Goal: Task Accomplishment & Management: Complete application form

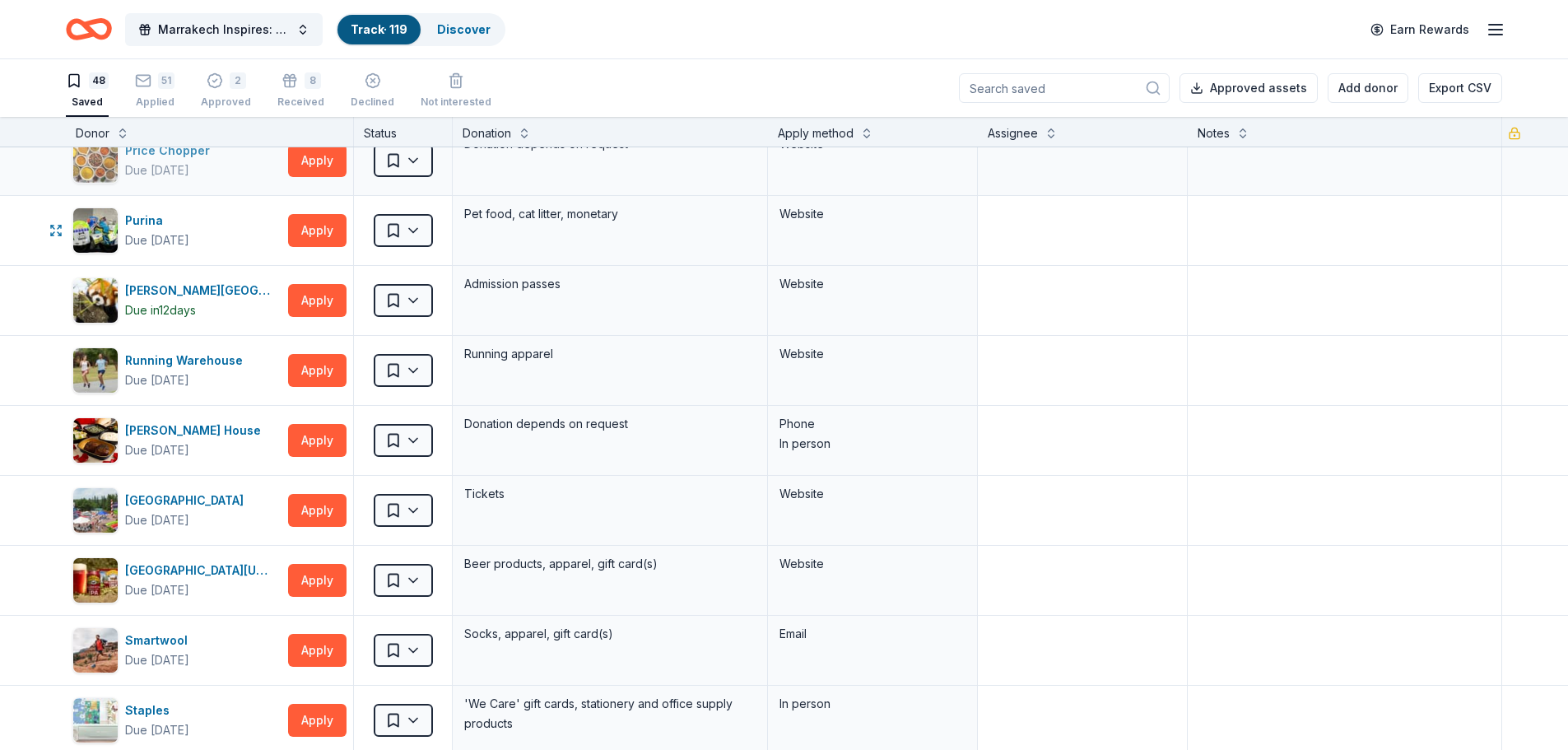
scroll to position [2059, 0]
click at [144, 96] on div "Applied" at bounding box center [155, 102] width 39 height 13
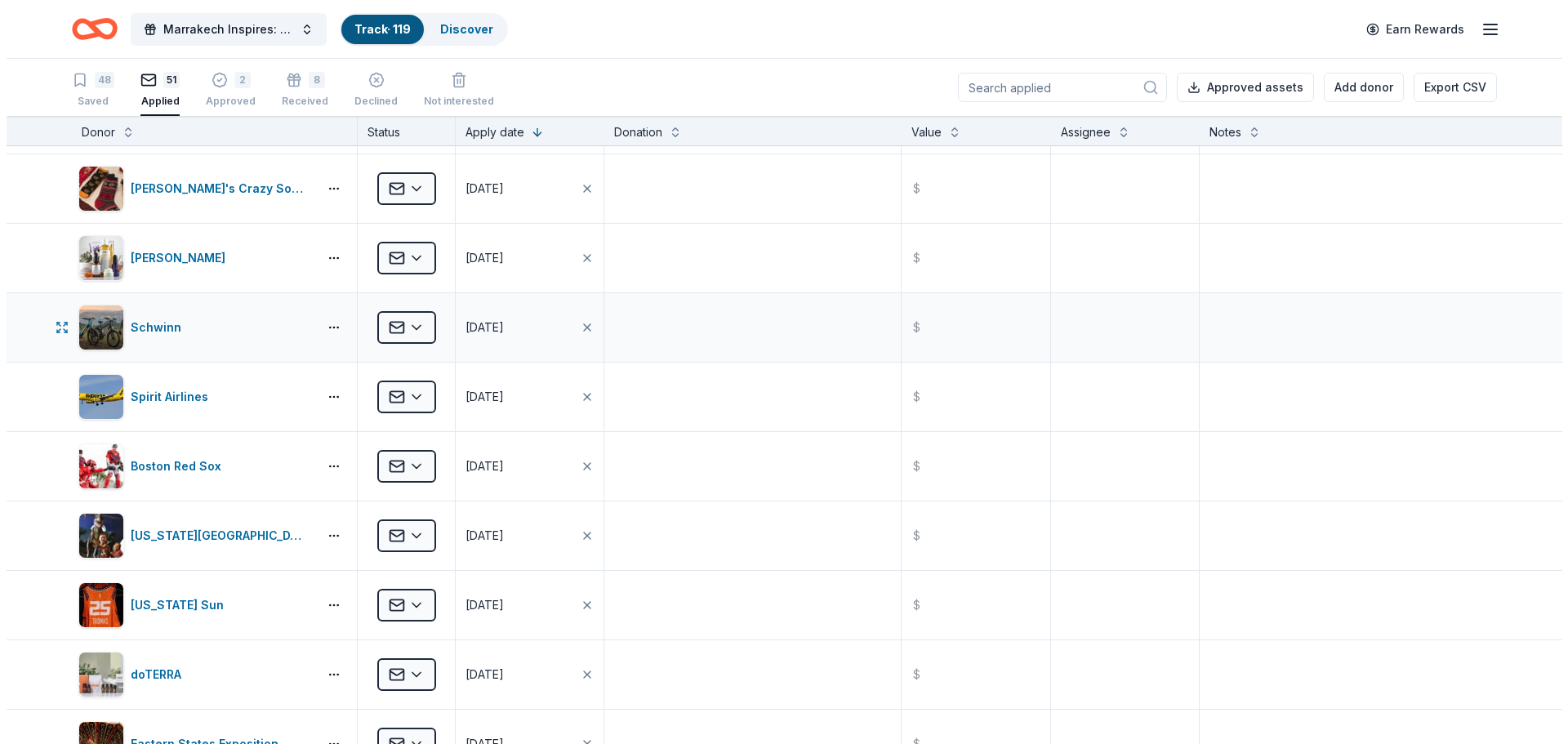
scroll to position [1961, 0]
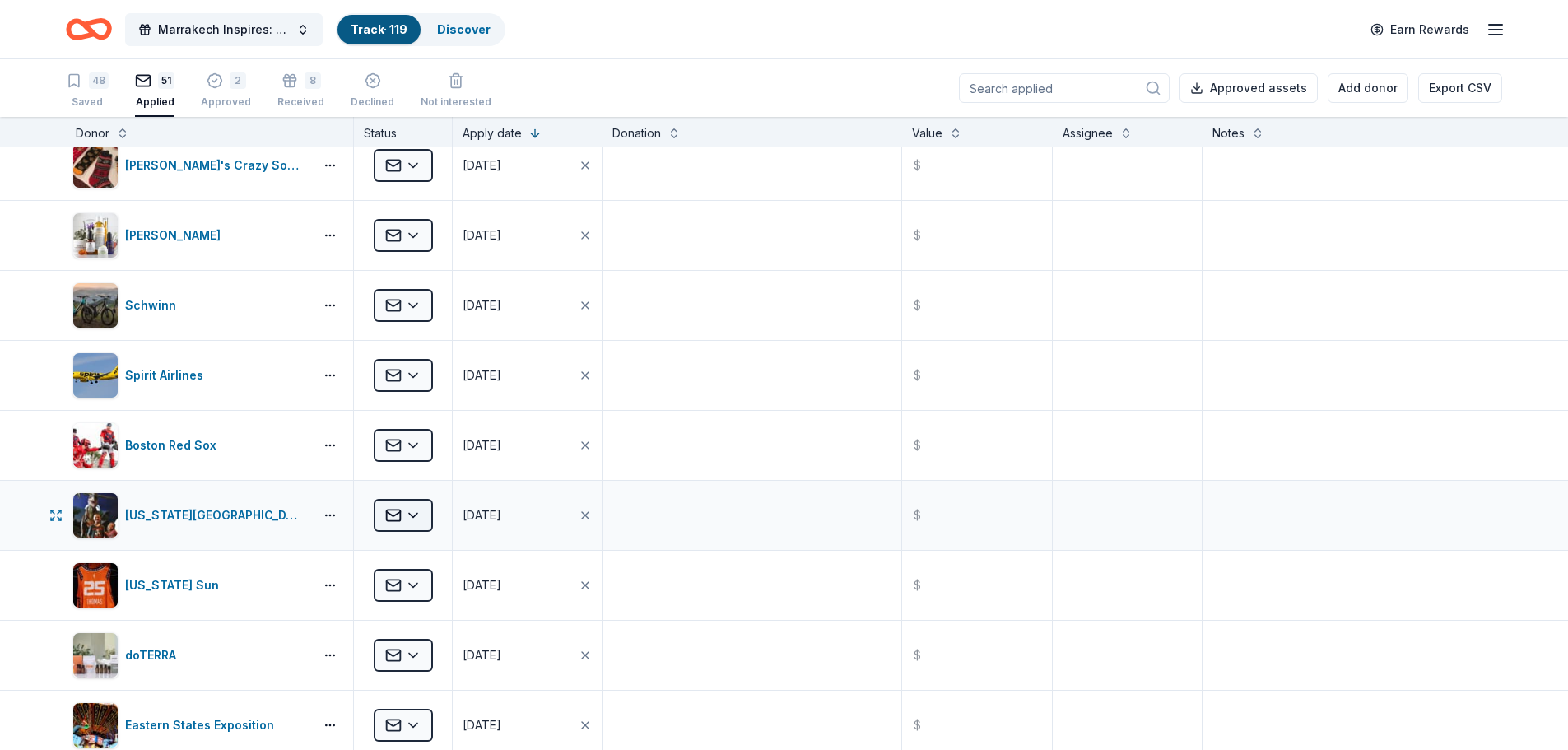
click at [413, 517] on html "Marrakech Inspires: An Evening of Possibility Cocktail Party & Auction Track · …" at bounding box center [784, 375] width 1568 height 750
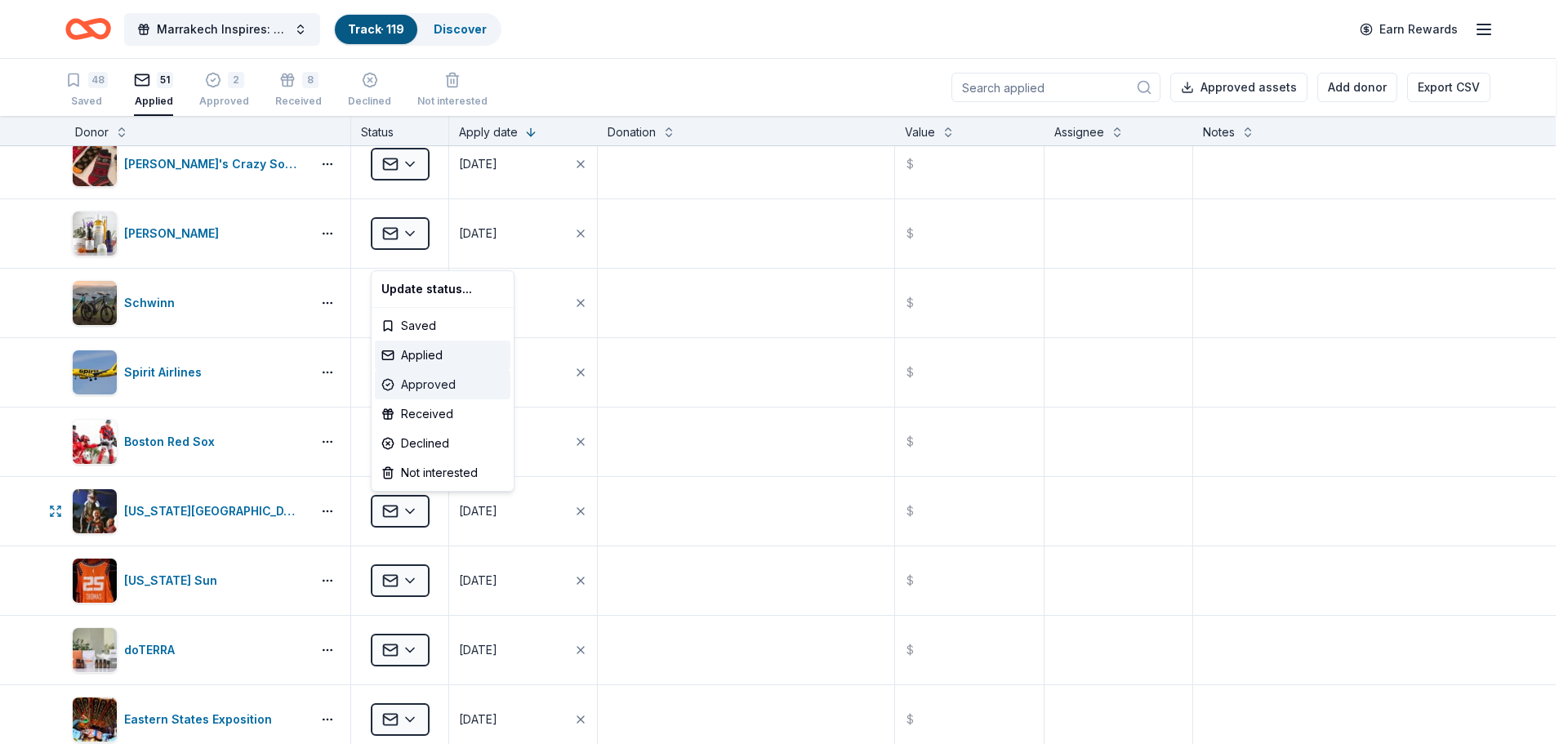
click at [434, 387] on div "Approved" at bounding box center [443, 385] width 136 height 29
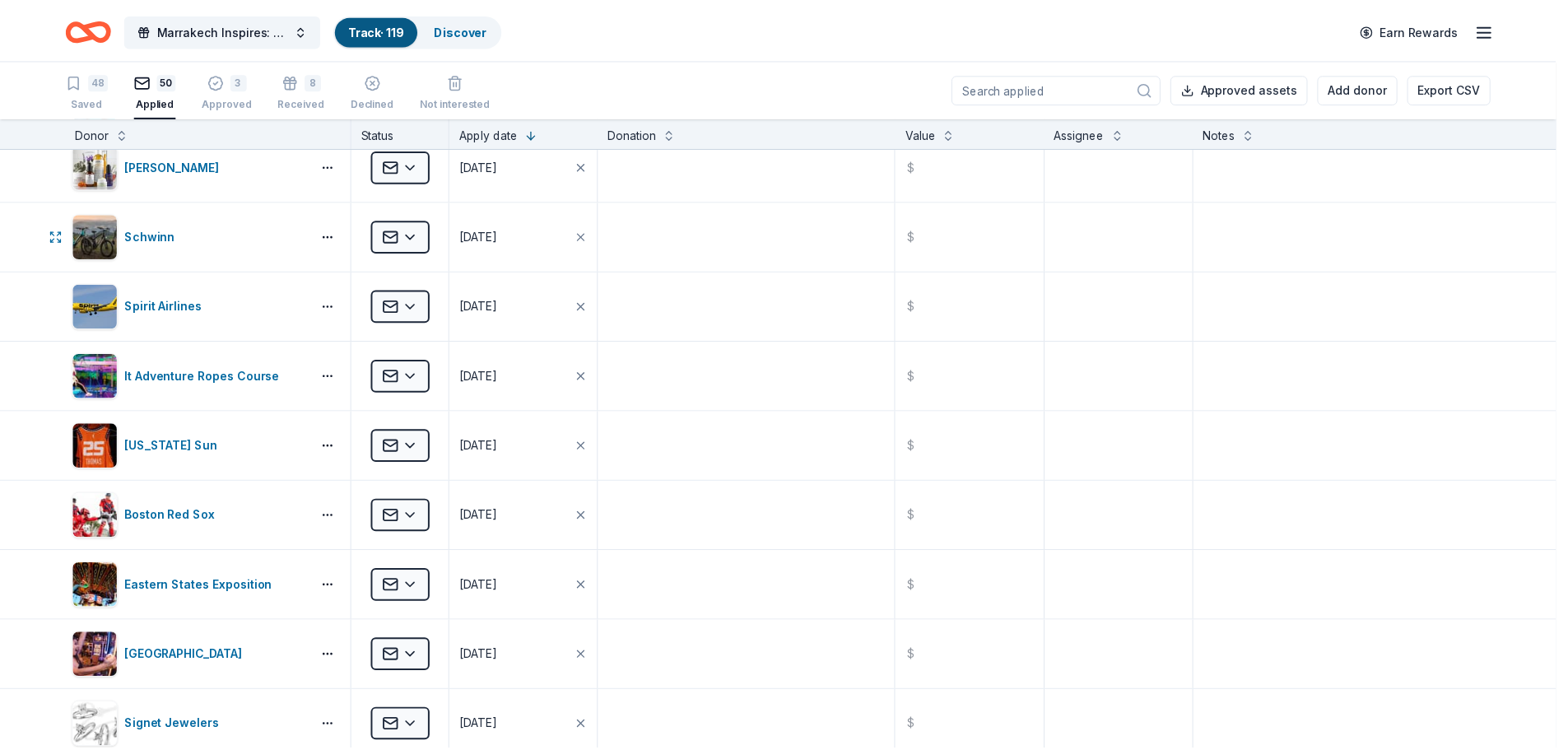
scroll to position [1837, 0]
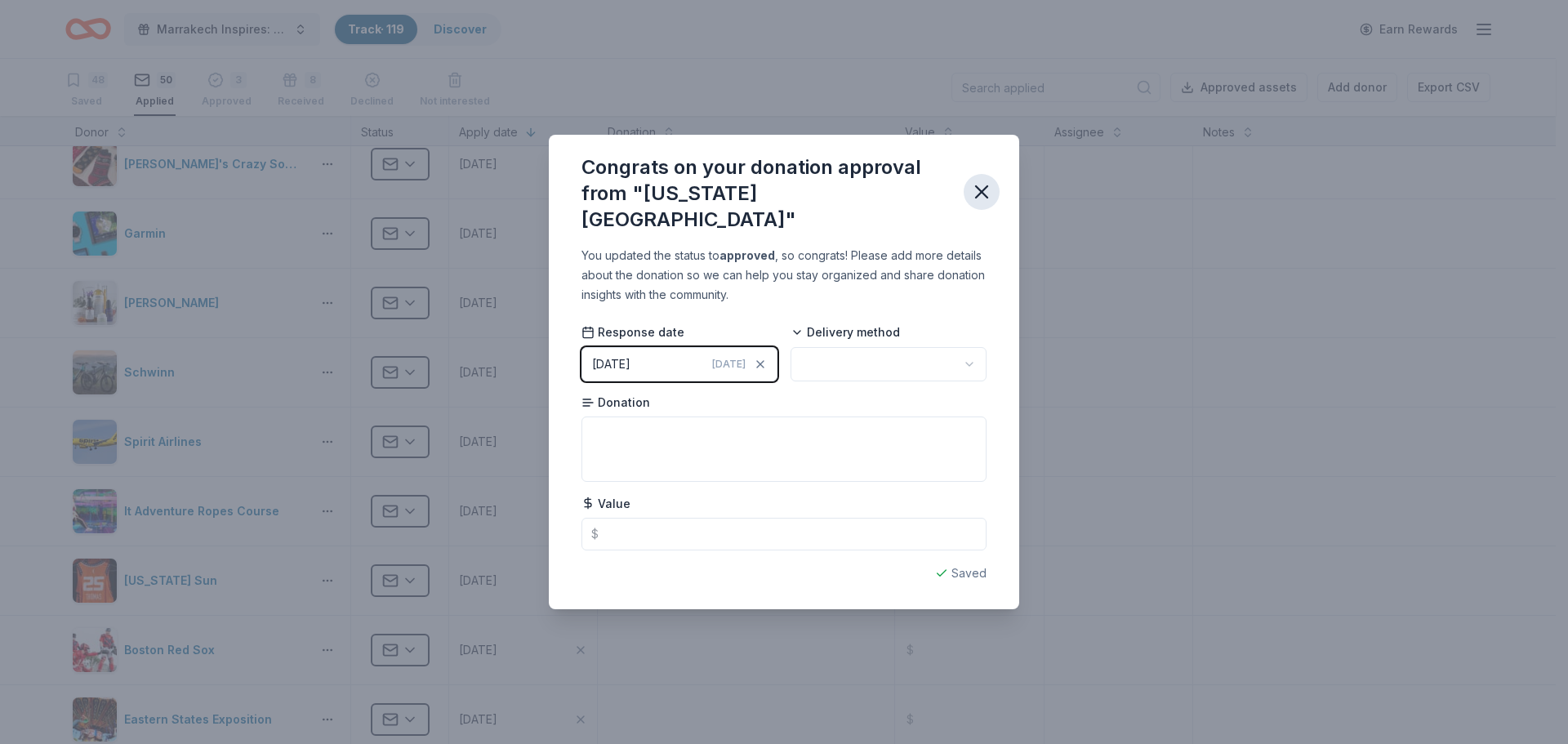
click at [974, 196] on icon "button" at bounding box center [982, 192] width 23 height 23
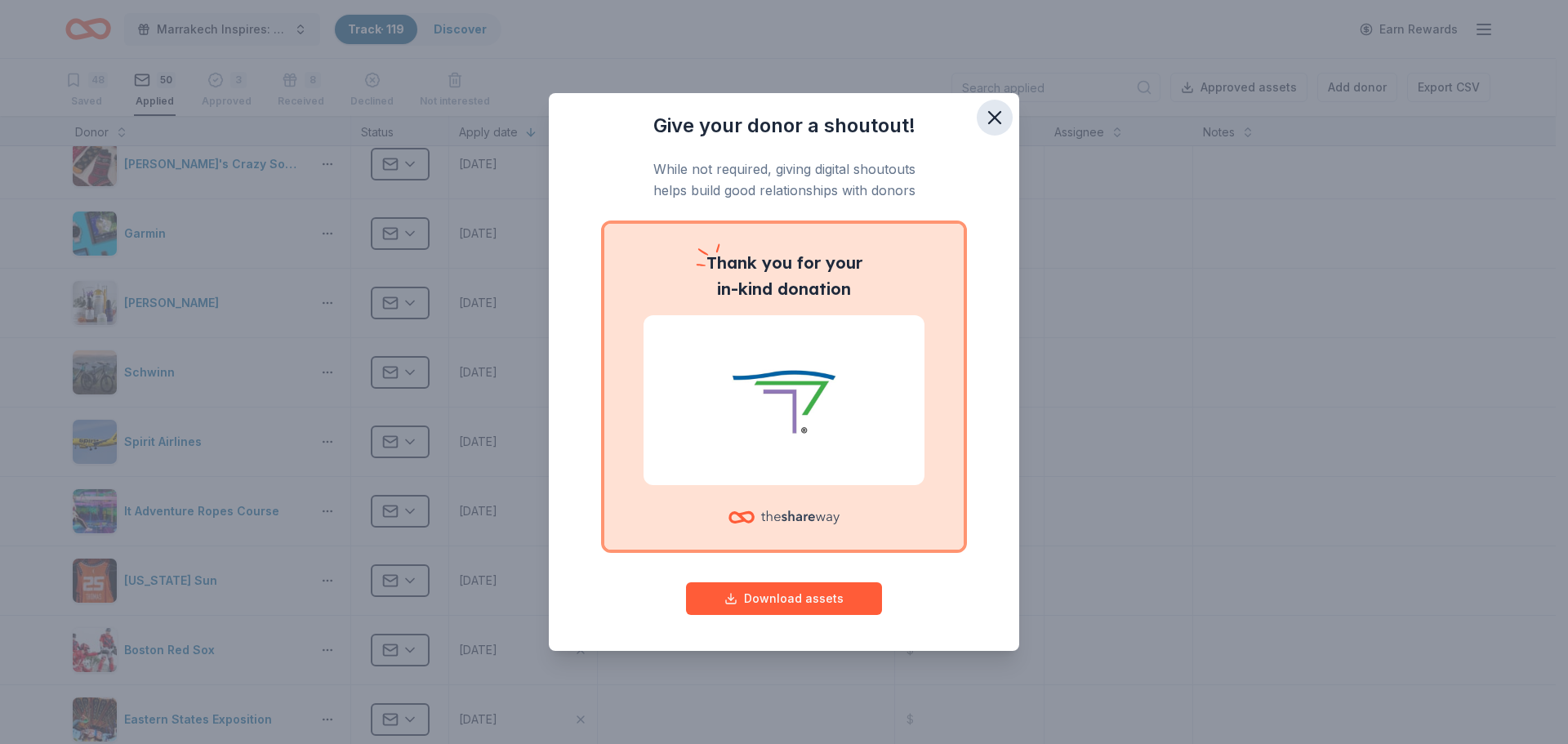
click at [989, 120] on icon "button" at bounding box center [995, 118] width 23 height 23
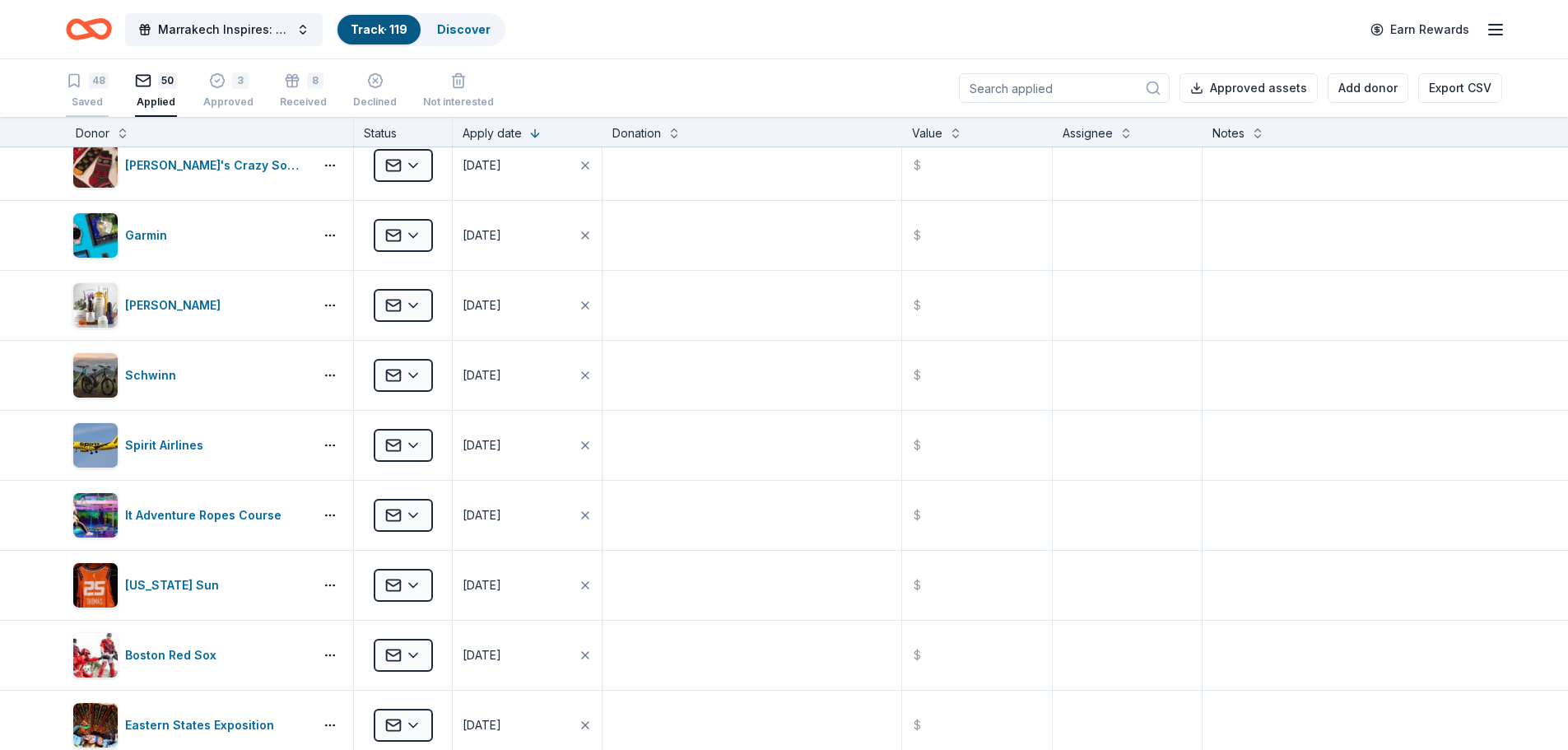
click at [96, 91] on div "48 Saved" at bounding box center [87, 90] width 43 height 36
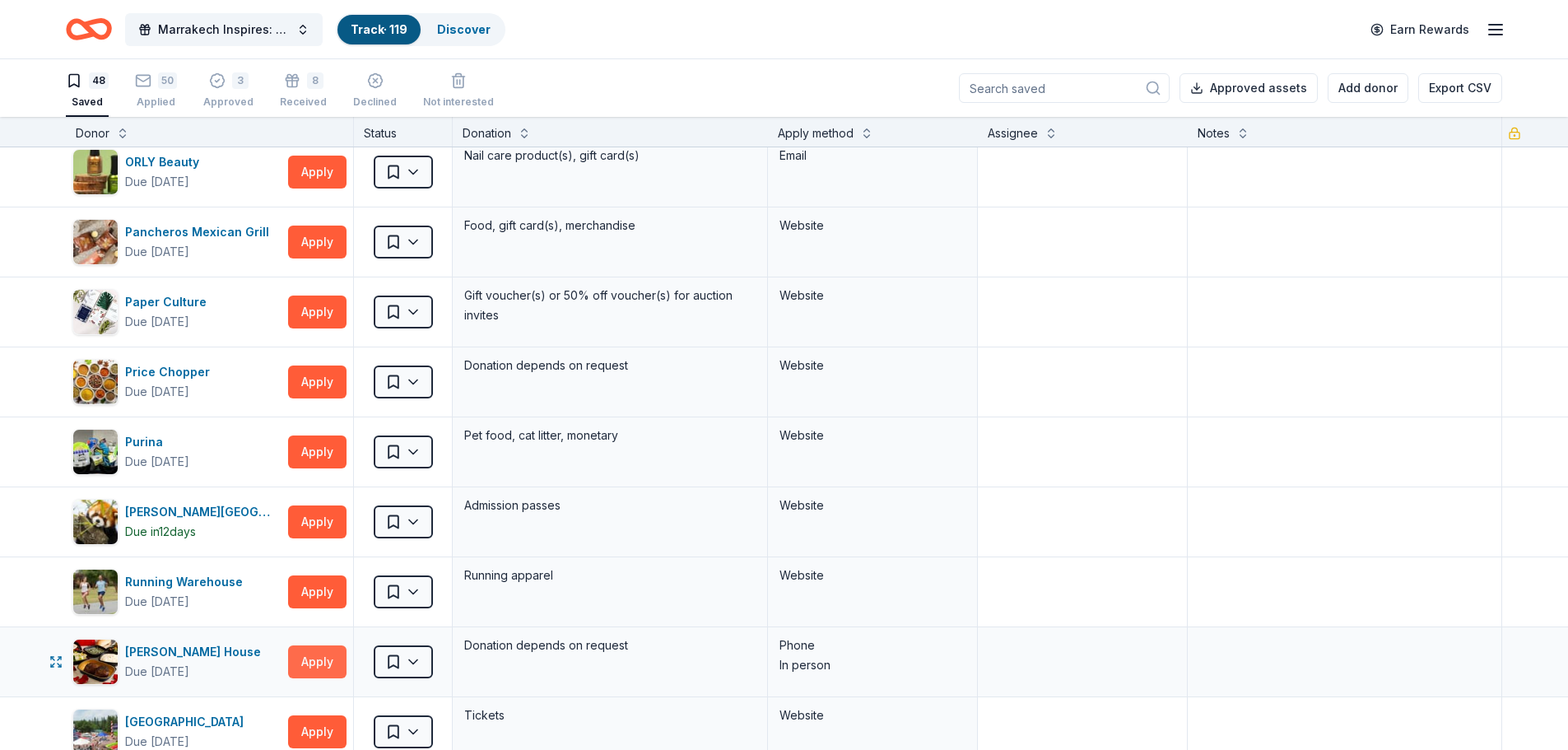
click at [320, 661] on button "Apply" at bounding box center [317, 662] width 59 height 33
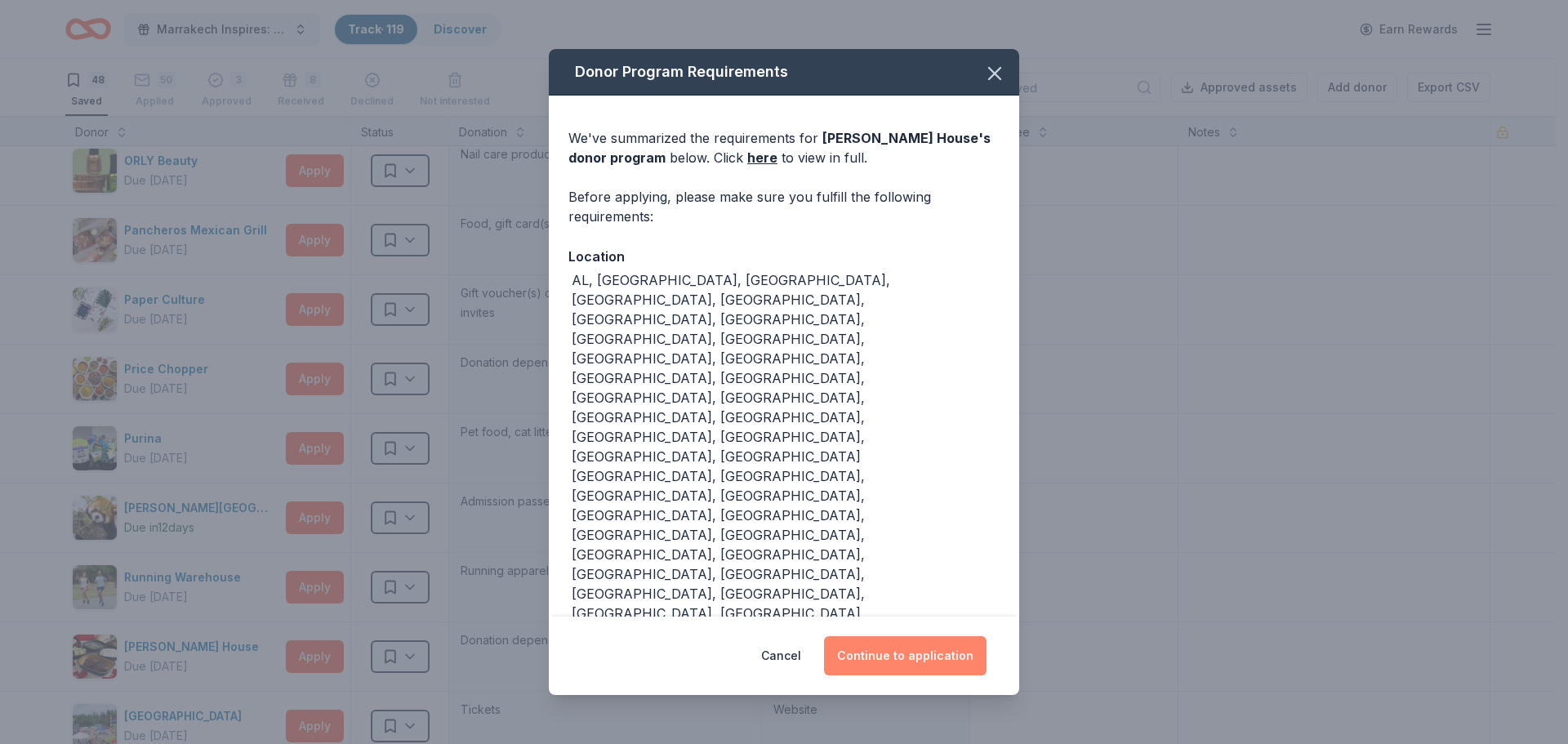
click at [924, 636] on button "Continue to application" at bounding box center [905, 656] width 162 height 39
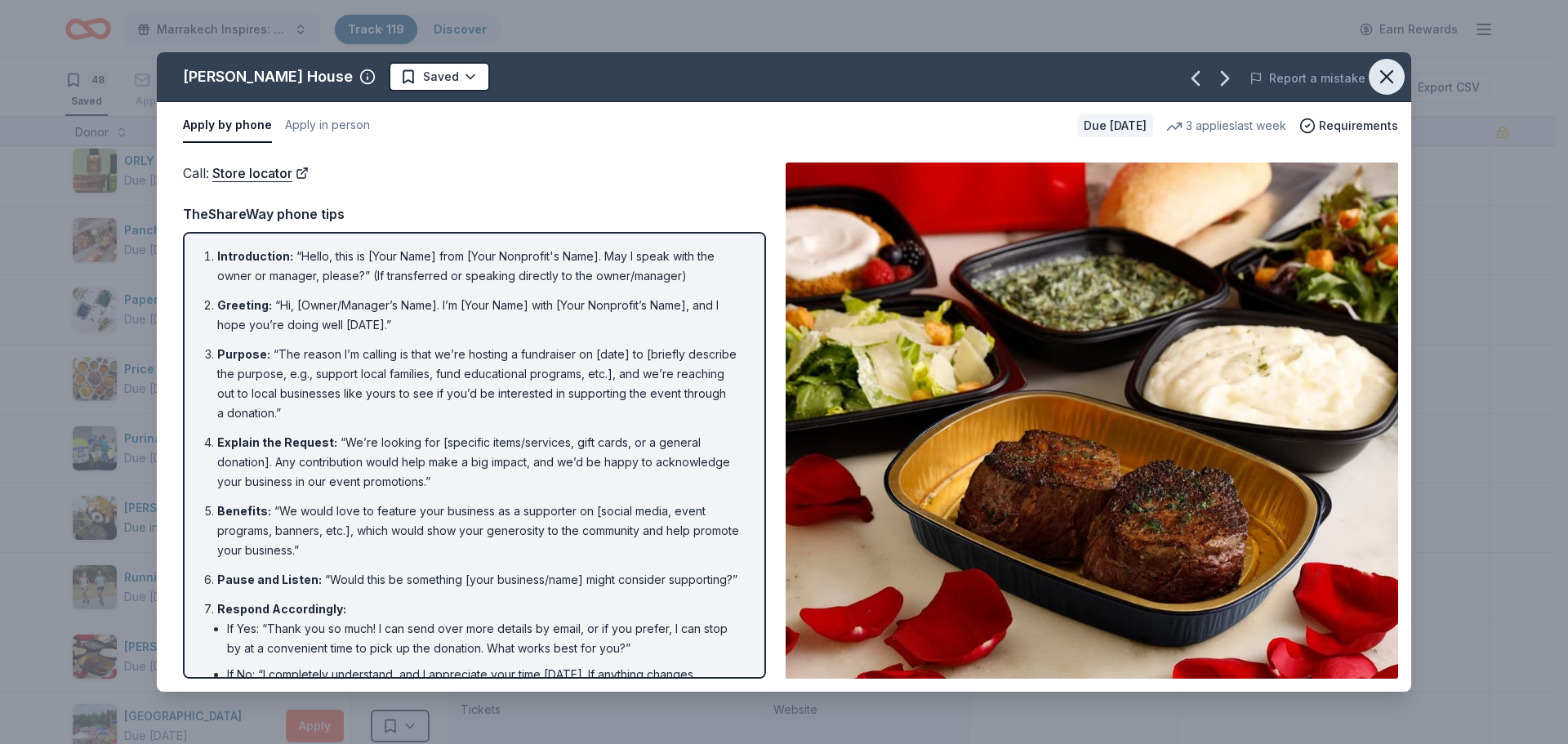
click at [1400, 75] on button "button" at bounding box center [1386, 77] width 36 height 36
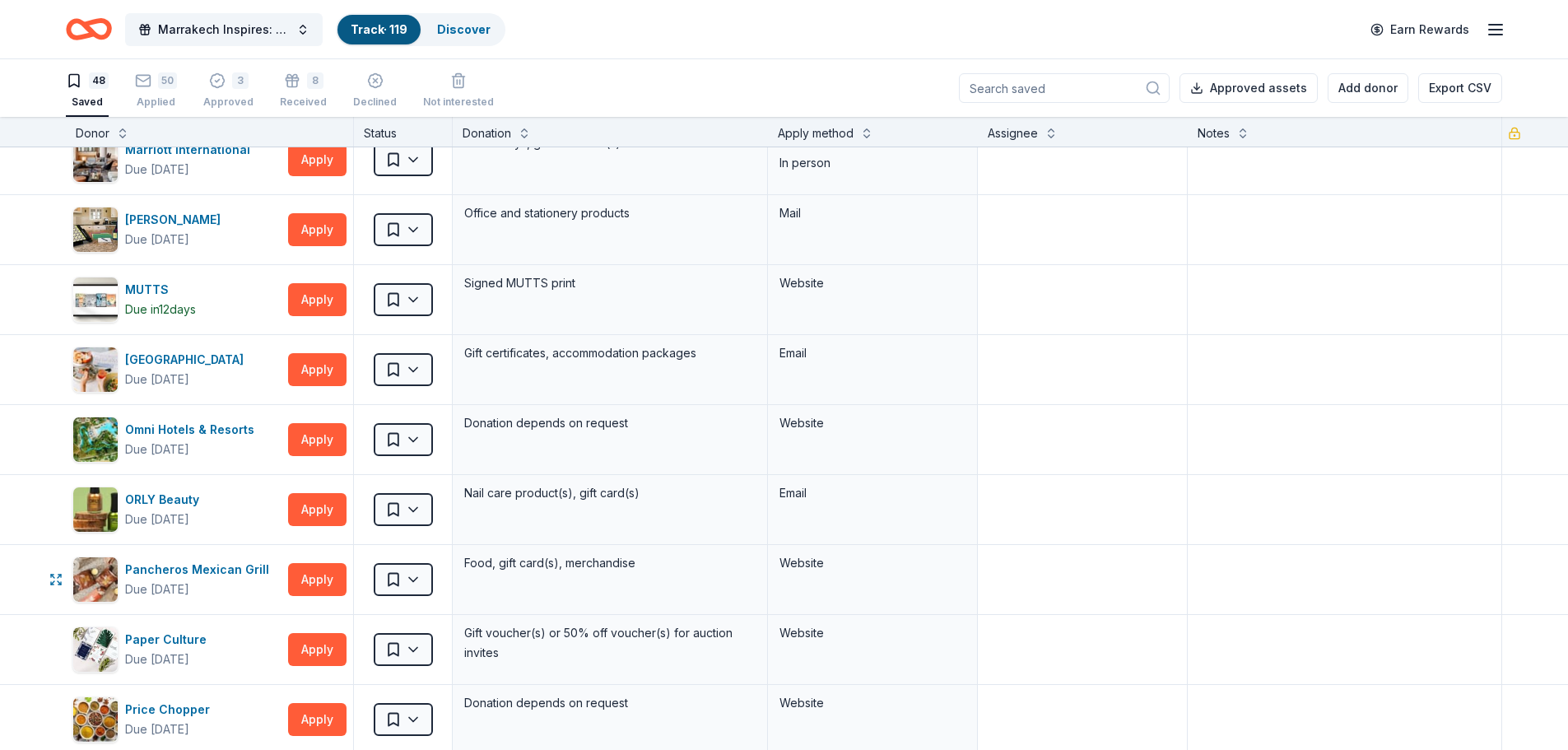
scroll to position [1425, 0]
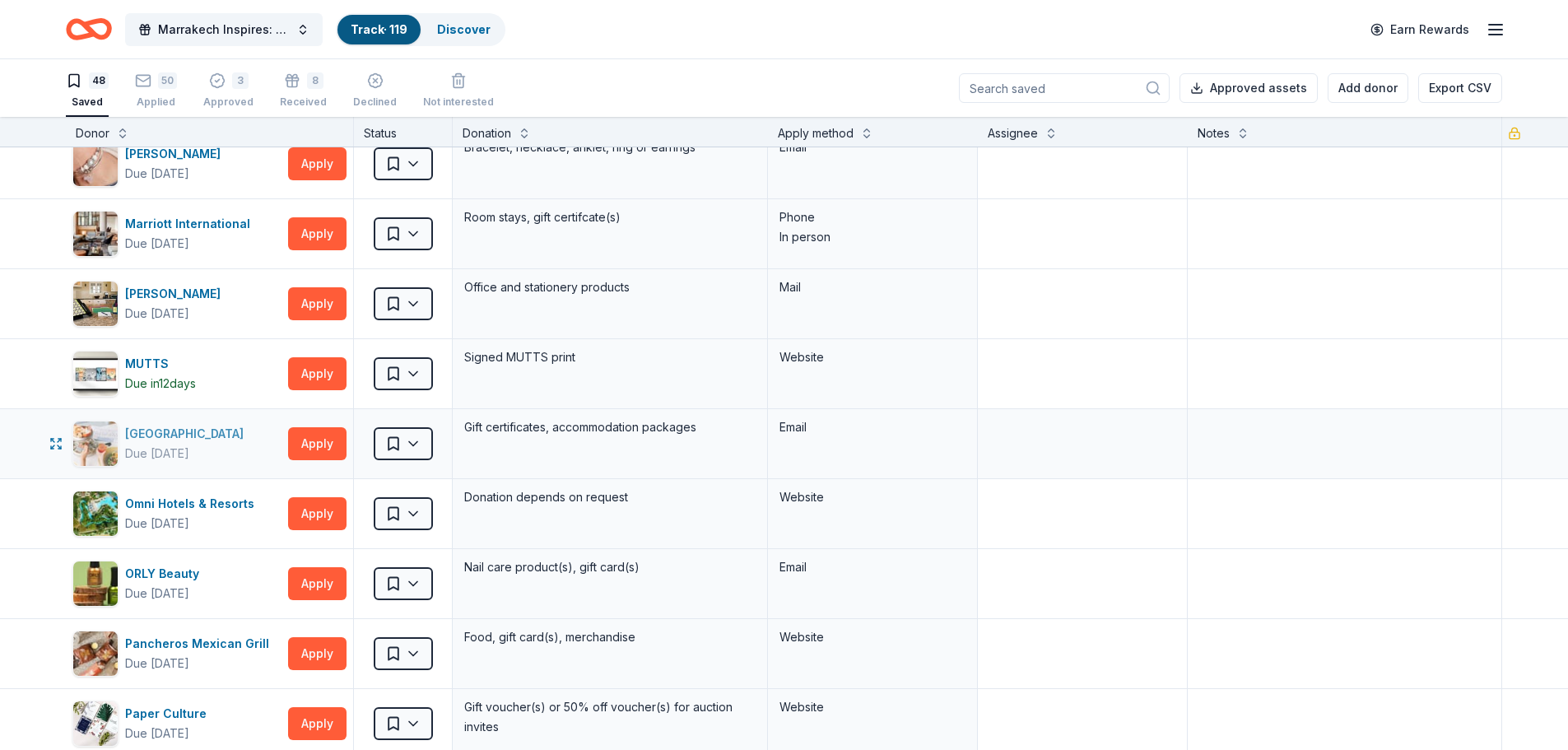
click at [172, 436] on div "Ocean House" at bounding box center [188, 434] width 125 height 20
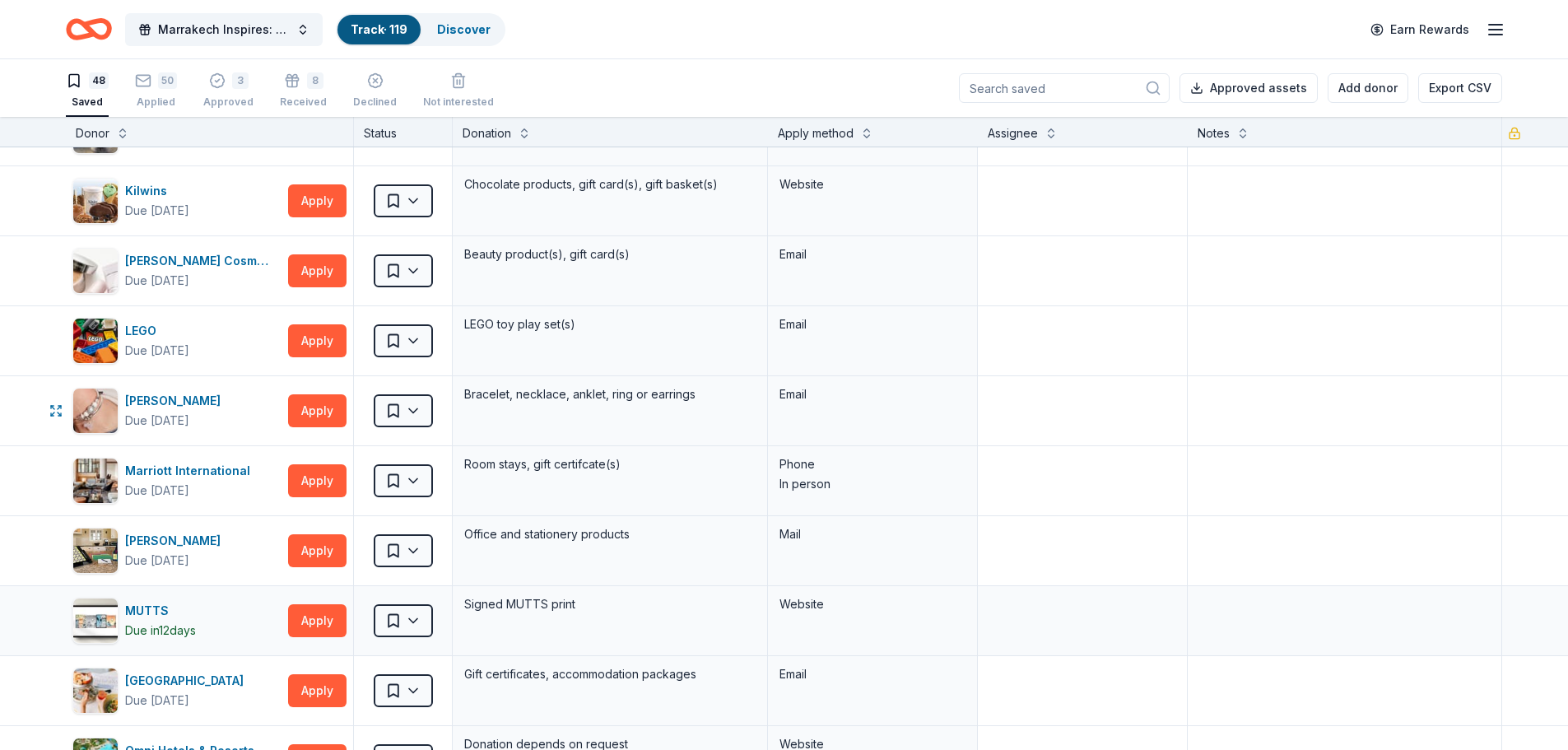
scroll to position [1096, 0]
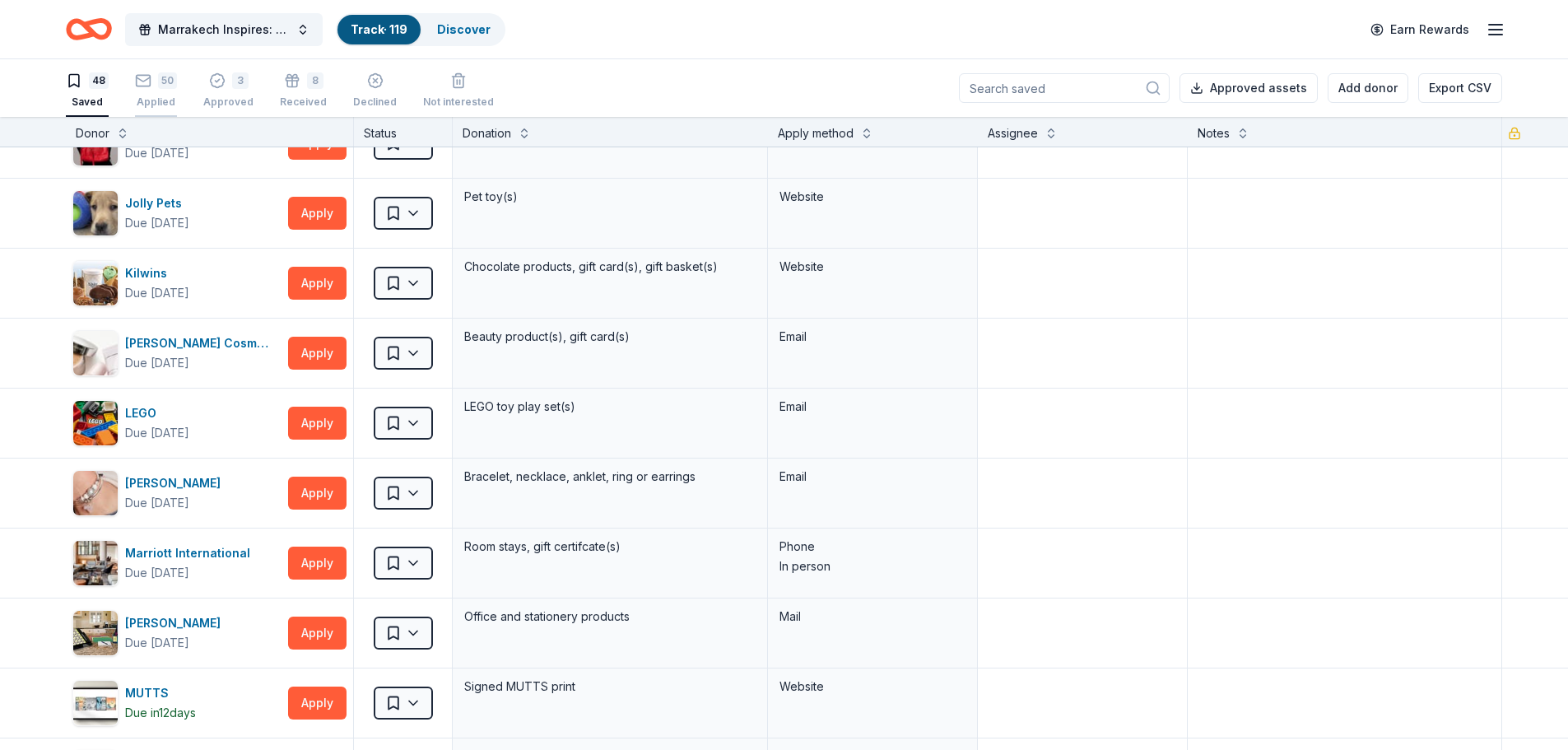
click at [155, 86] on div "50" at bounding box center [156, 80] width 42 height 17
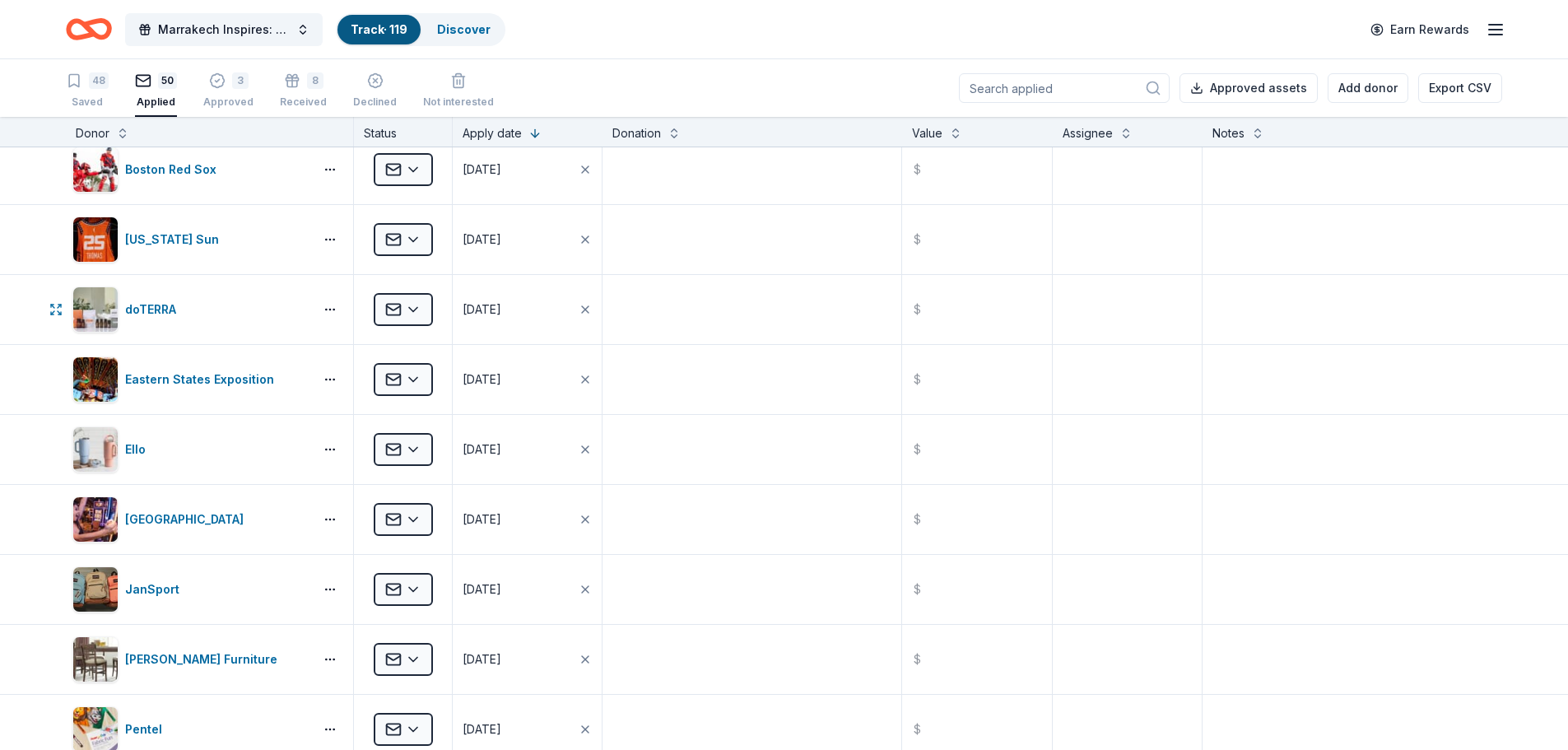
scroll to position [2248, 0]
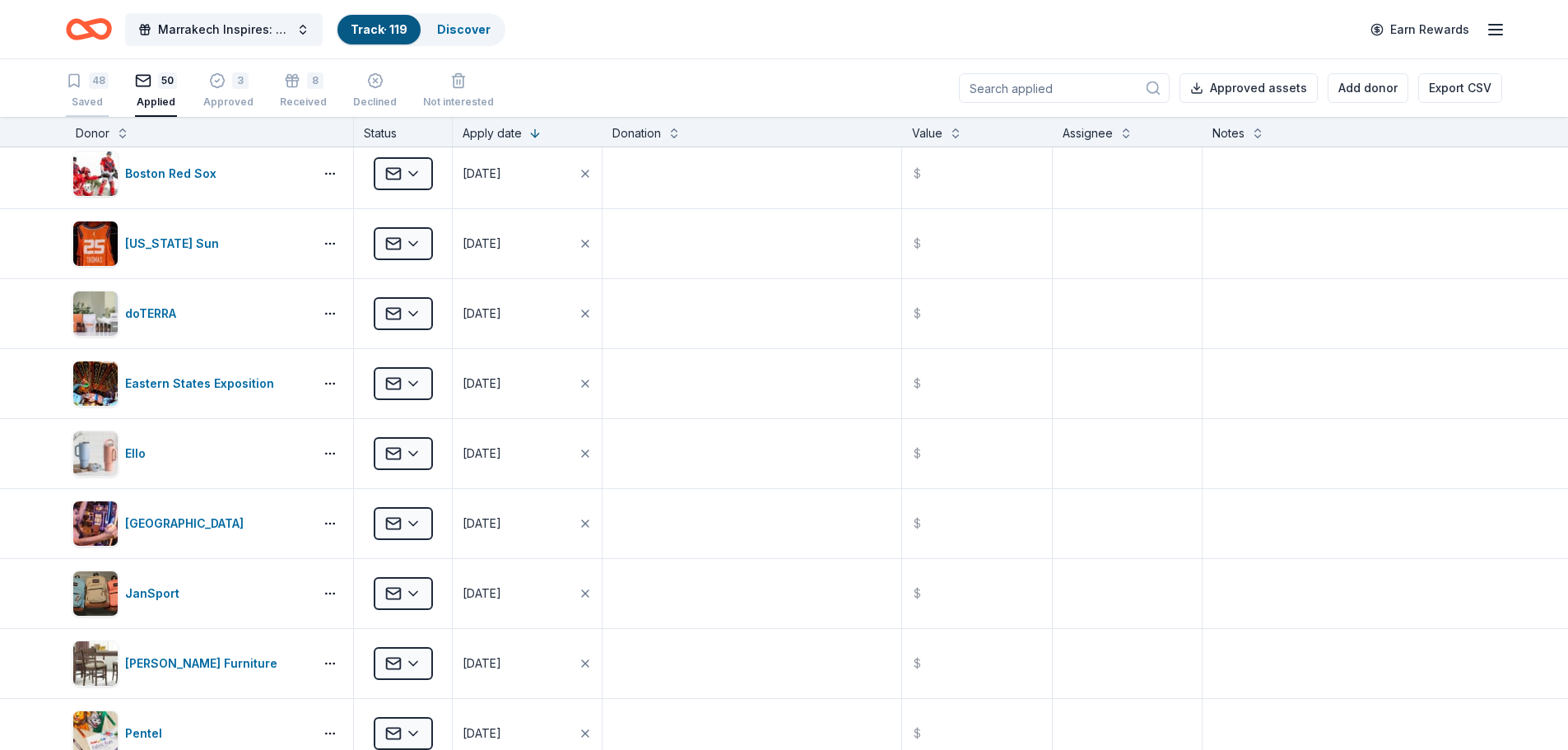
click at [93, 87] on div "48" at bounding box center [99, 80] width 20 height 17
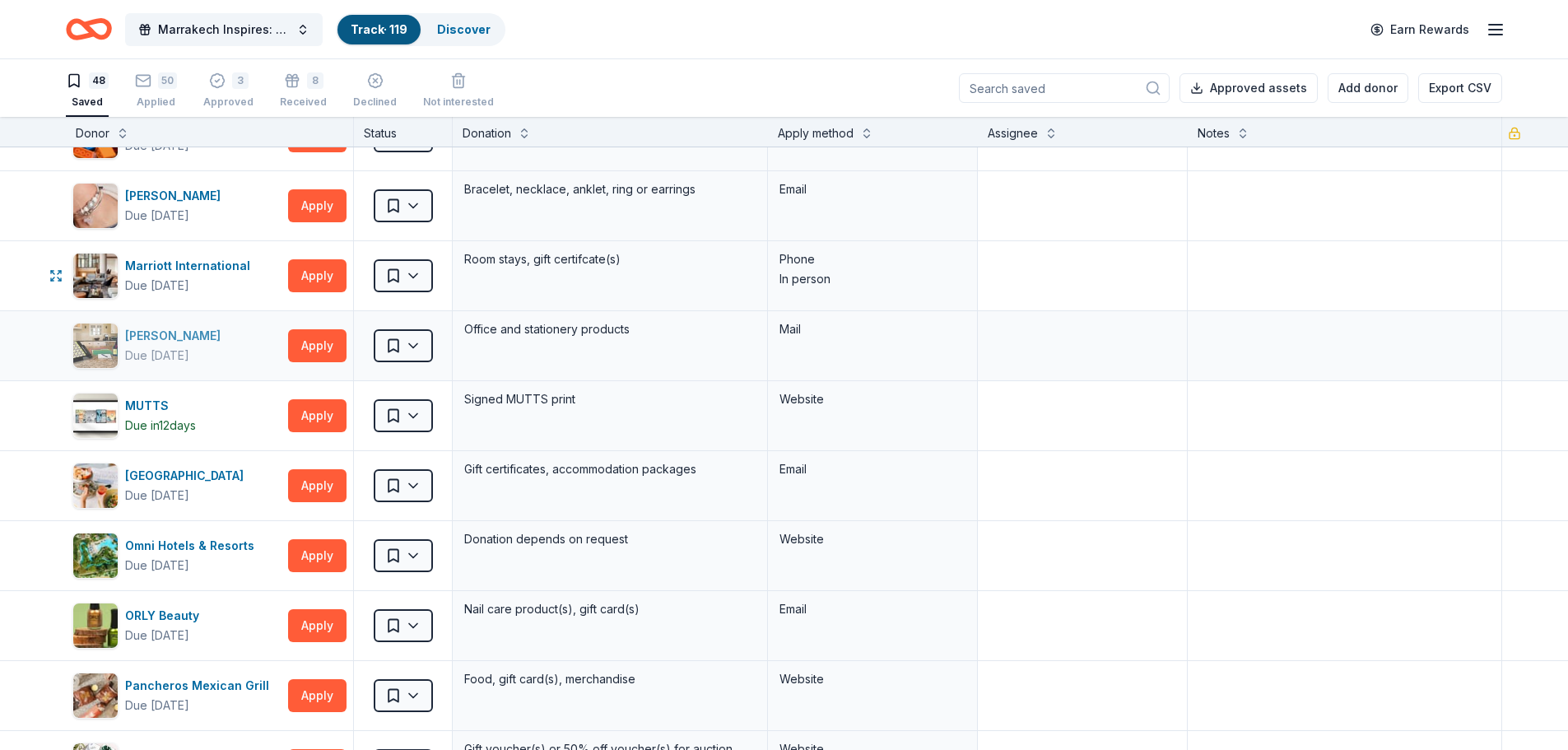
scroll to position [1342, 0]
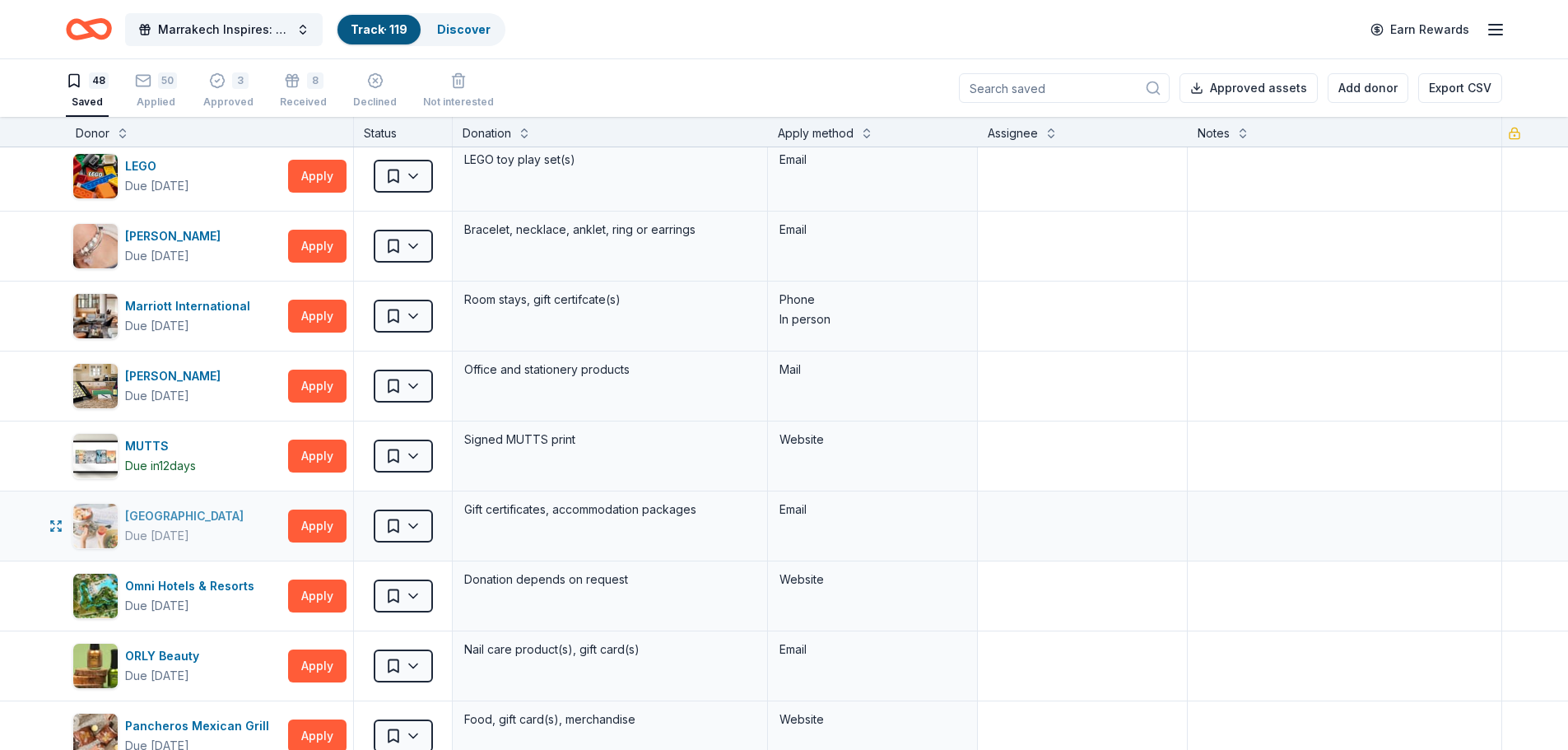
click at [178, 511] on div "Ocean House" at bounding box center [188, 516] width 125 height 20
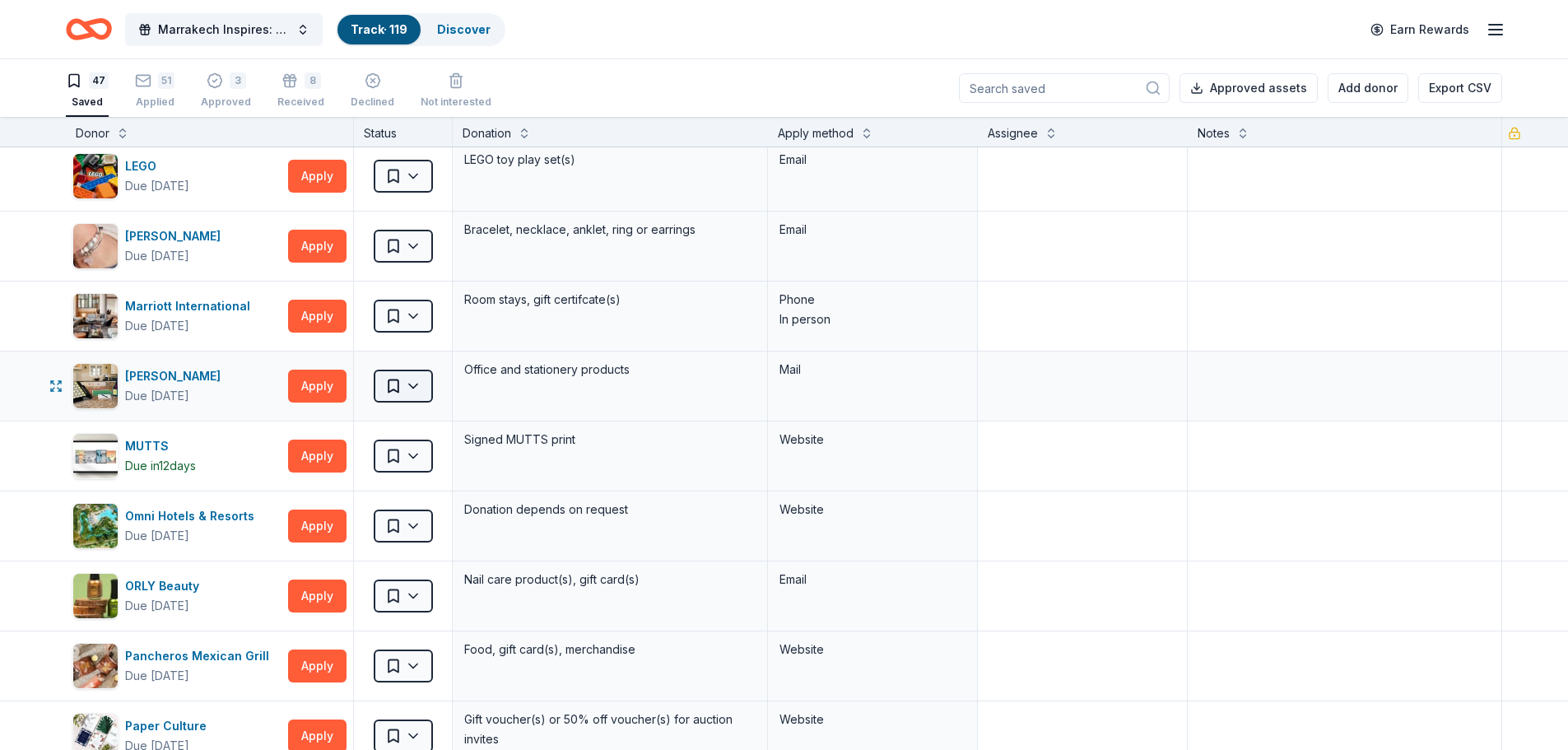
click at [402, 390] on html "Marrakech Inspires: An Evening of Possibility Cocktail Party & Auction Track · …" at bounding box center [784, 375] width 1568 height 750
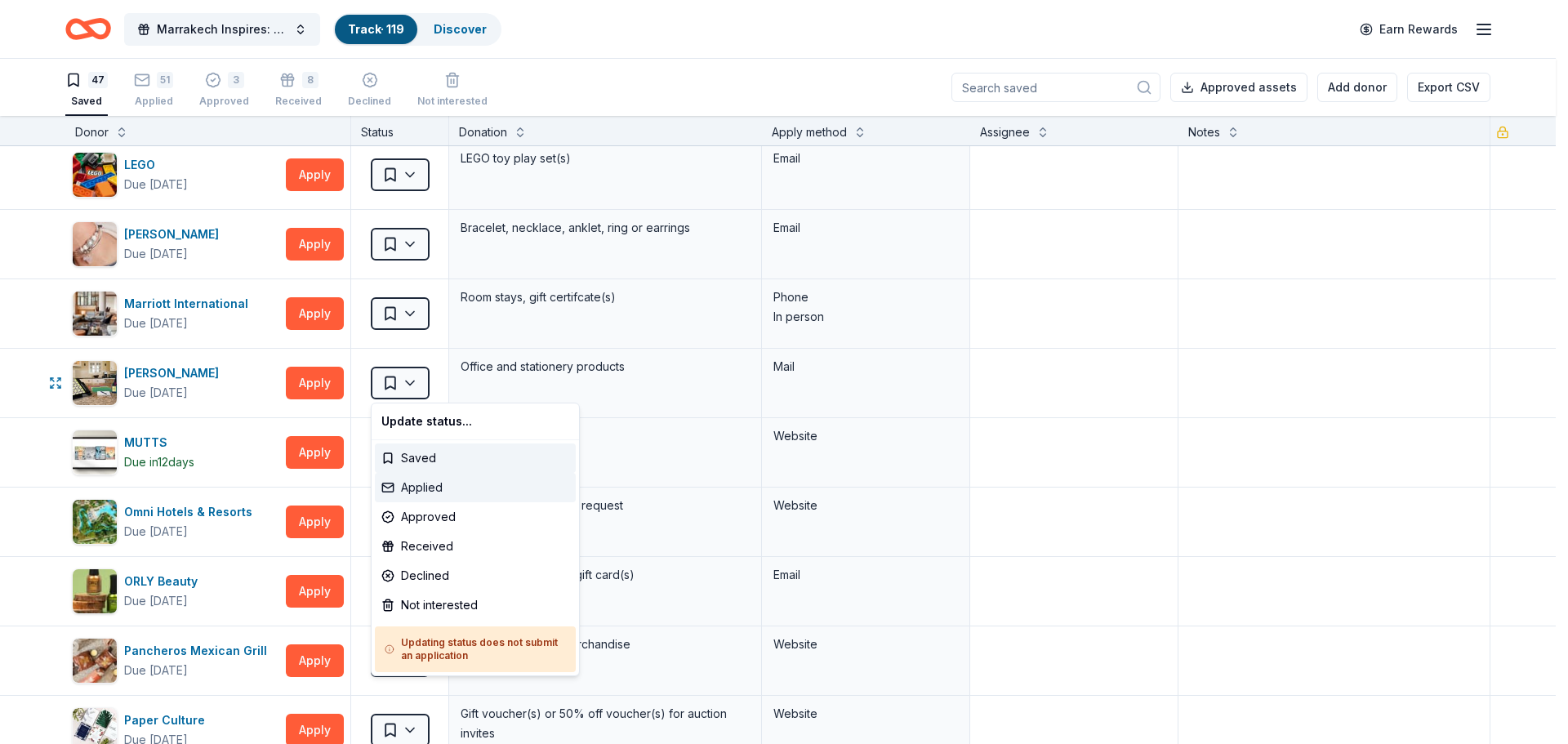
click at [414, 486] on div "Applied" at bounding box center [475, 488] width 201 height 29
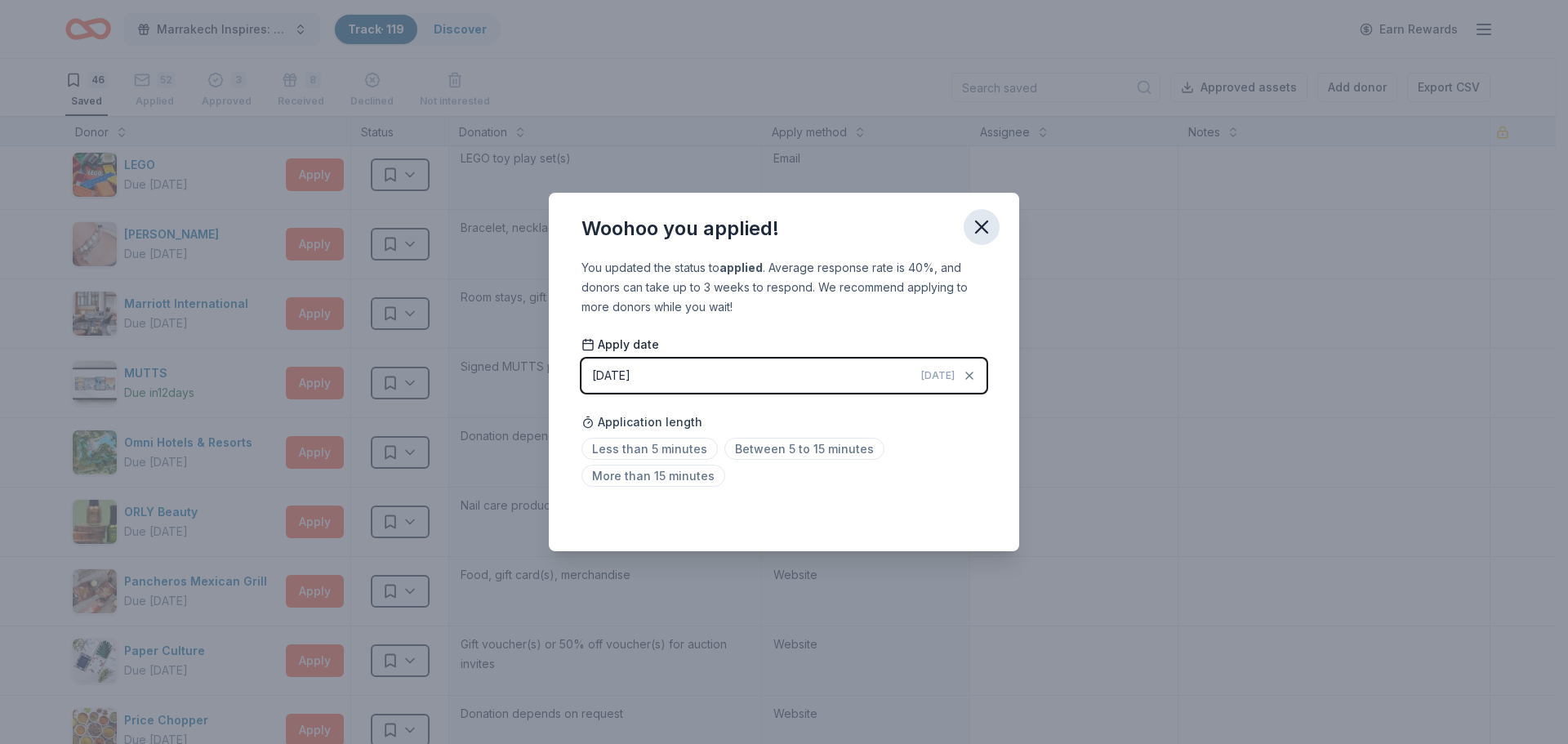
click at [980, 230] on icon "button" at bounding box center [982, 227] width 23 height 23
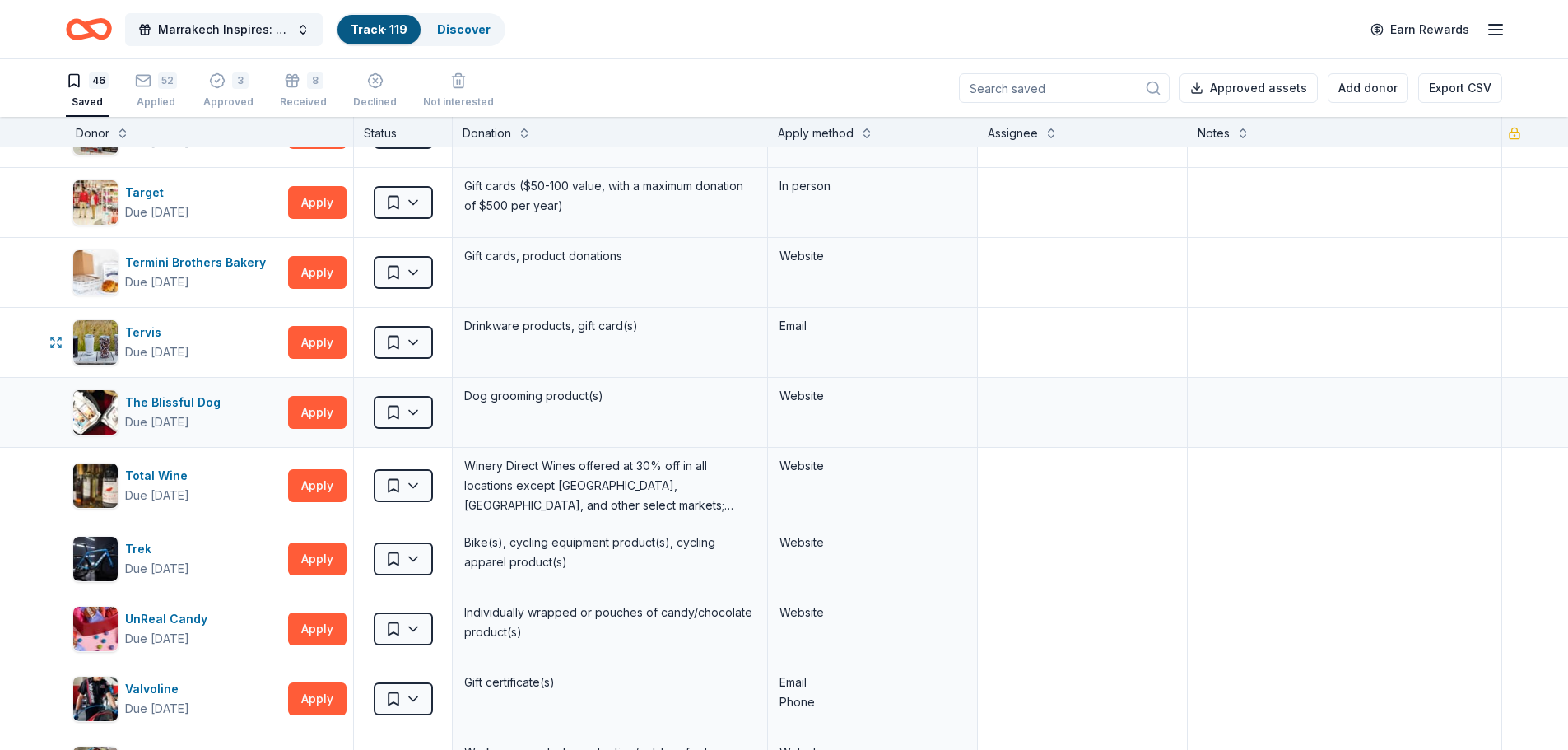
scroll to position [2577, 0]
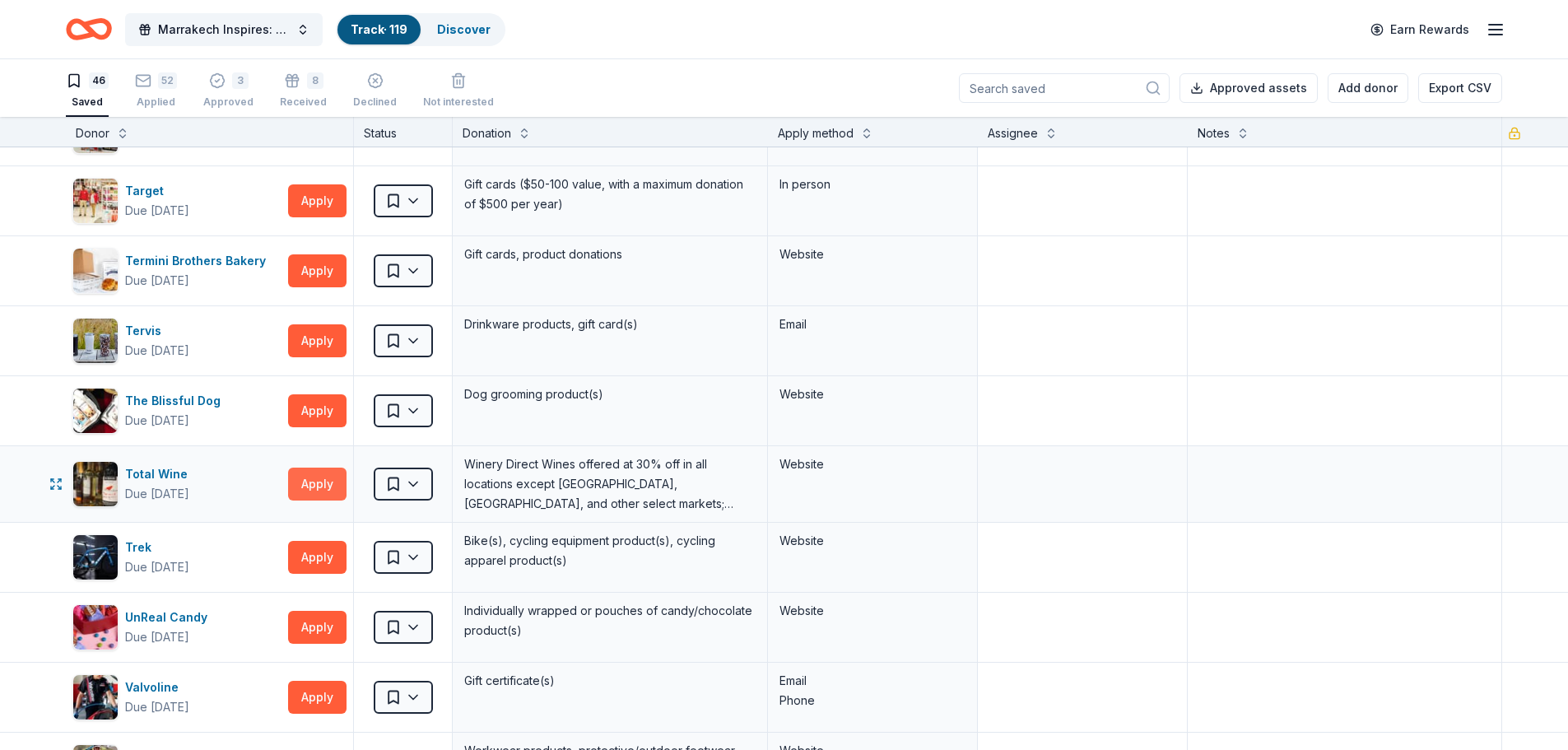
click at [318, 490] on button "Apply" at bounding box center [317, 485] width 59 height 33
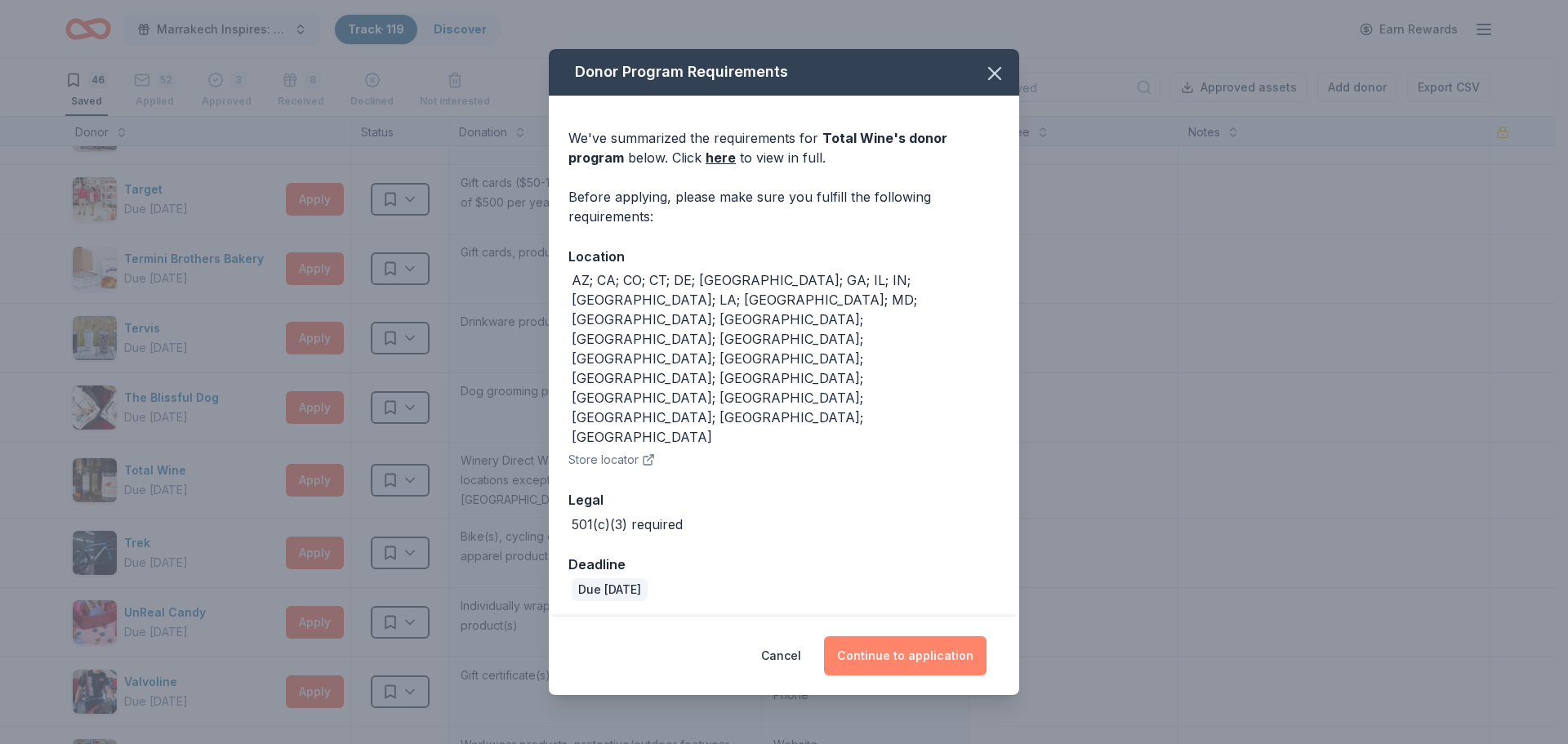
click at [915, 636] on button "Continue to application" at bounding box center [905, 656] width 162 height 39
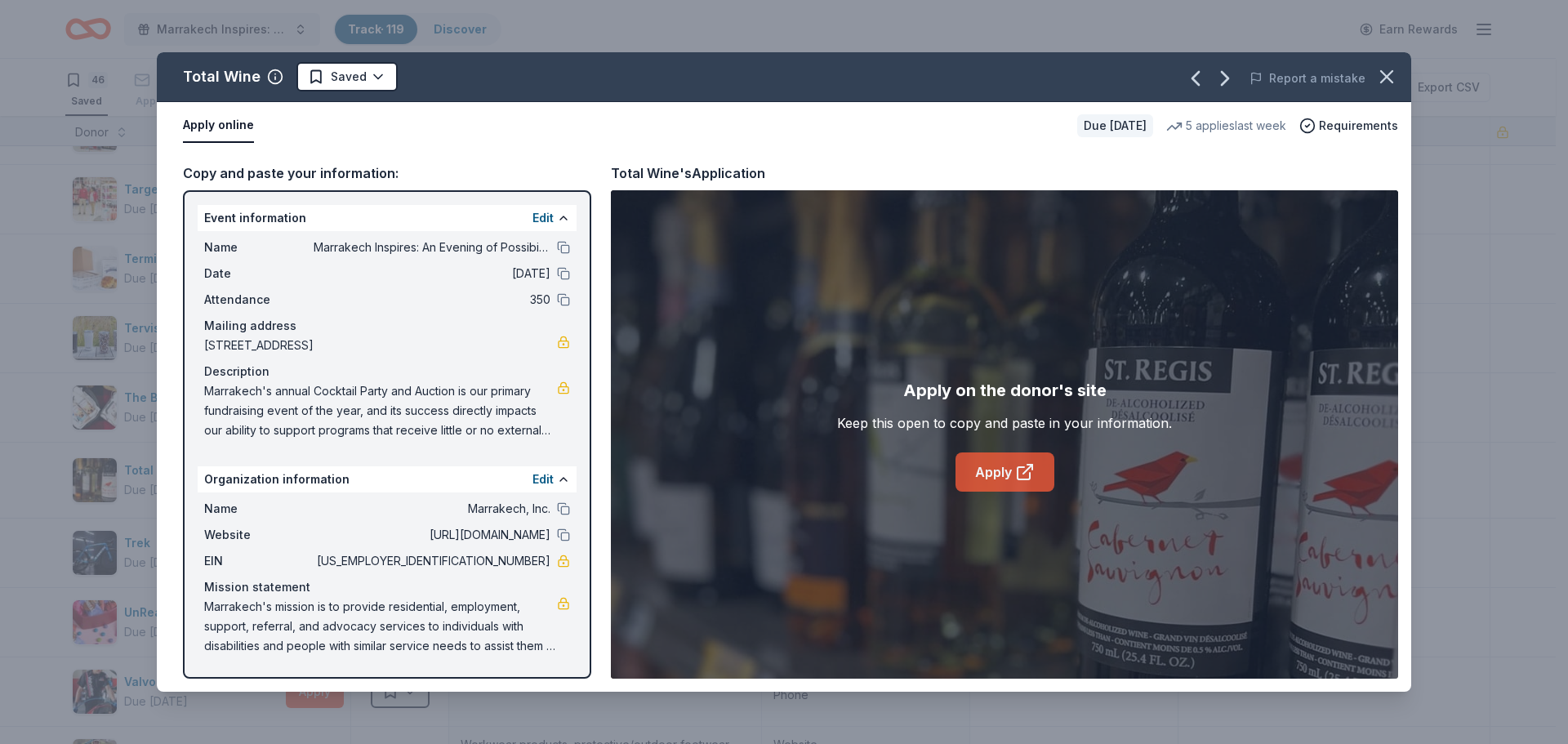
click at [982, 474] on link "Apply" at bounding box center [1005, 472] width 99 height 39
click at [379, 77] on html "Marrakech Inspires: An Evening of Possibility Cocktail Party & Auction Track · …" at bounding box center [784, 372] width 1568 height 744
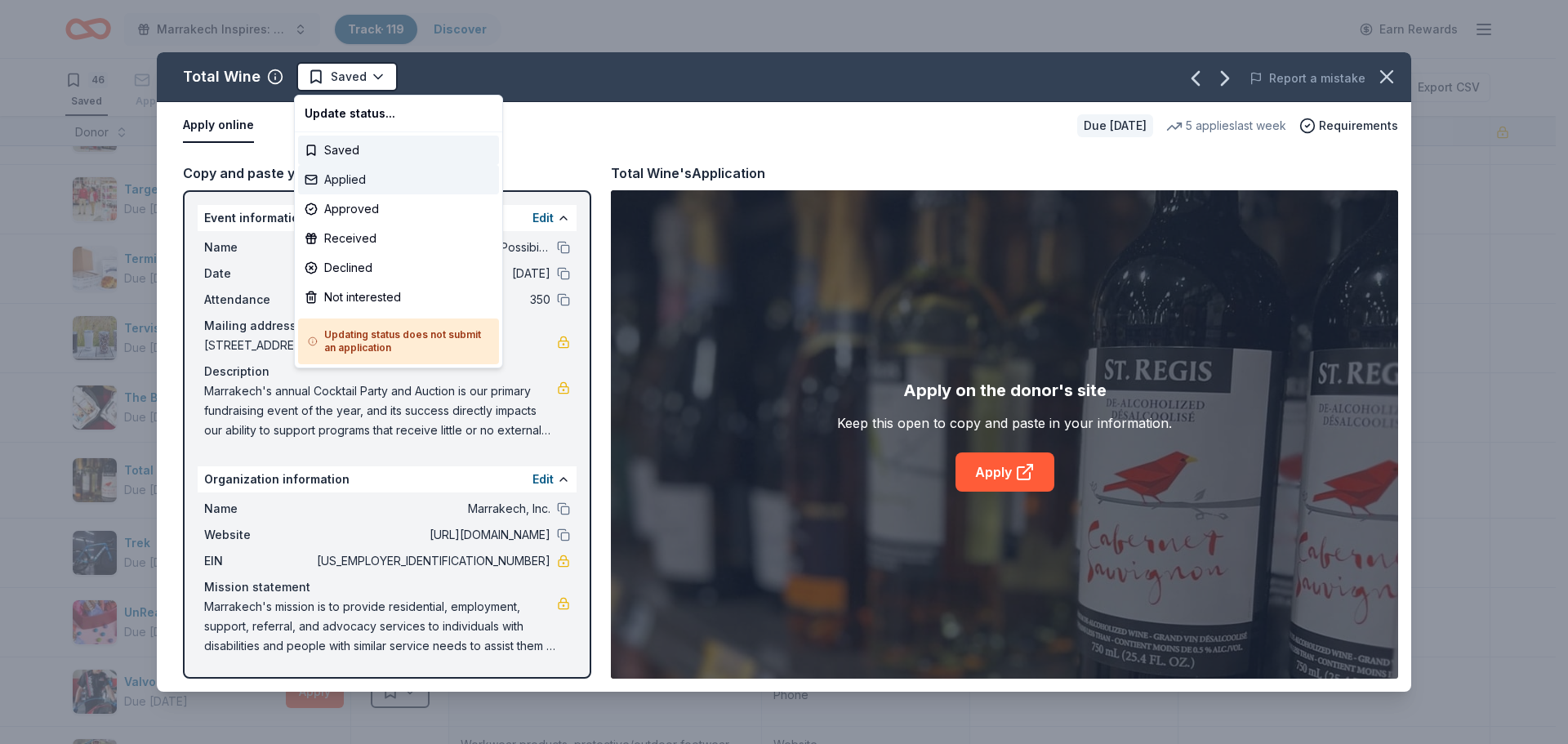
click at [377, 181] on div "Applied" at bounding box center [398, 180] width 201 height 29
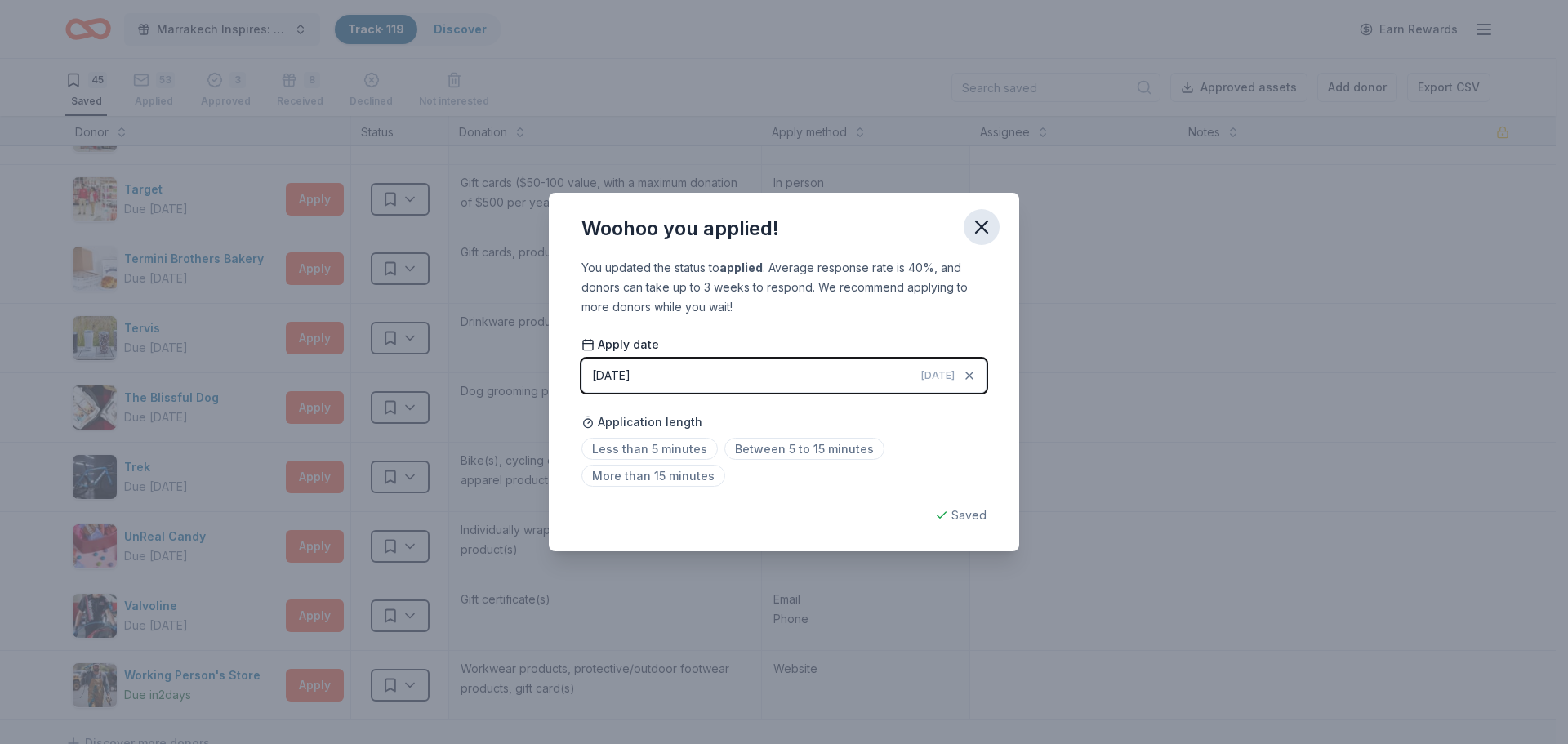
click at [991, 228] on icon "button" at bounding box center [982, 227] width 23 height 23
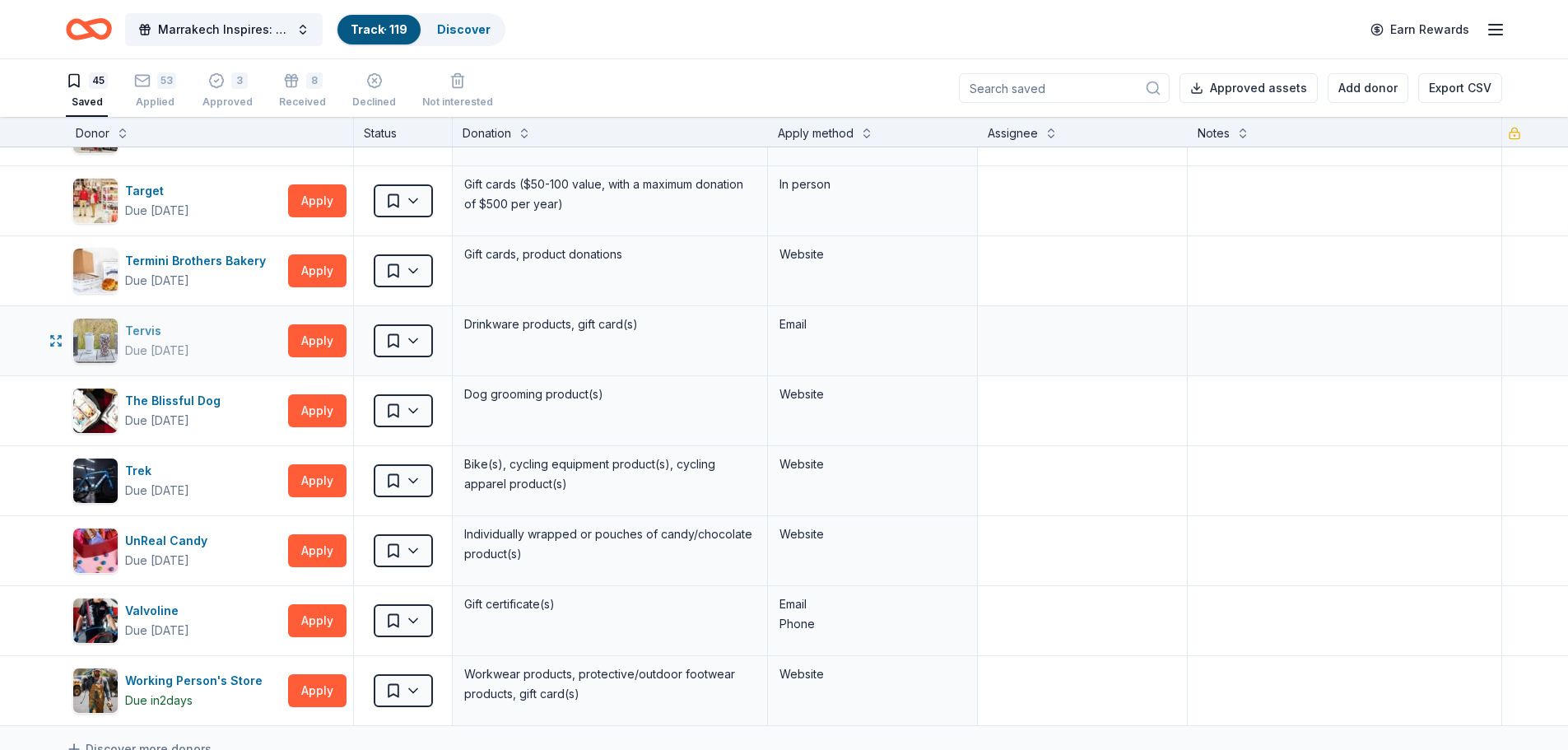
click at [147, 333] on div "Tervis" at bounding box center [158, 331] width 65 height 20
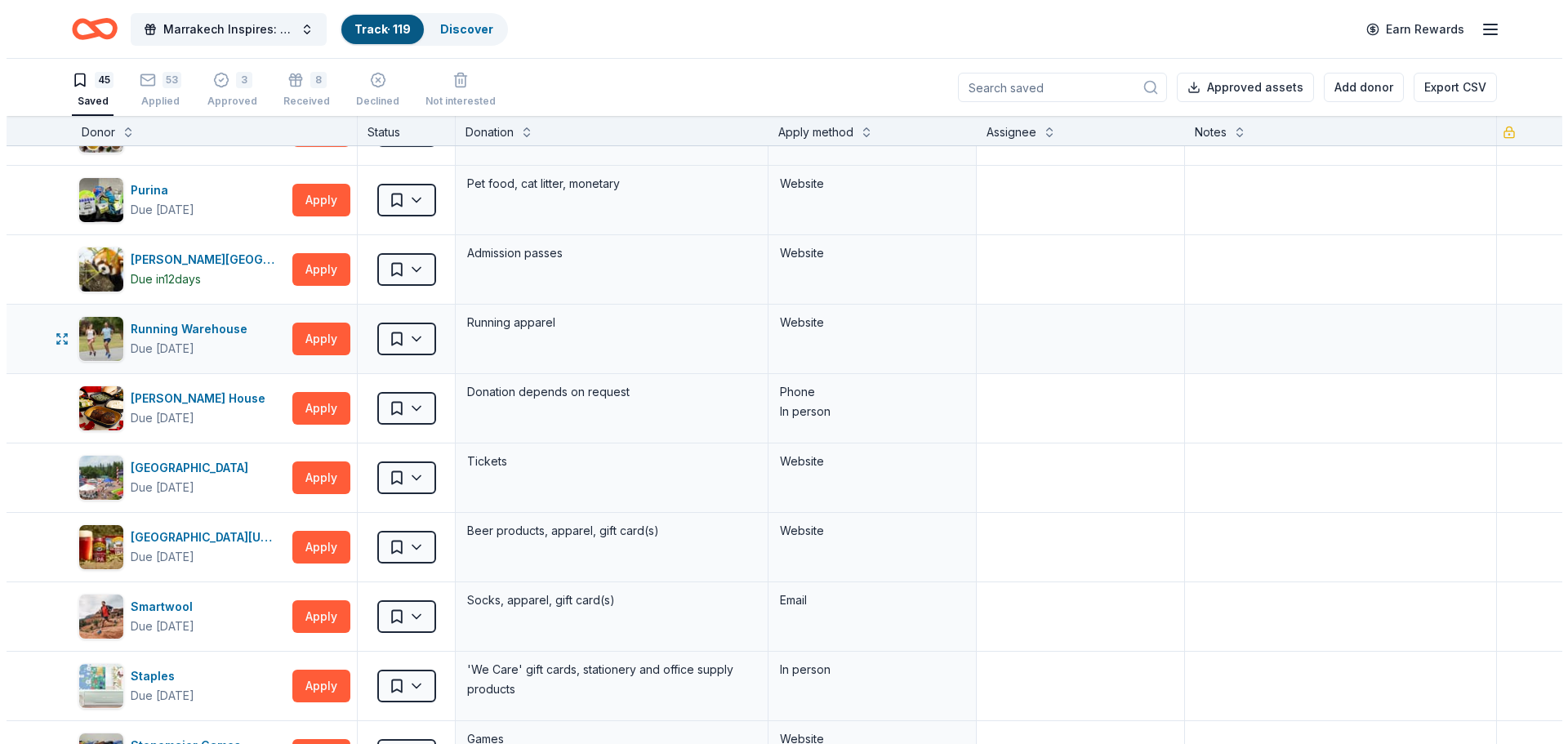
scroll to position [1904, 0]
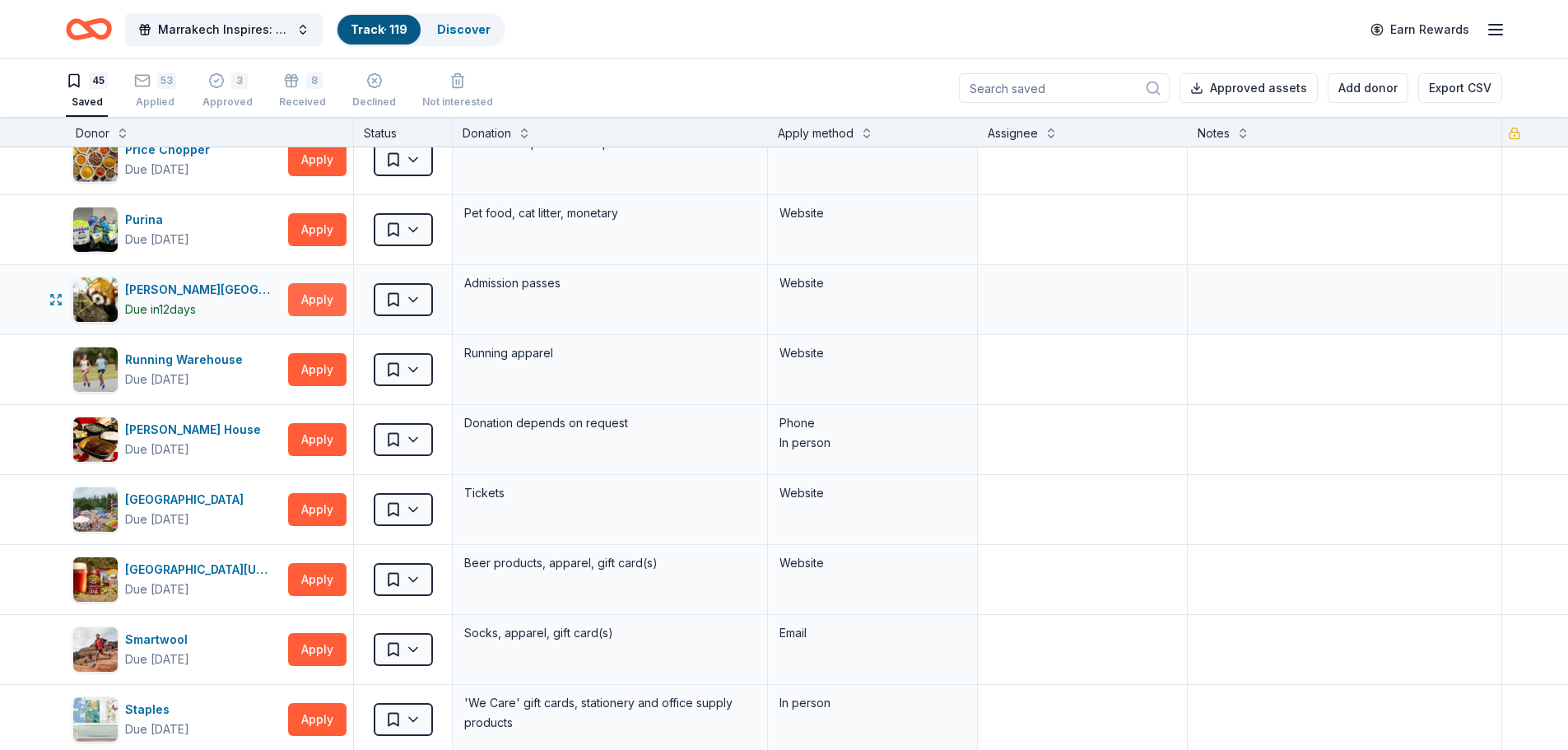
click at [311, 303] on button "Apply" at bounding box center [317, 300] width 59 height 33
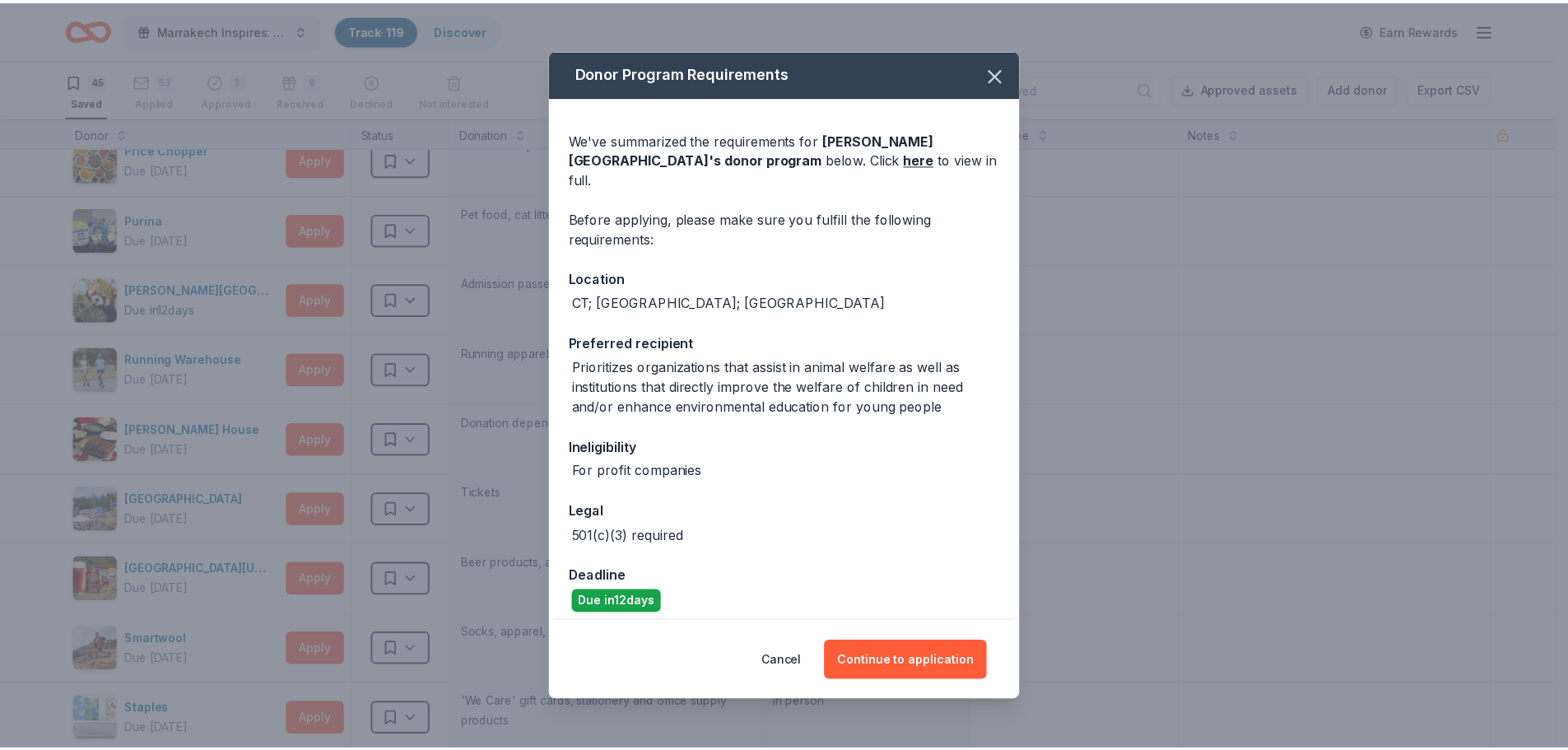
scroll to position [56, 0]
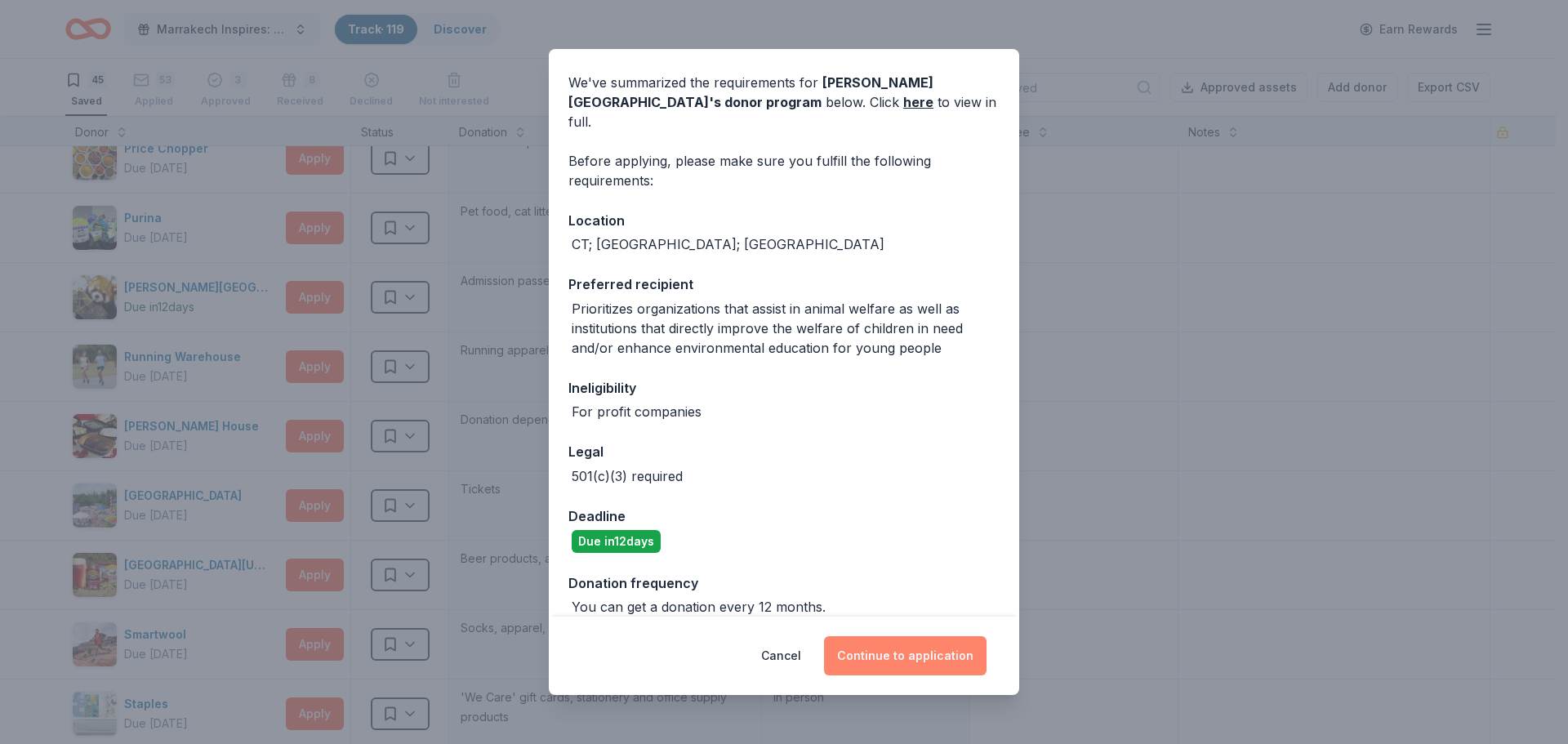
click at [927, 665] on button "Continue to application" at bounding box center [905, 656] width 162 height 39
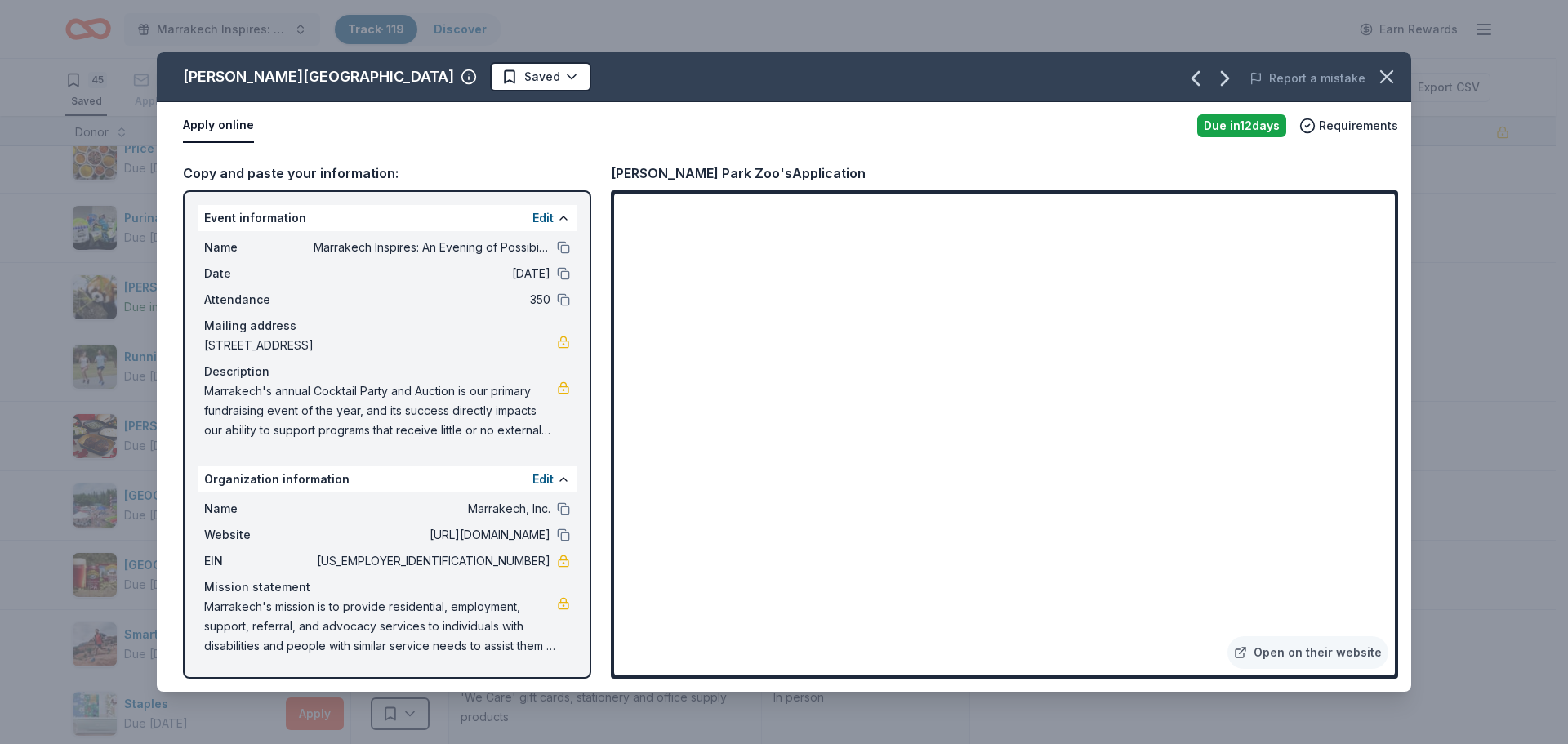
click at [1199, 689] on div "Copy and paste your information: Event information Edit Name Marrakech Inspires…" at bounding box center [784, 421] width 1254 height 542
click at [477, 76] on html "Marrakech Inspires: An Evening of Possibility Cocktail Party & Auction Track · …" at bounding box center [784, 372] width 1568 height 744
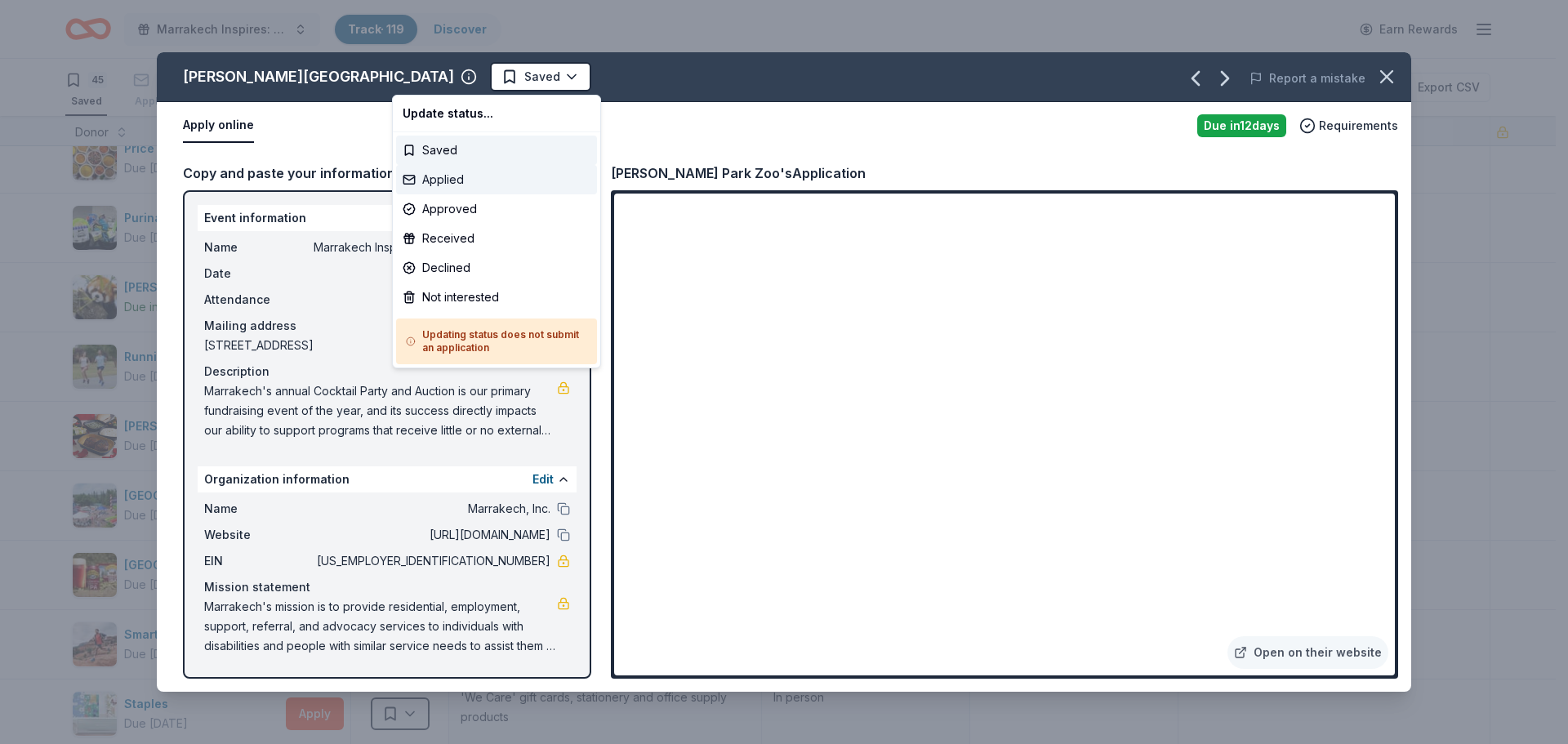
click at [473, 178] on div "Applied" at bounding box center [496, 180] width 201 height 29
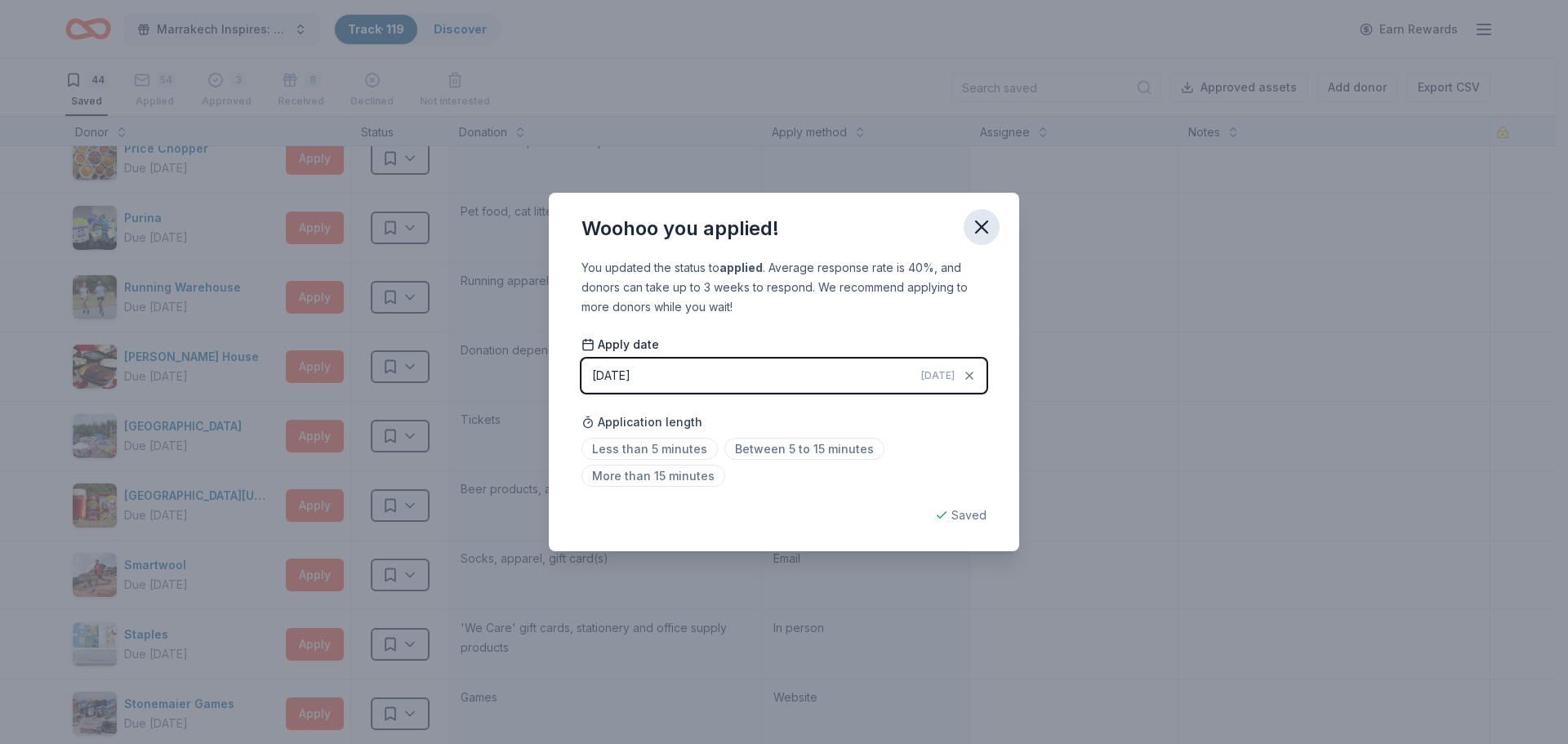
click at [984, 231] on icon "button" at bounding box center [982, 227] width 23 height 23
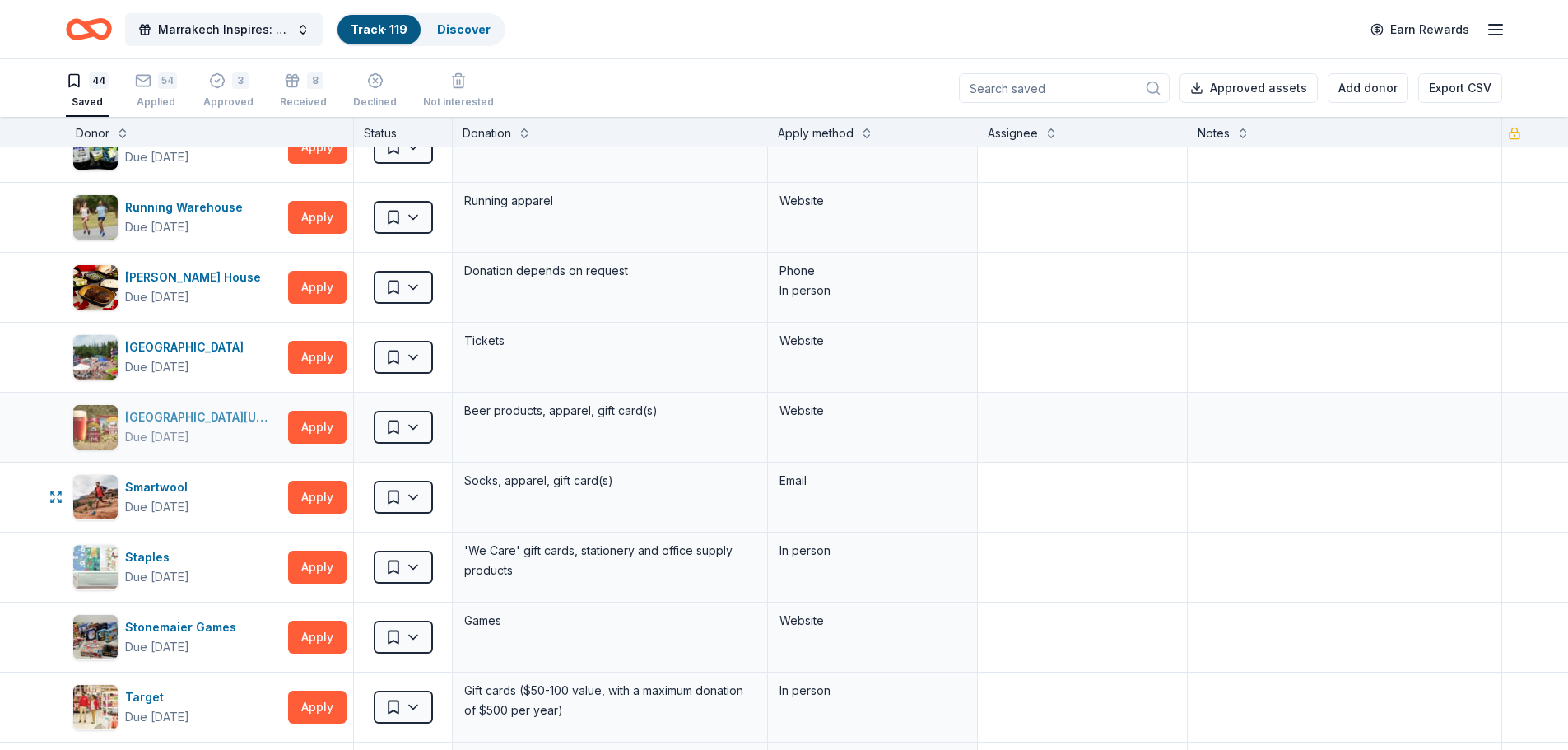
scroll to position [2084, 0]
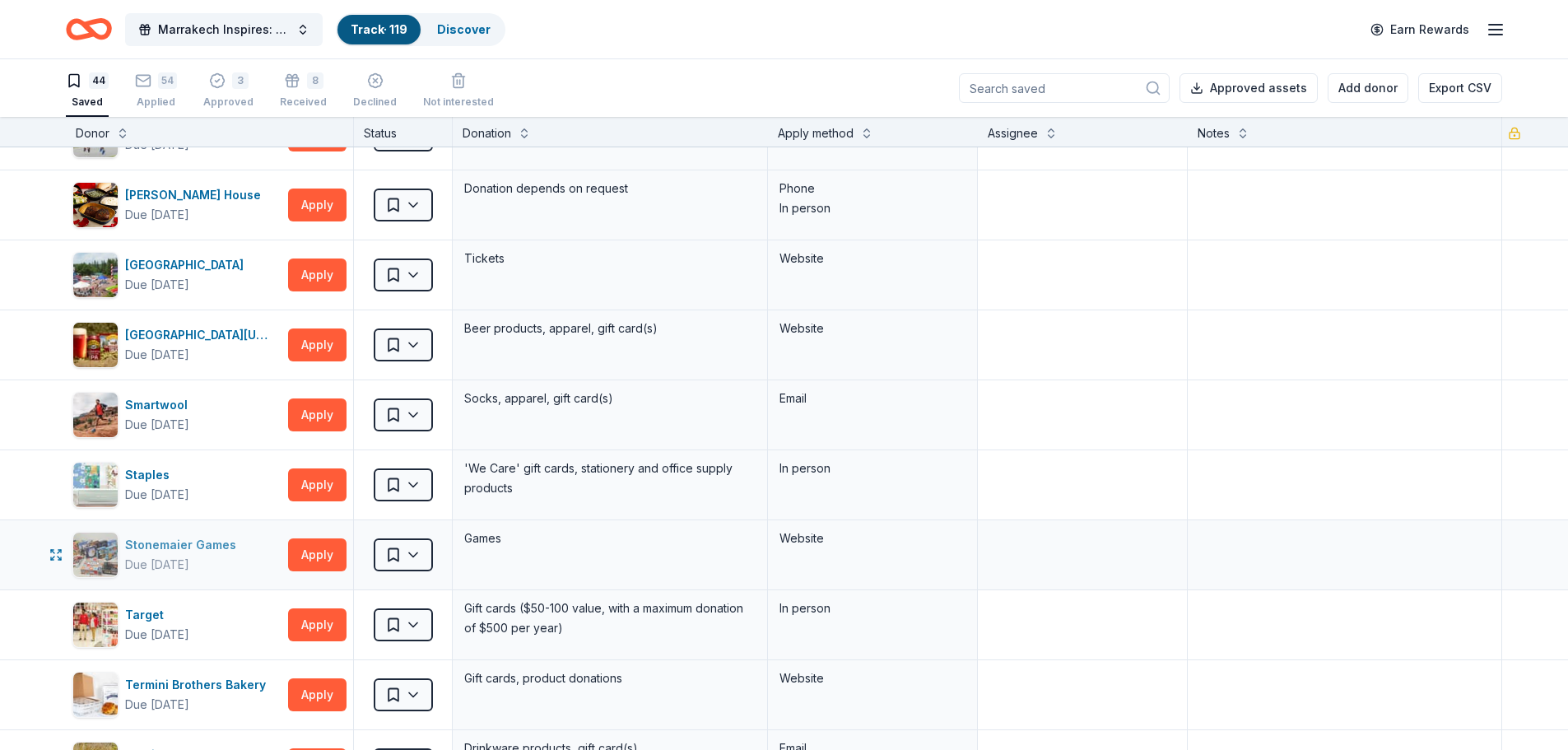
click at [196, 548] on div "Stonemaier Games" at bounding box center [184, 545] width 117 height 20
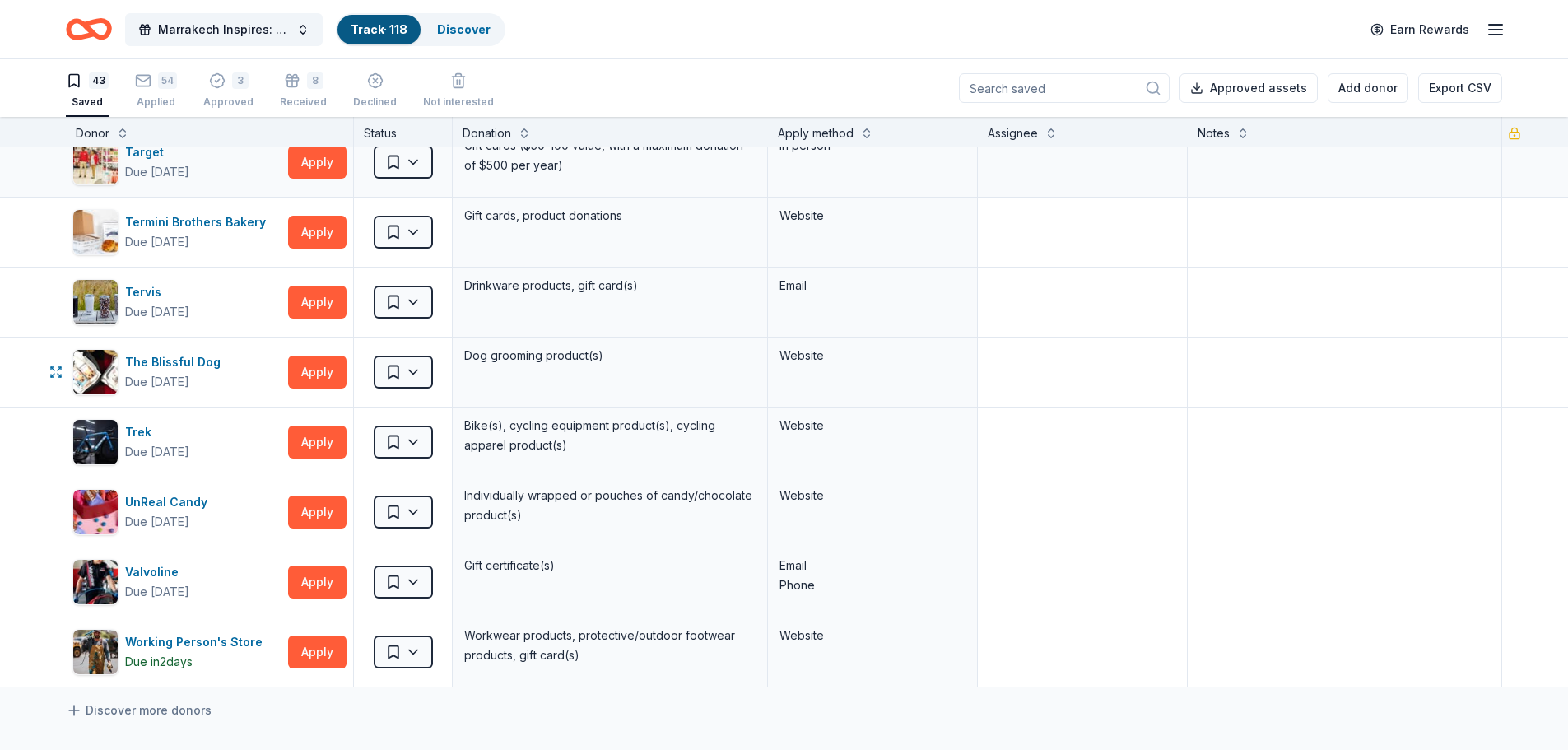
scroll to position [2495, 0]
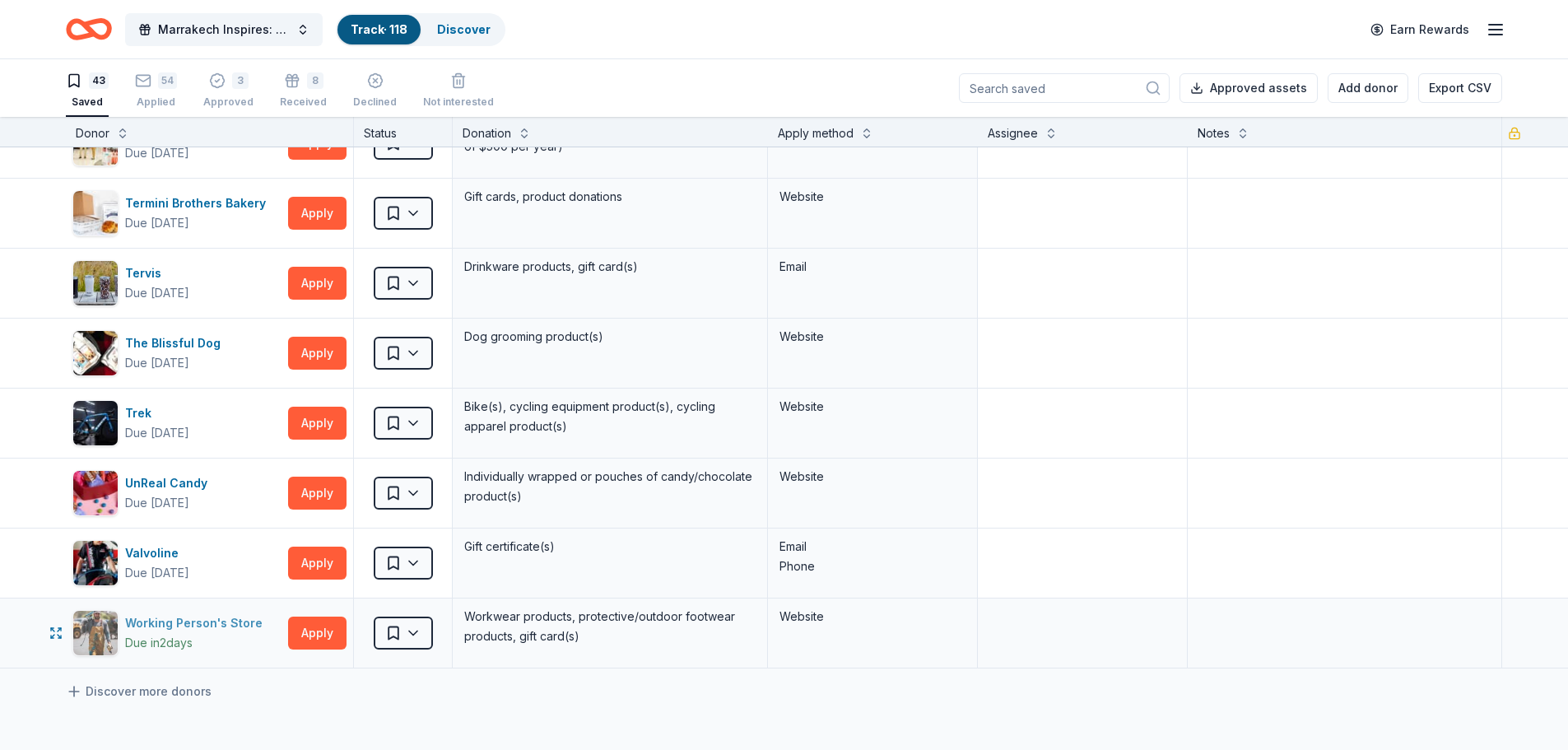
click at [209, 618] on div "Working Person's Store" at bounding box center [197, 624] width 144 height 20
click at [302, 562] on button "Apply" at bounding box center [317, 563] width 59 height 33
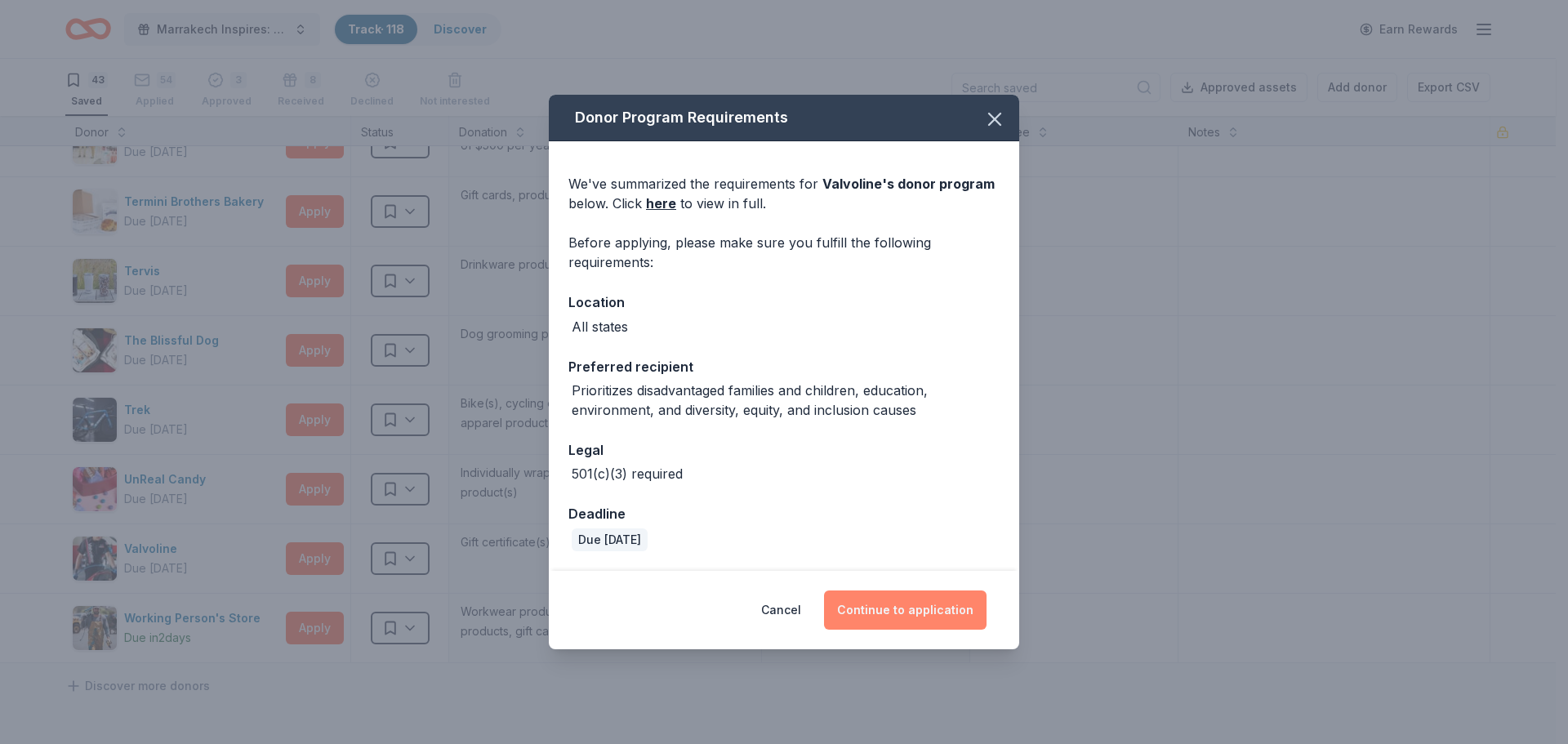
click at [875, 594] on button "Continue to application" at bounding box center [905, 610] width 162 height 39
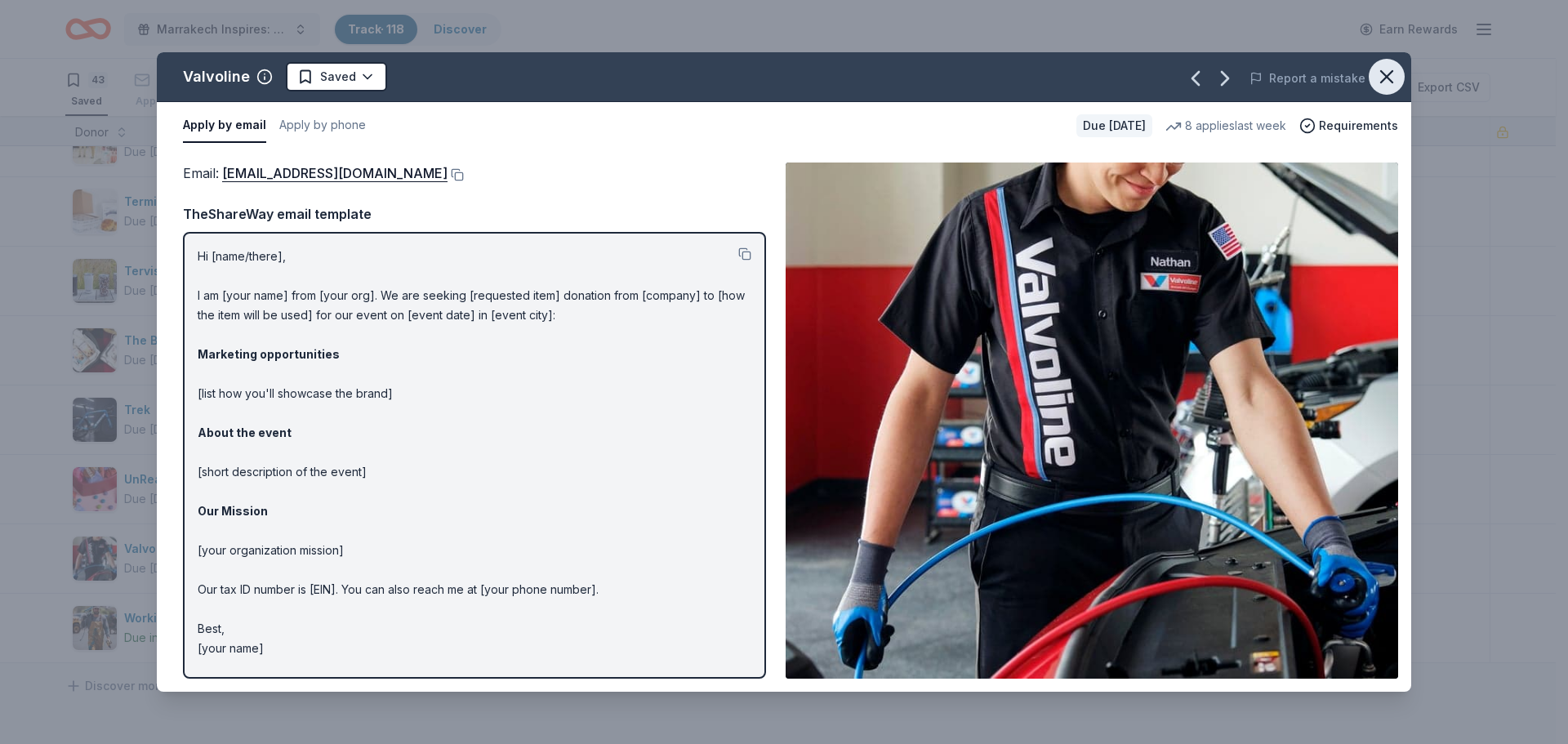
drag, startPoint x: 1395, startPoint y: 75, endPoint x: 1385, endPoint y: 79, distance: 10.8
click at [1395, 75] on icon "button" at bounding box center [1386, 77] width 23 height 23
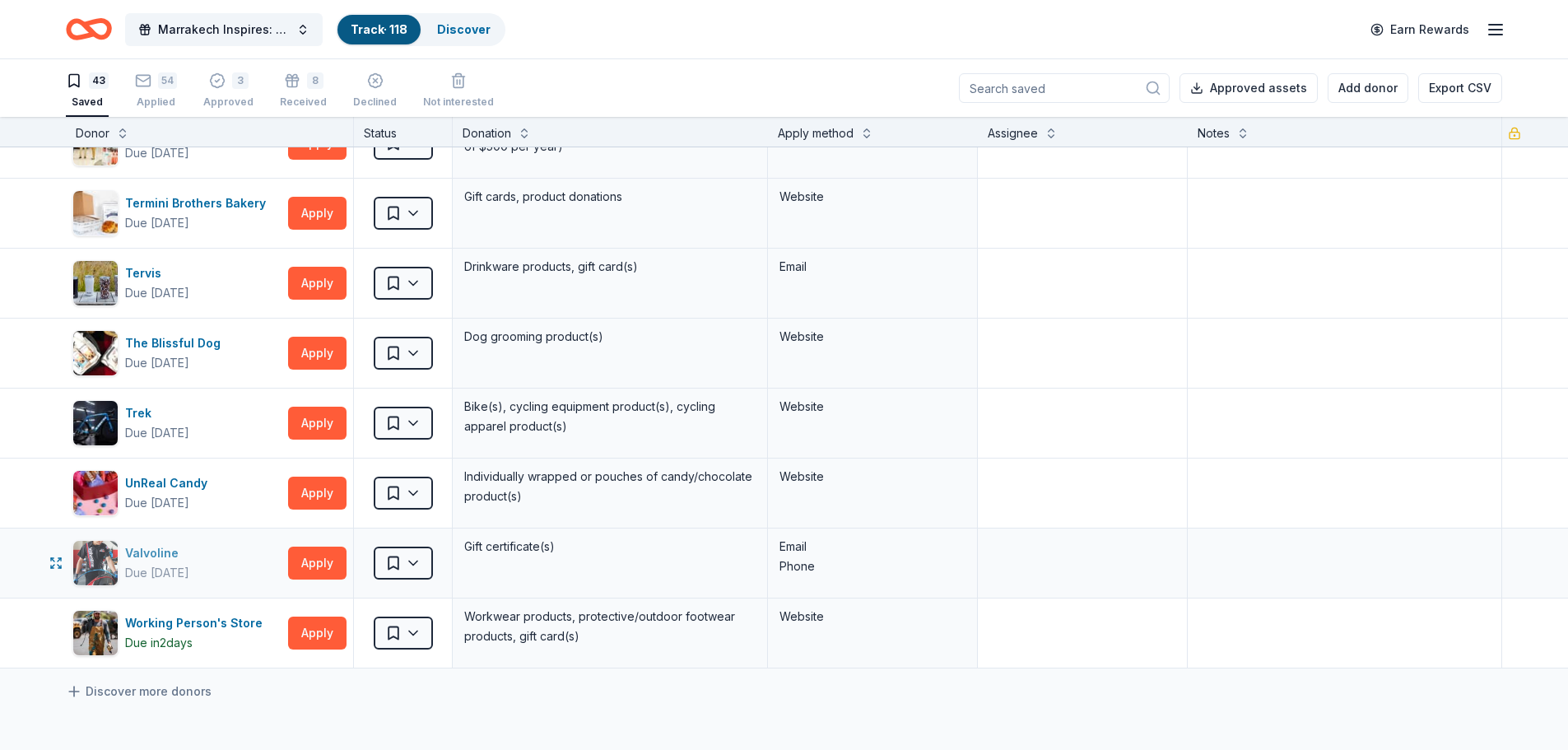
click at [177, 549] on div "Valvoline" at bounding box center [158, 553] width 65 height 20
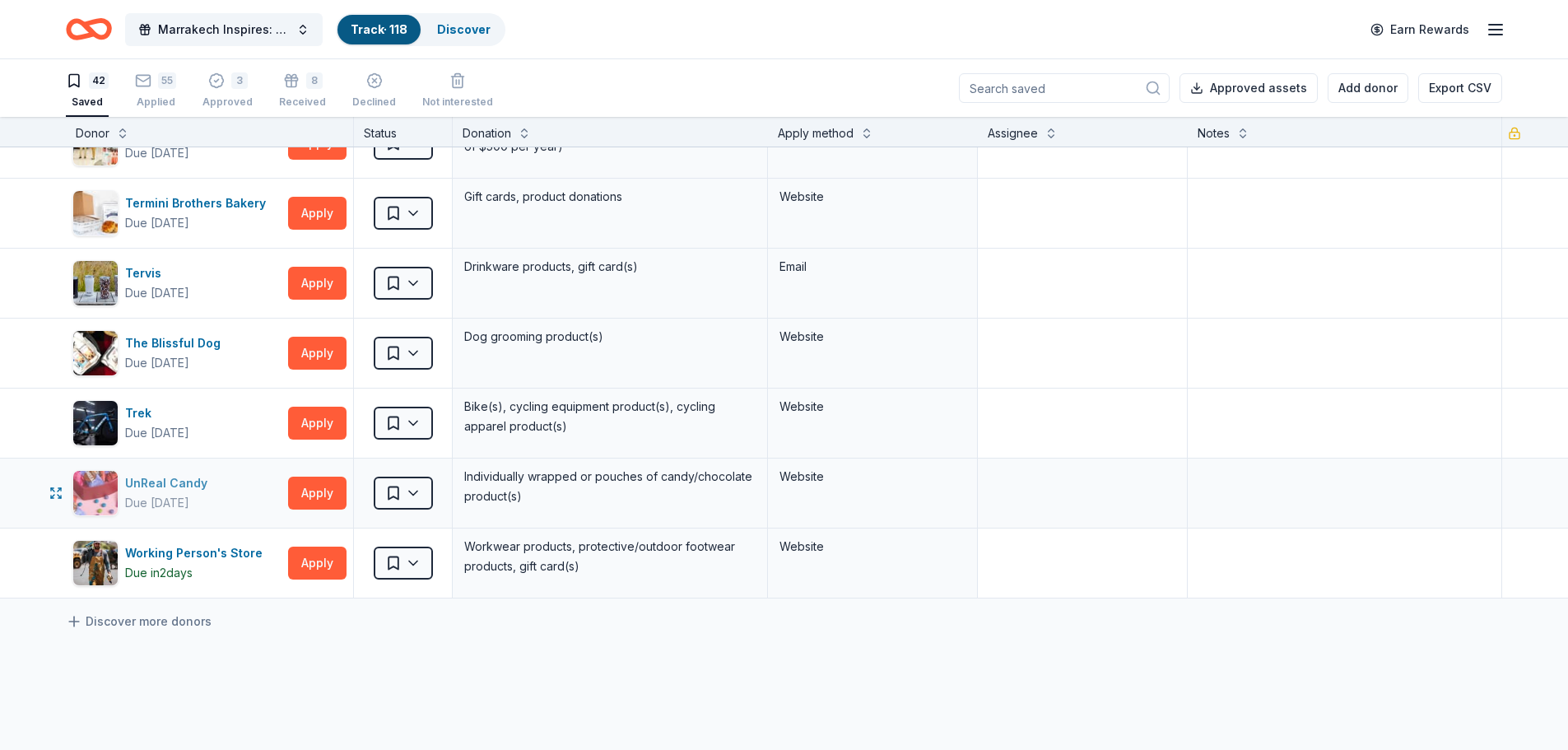
click at [177, 480] on div "UnReal Candy" at bounding box center [169, 484] width 89 height 20
click at [192, 343] on div "The Blissful Dog" at bounding box center [176, 344] width 102 height 20
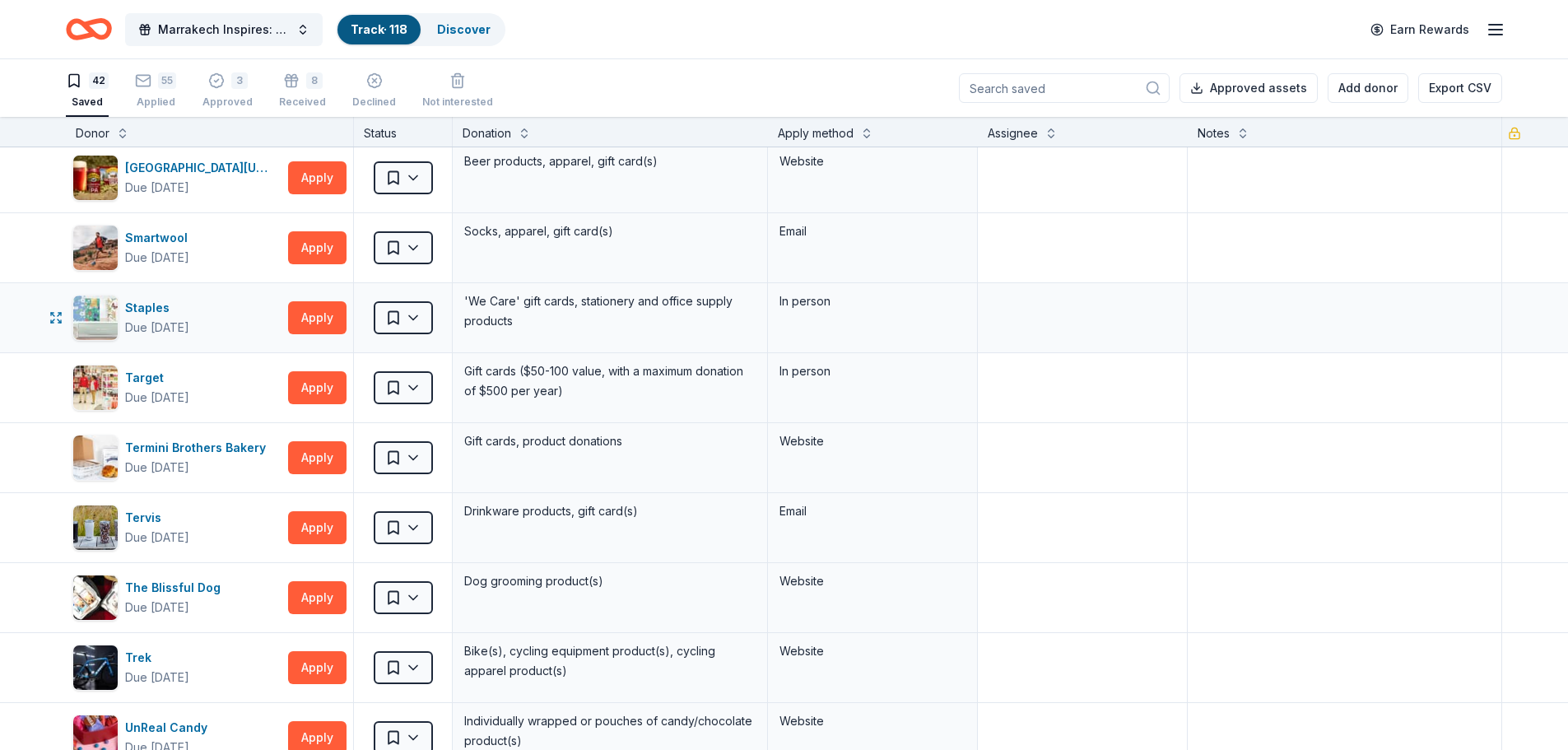
scroll to position [2248, 0]
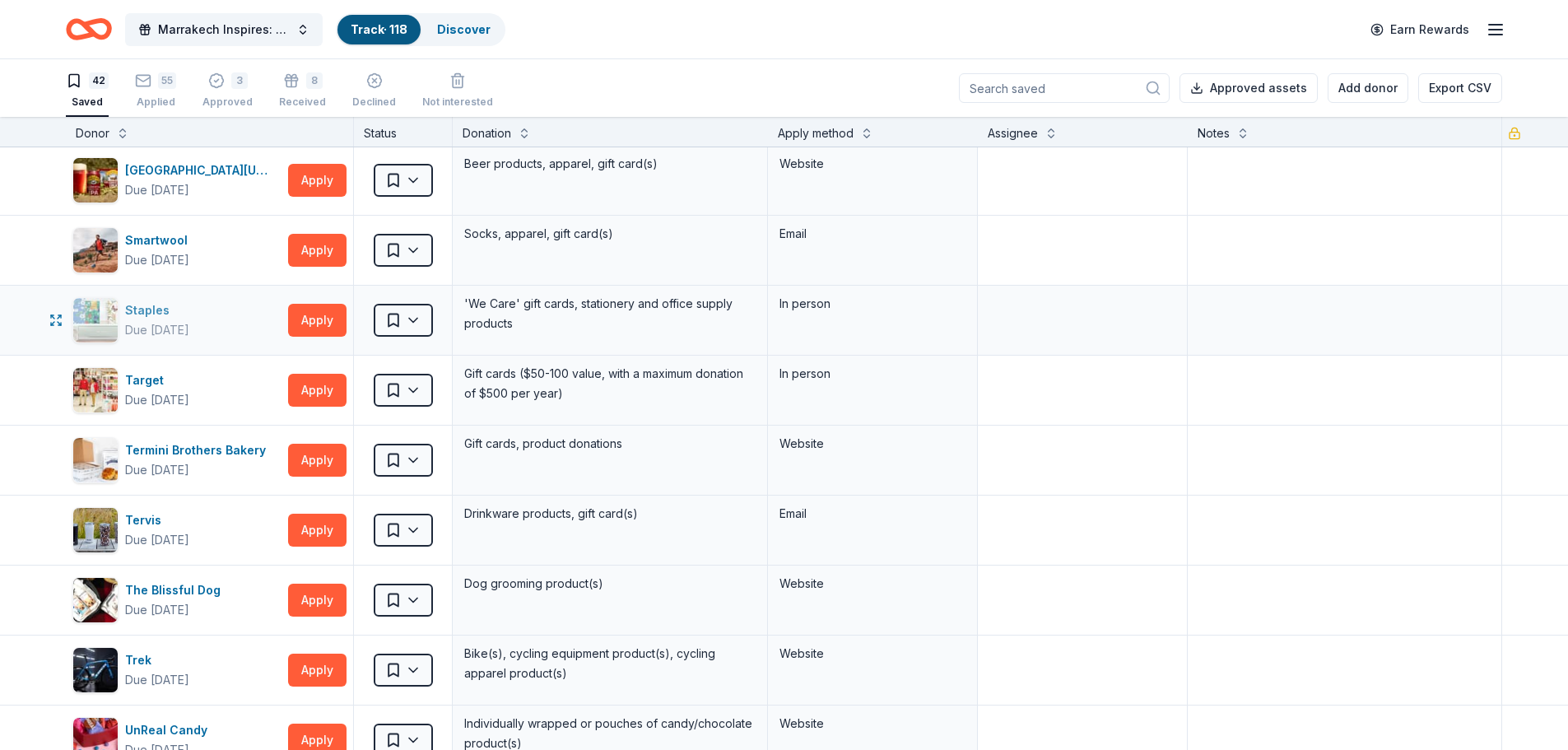
click at [163, 312] on div "Staples" at bounding box center [158, 310] width 65 height 20
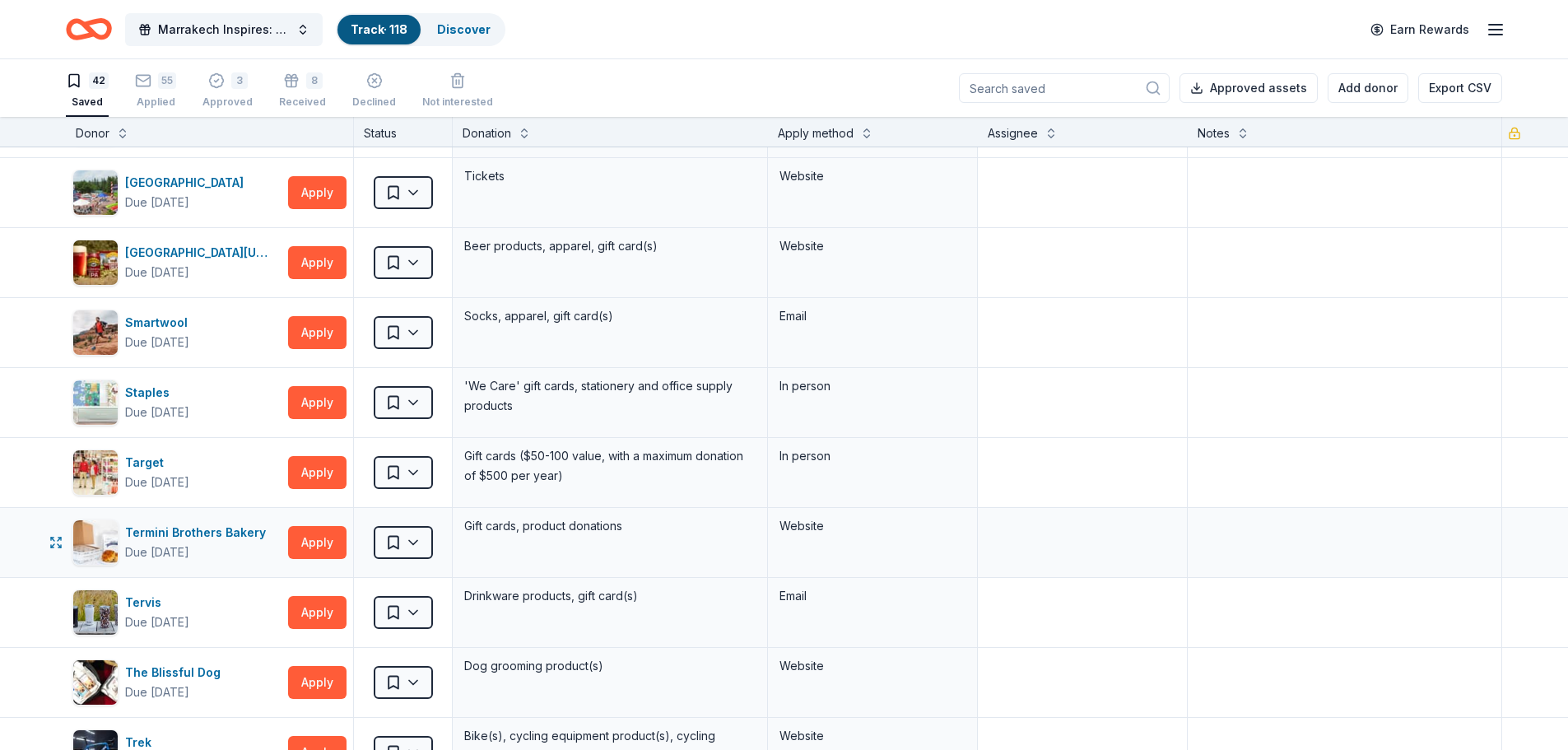
scroll to position [2084, 0]
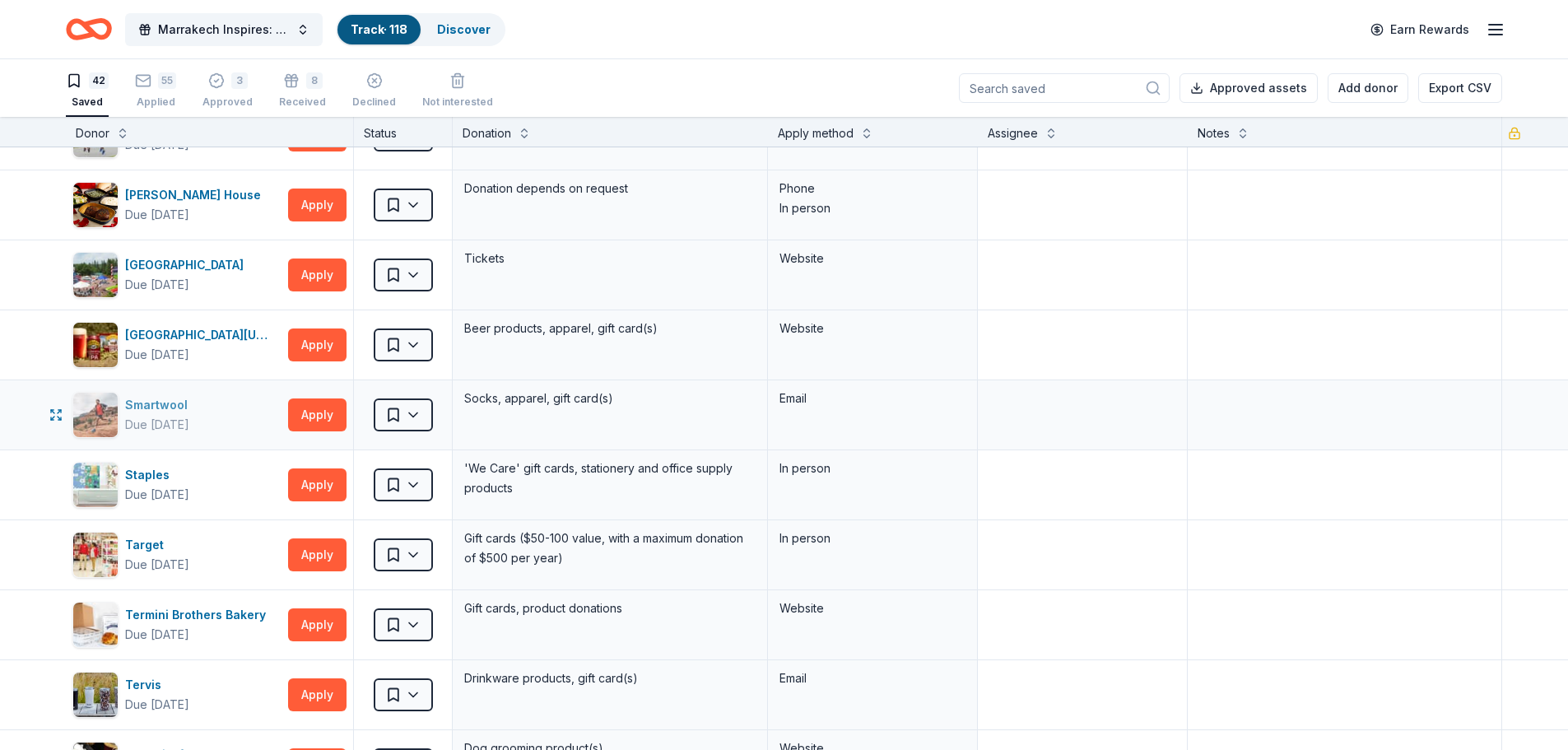
click at [170, 406] on div "Smartwool" at bounding box center [160, 405] width 69 height 20
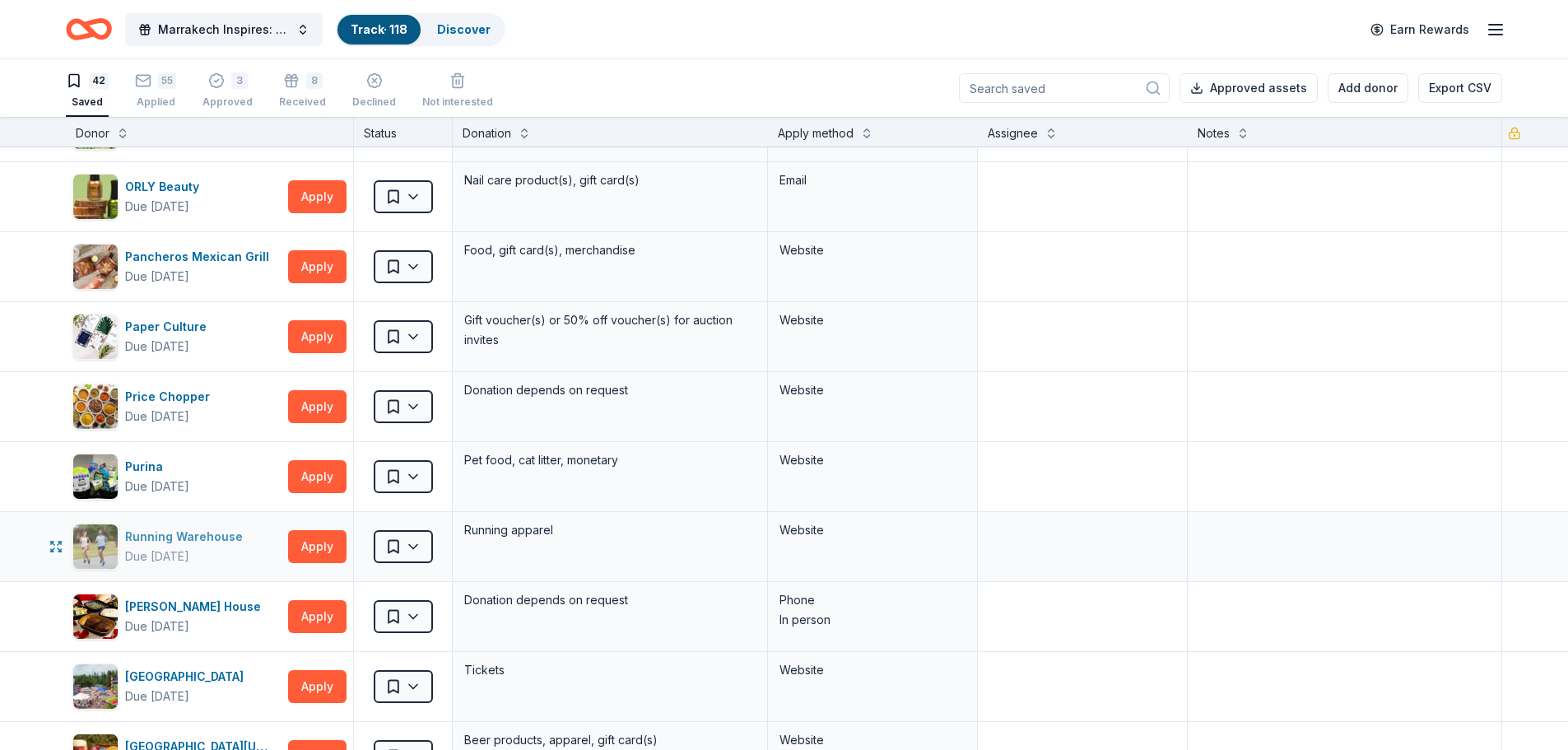
scroll to position [1589, 0]
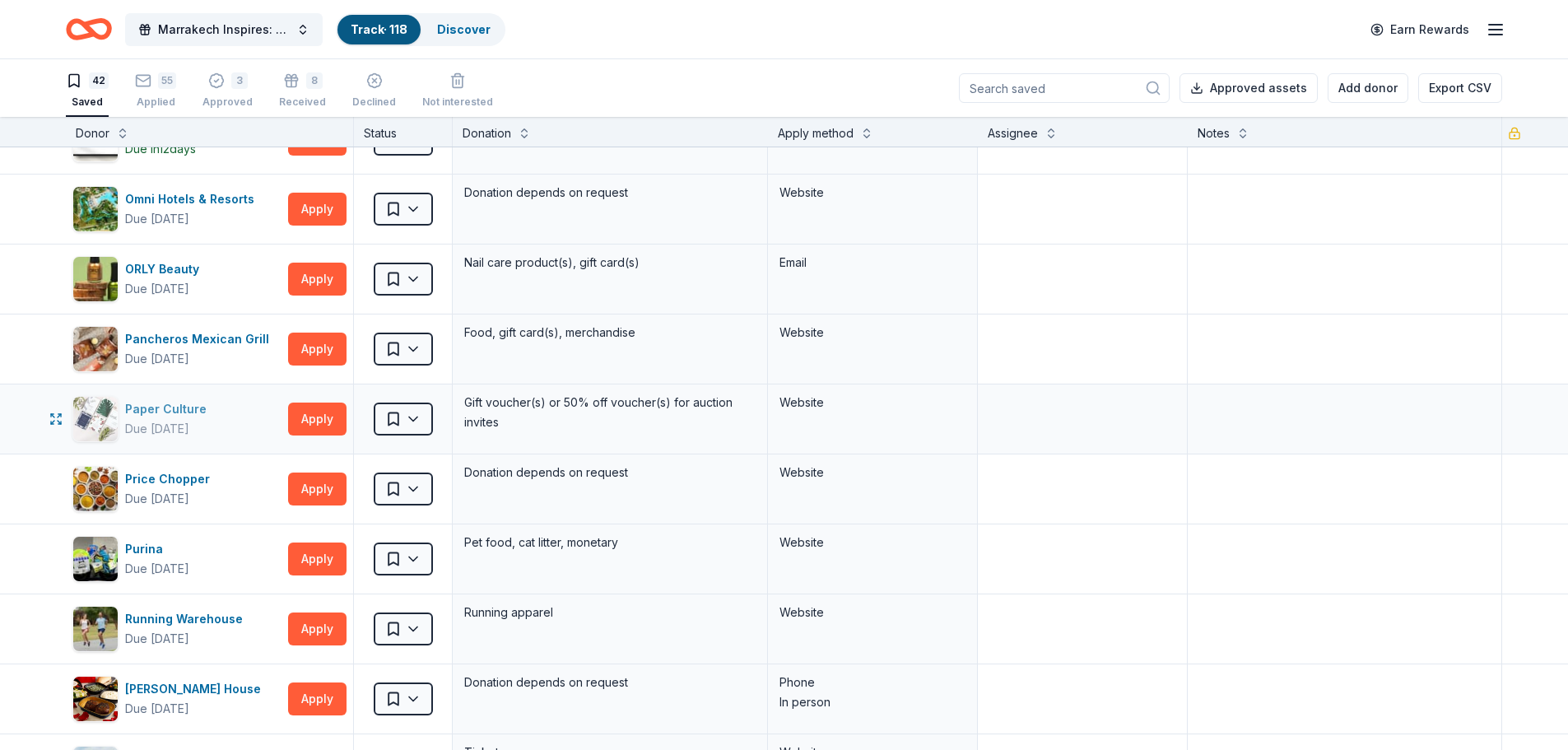
click at [178, 413] on div "Paper Culture" at bounding box center [169, 409] width 88 height 20
click at [318, 354] on button "Apply" at bounding box center [317, 350] width 59 height 33
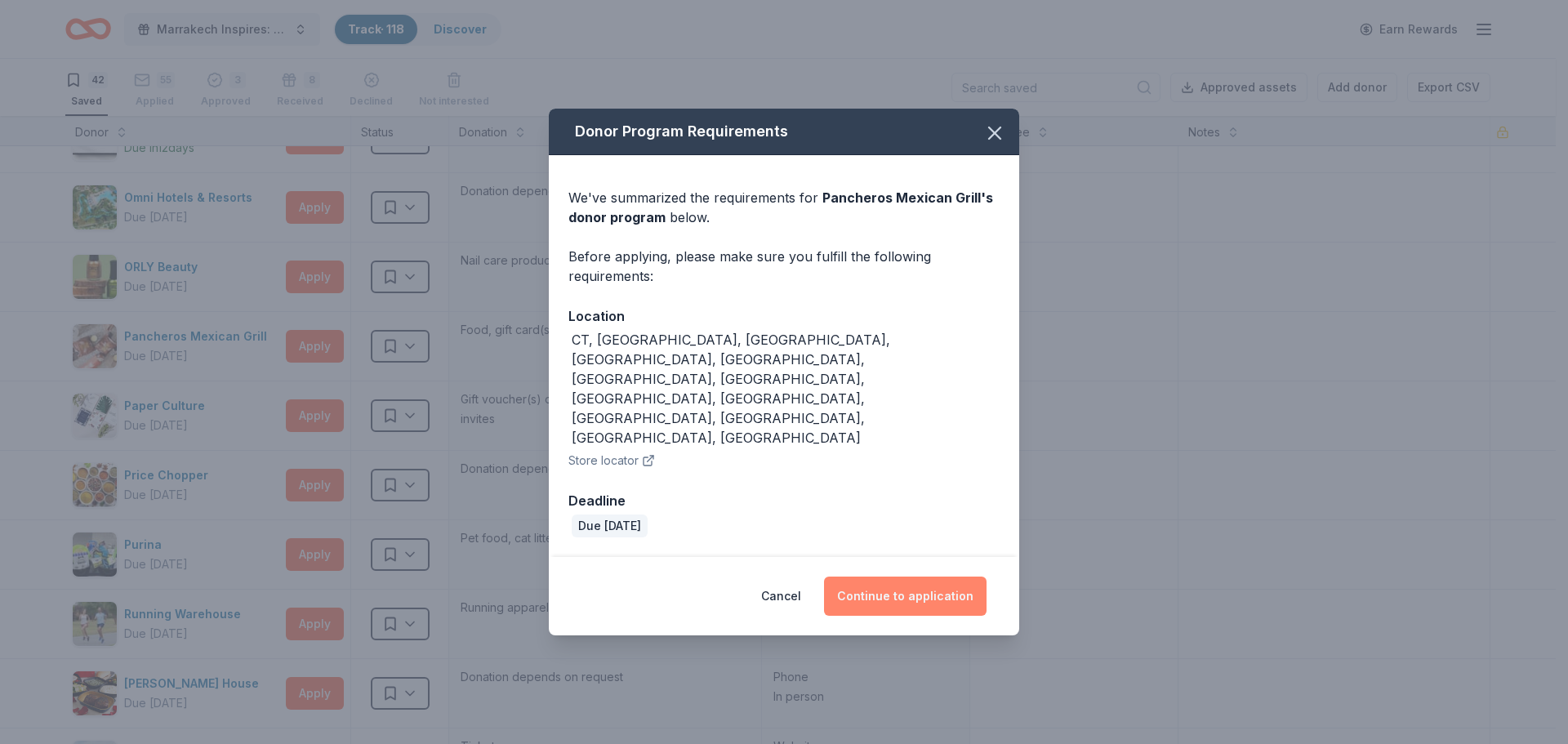
click at [892, 577] on button "Continue to application" at bounding box center [905, 596] width 162 height 39
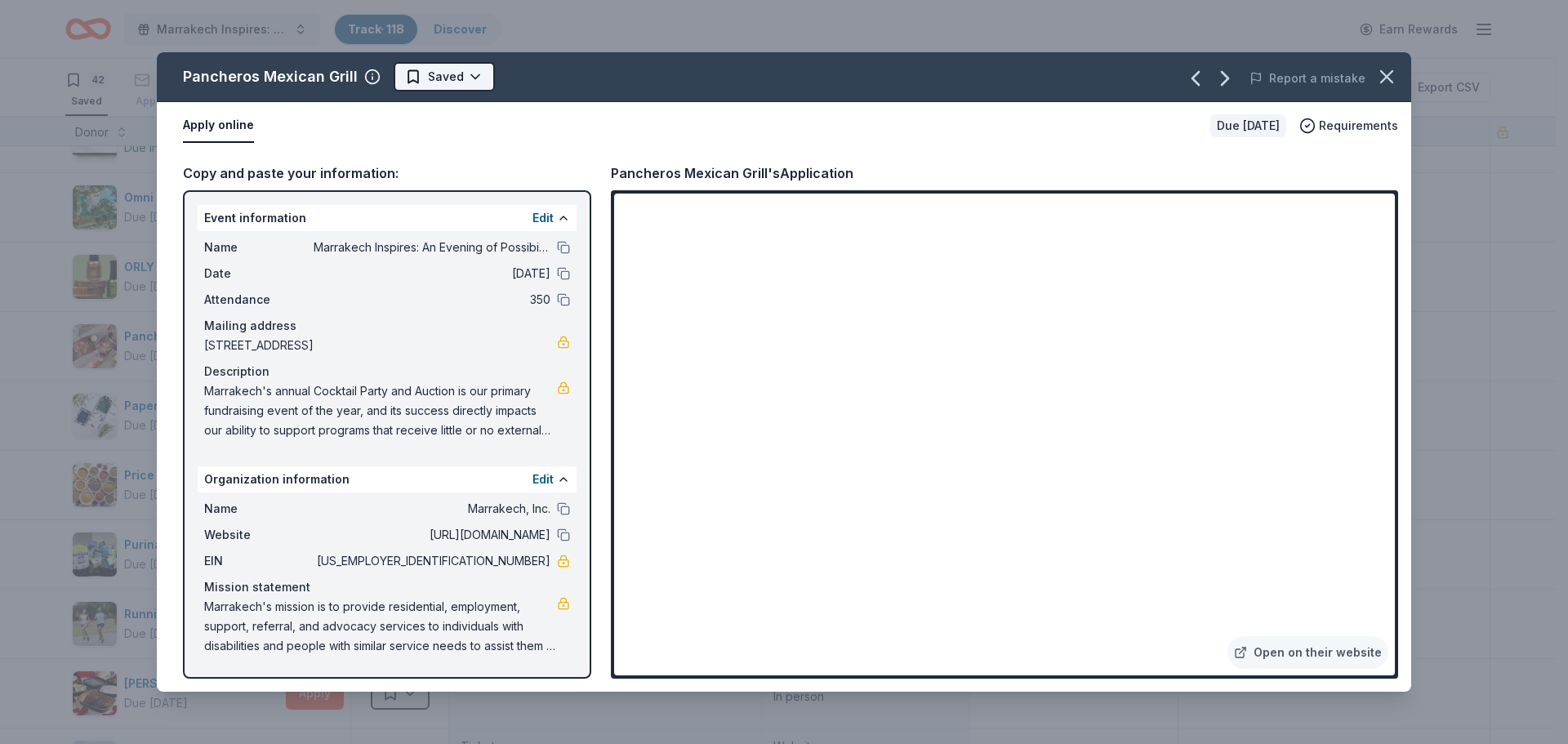
click at [446, 88] on html "Marrakech Inspires: An Evening of Possibility Cocktail Party & Auction Track · …" at bounding box center [784, 372] width 1568 height 744
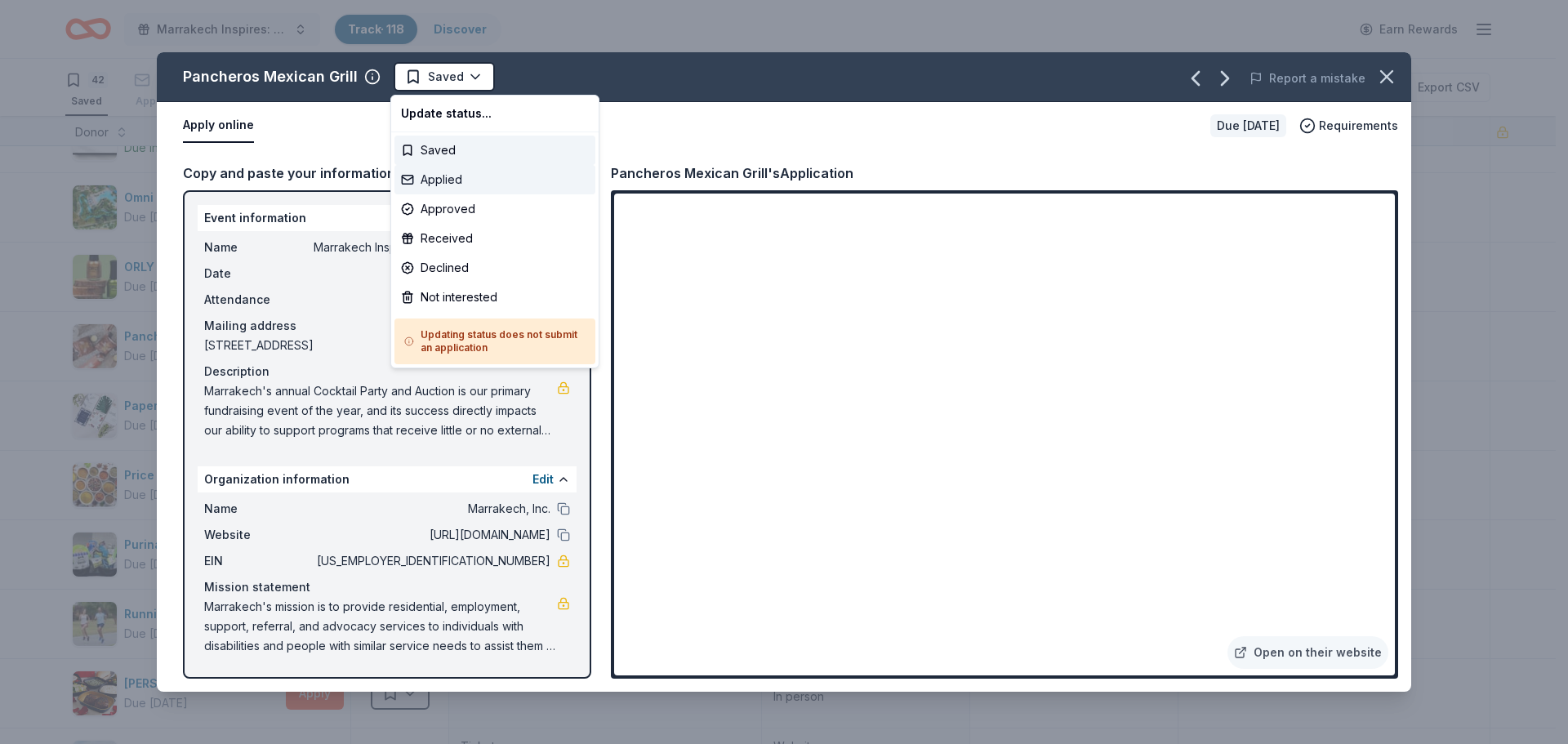
click at [444, 183] on div "Applied" at bounding box center [494, 180] width 201 height 29
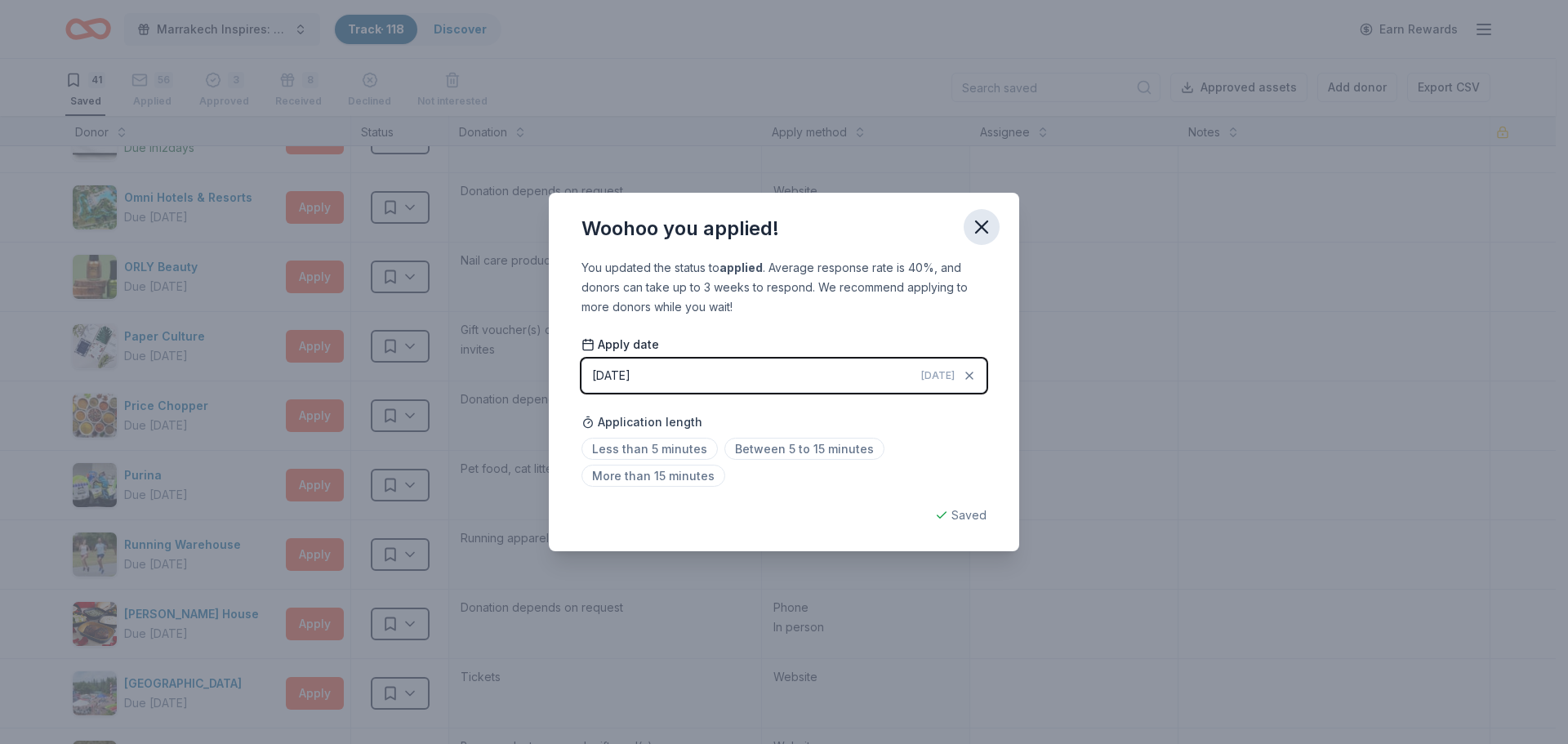
click at [971, 227] on icon "button" at bounding box center [982, 227] width 23 height 23
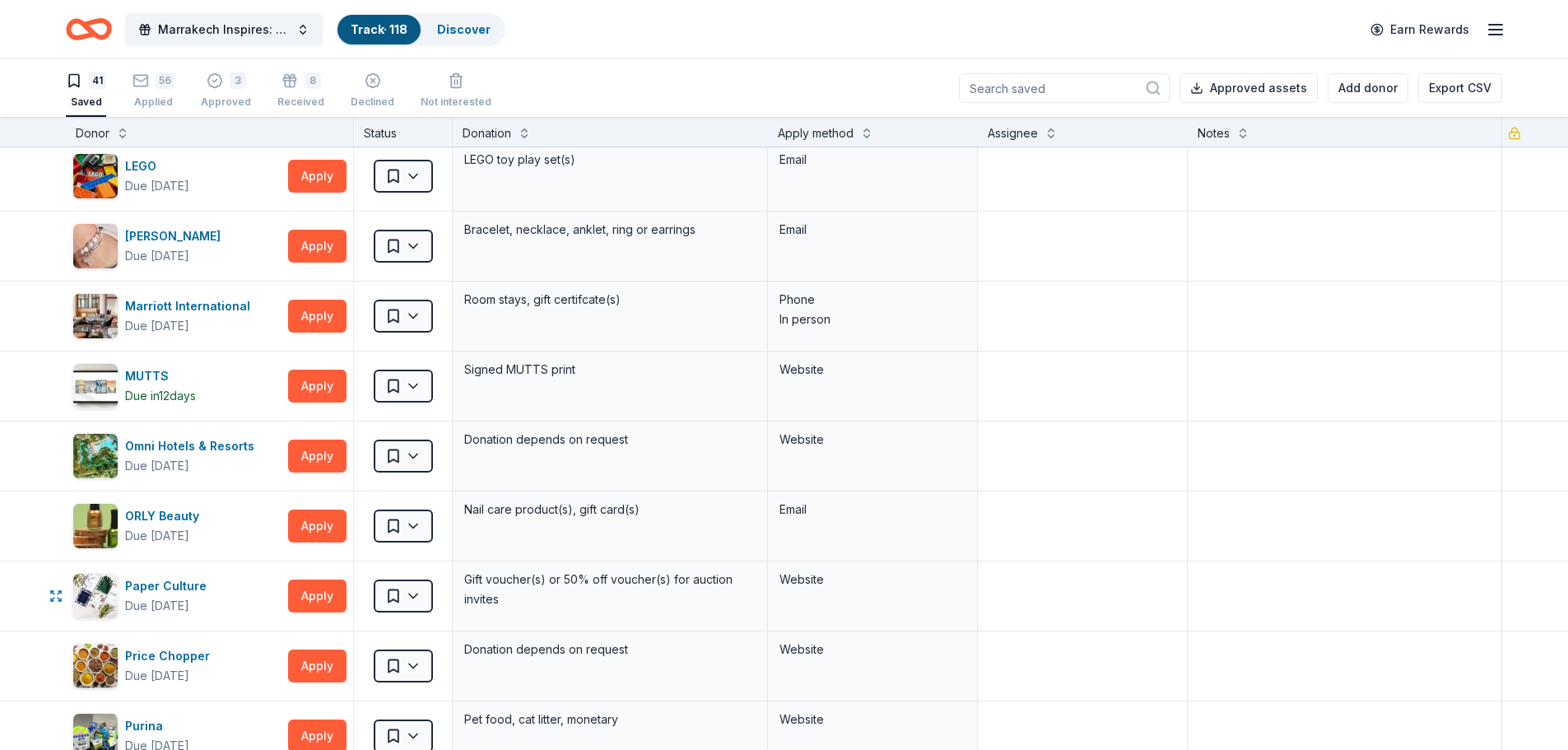
scroll to position [1260, 0]
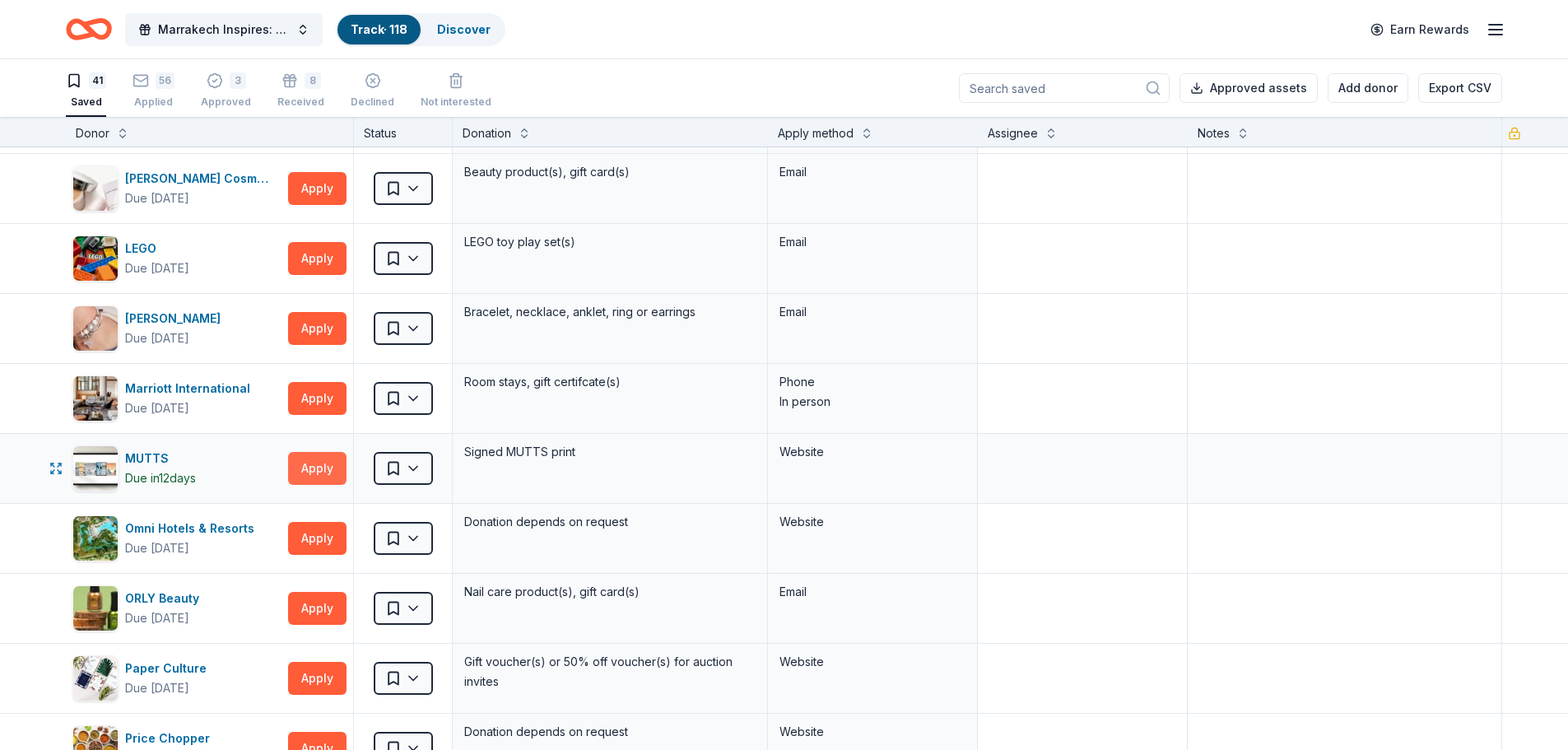
click at [300, 470] on button "Apply" at bounding box center [317, 469] width 59 height 33
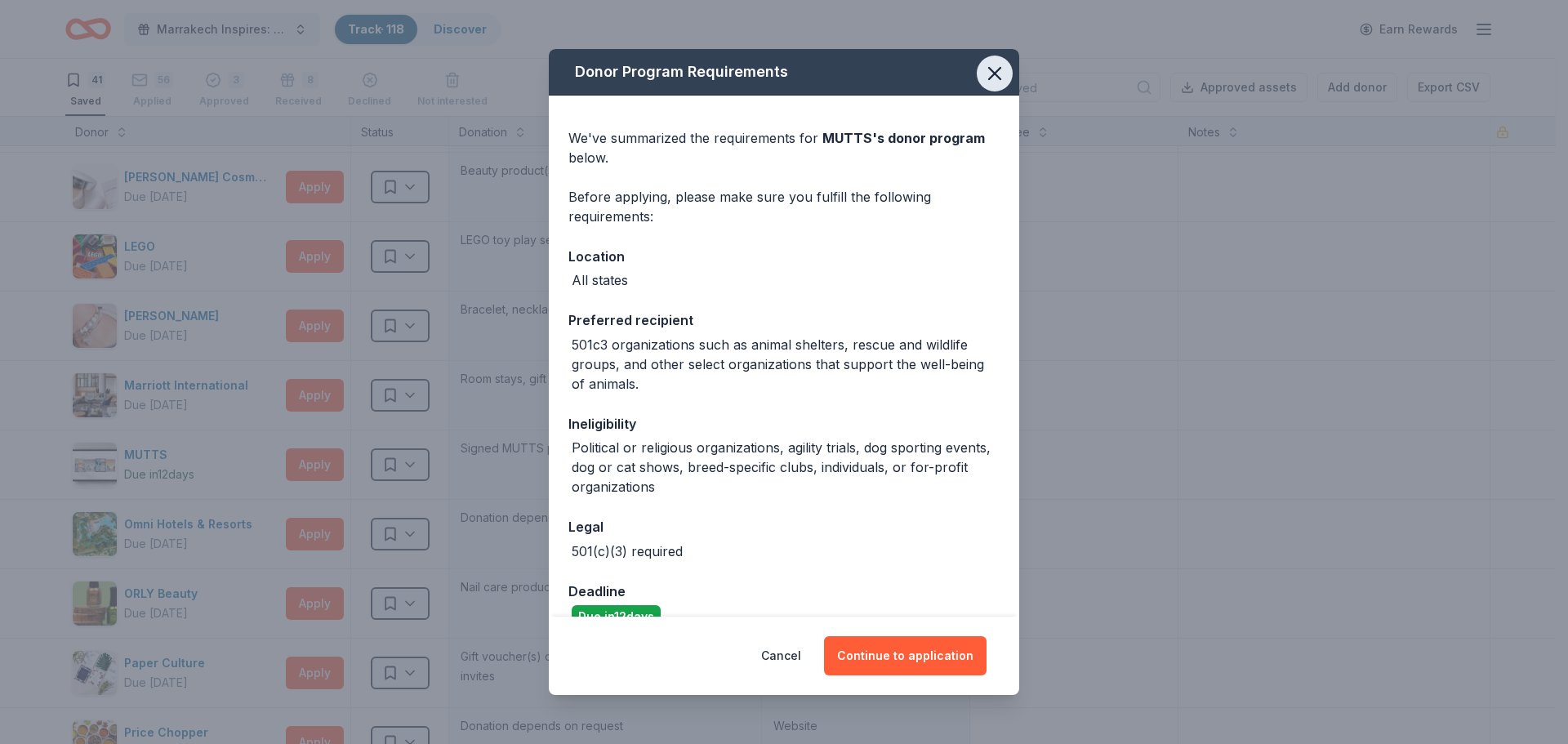
click at [984, 76] on icon "button" at bounding box center [995, 74] width 23 height 23
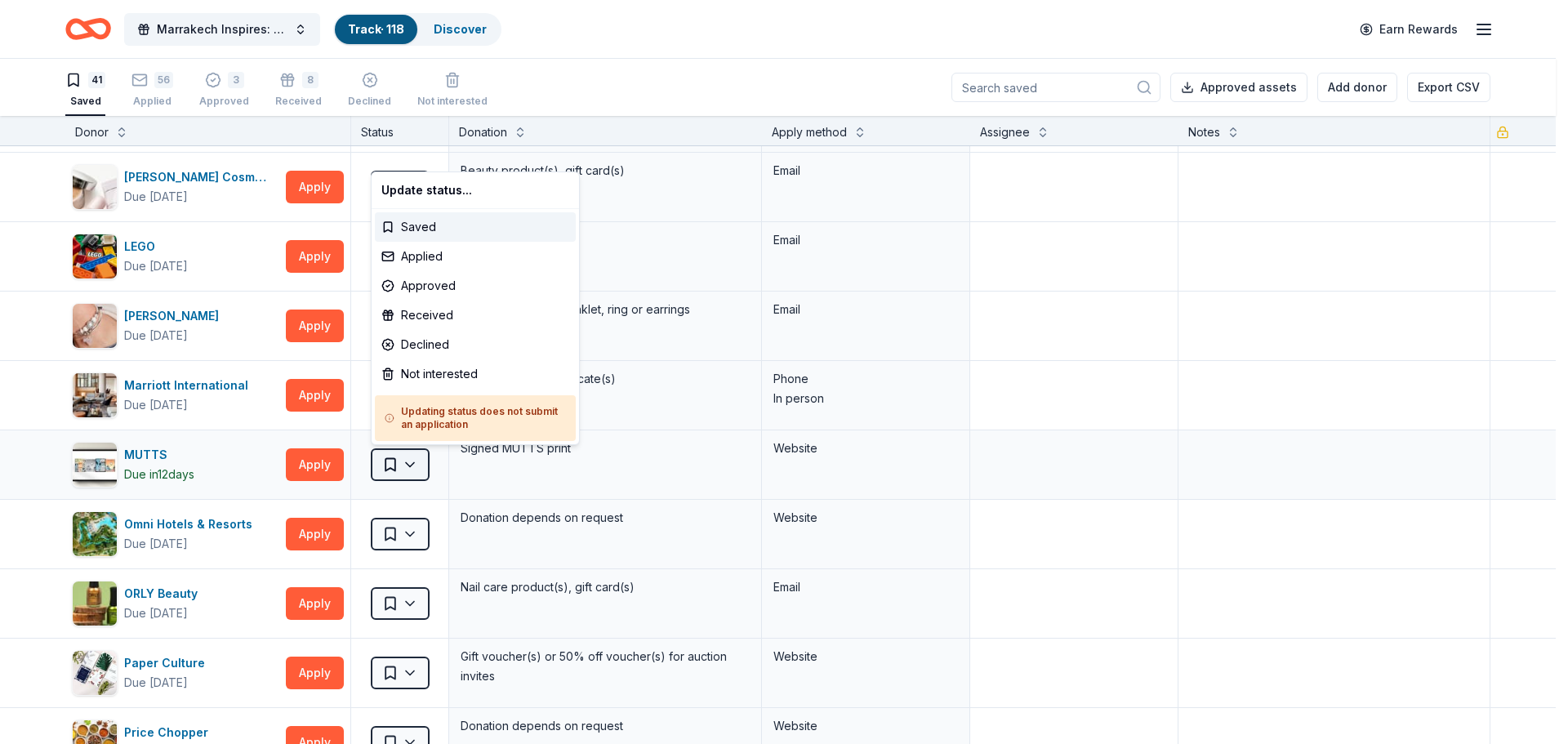
click at [419, 467] on html "Marrakech Inspires: An Evening of Possibility Cocktail Party & Auction Track · …" at bounding box center [784, 372] width 1568 height 744
click at [449, 378] on div "Not interested" at bounding box center [475, 374] width 201 height 29
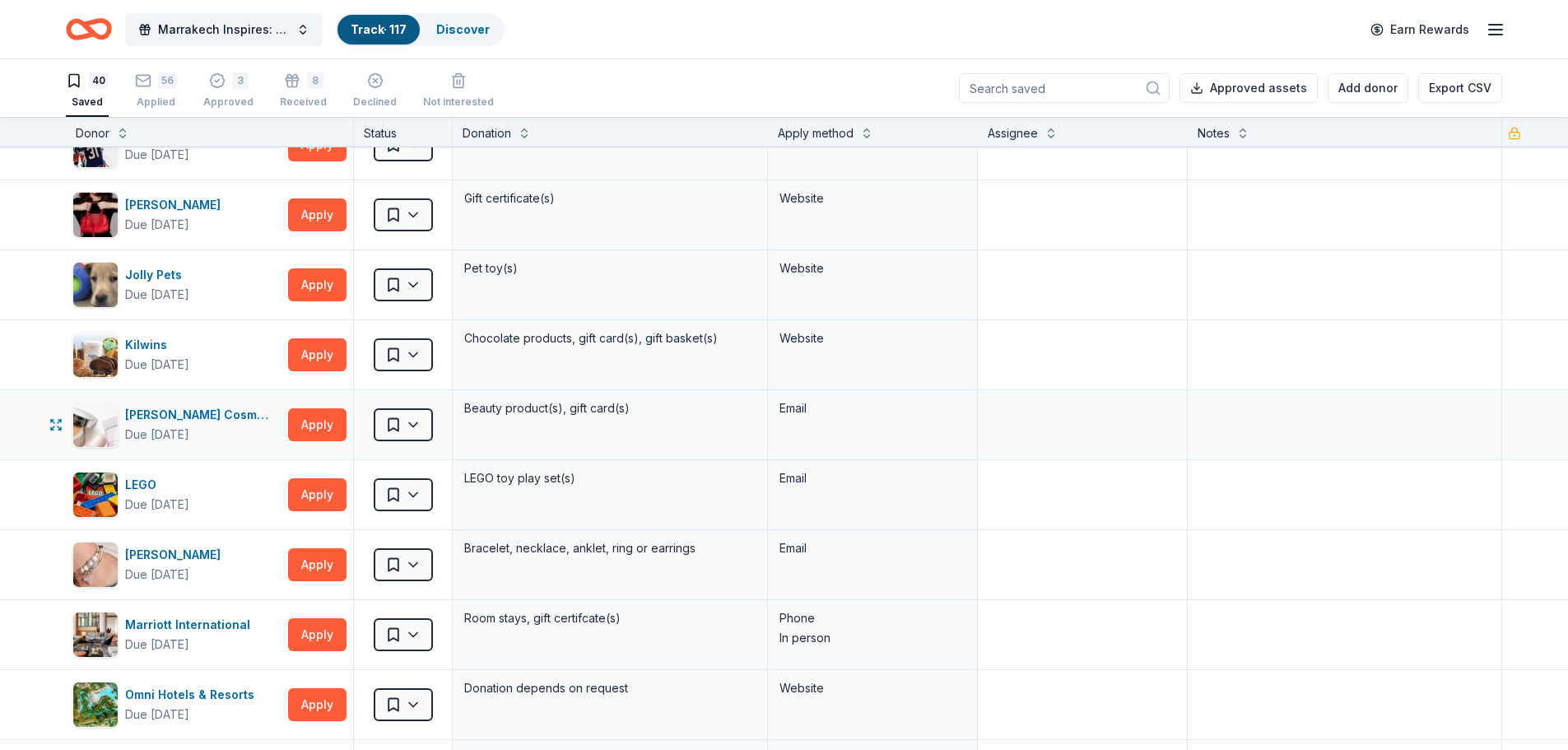
scroll to position [1012, 0]
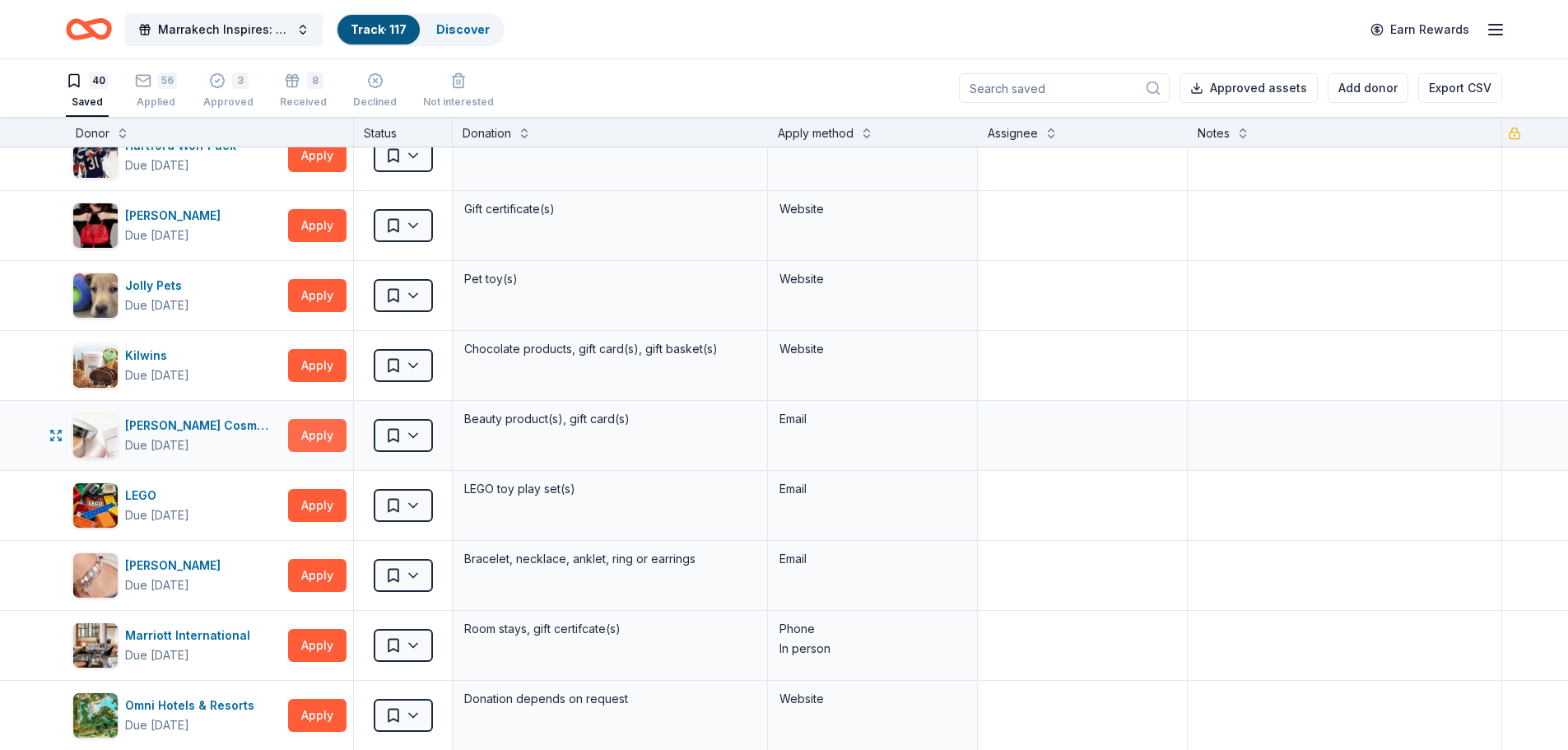
click at [328, 428] on button "Apply" at bounding box center [317, 436] width 59 height 33
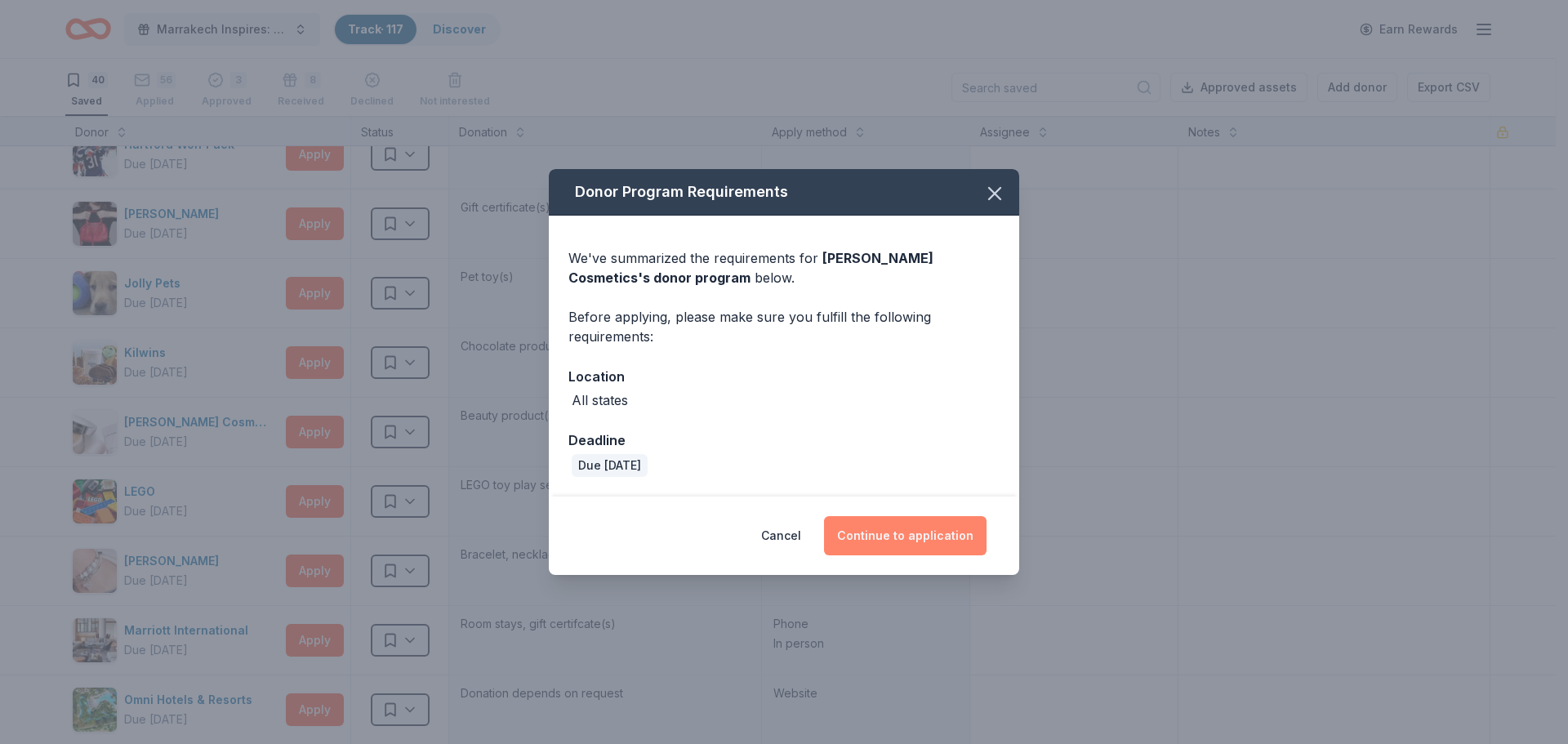
click at [890, 539] on button "Continue to application" at bounding box center [905, 536] width 162 height 39
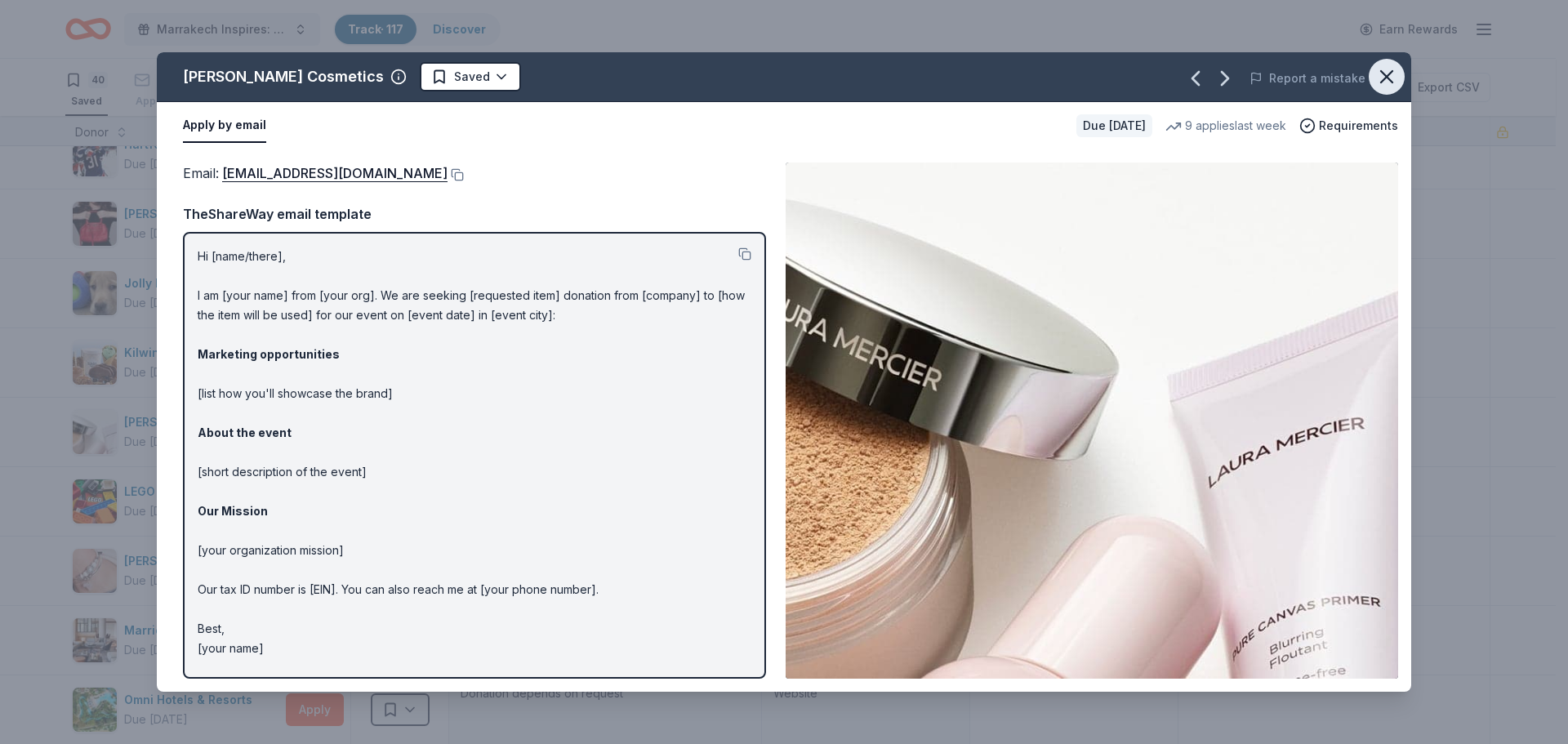
click at [1387, 80] on icon "button" at bounding box center [1386, 77] width 23 height 23
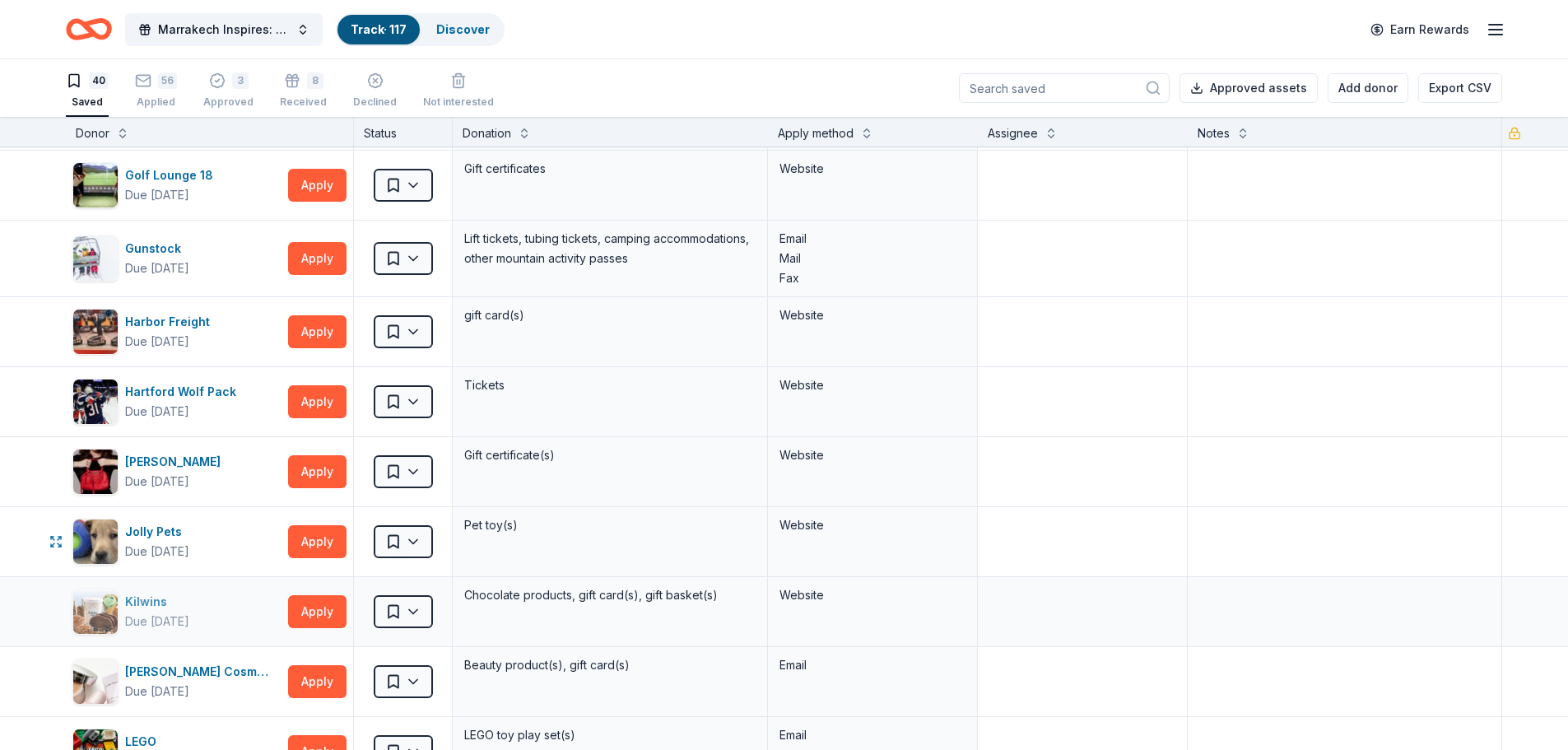
scroll to position [766, 0]
click at [320, 406] on button "Apply" at bounding box center [317, 402] width 59 height 33
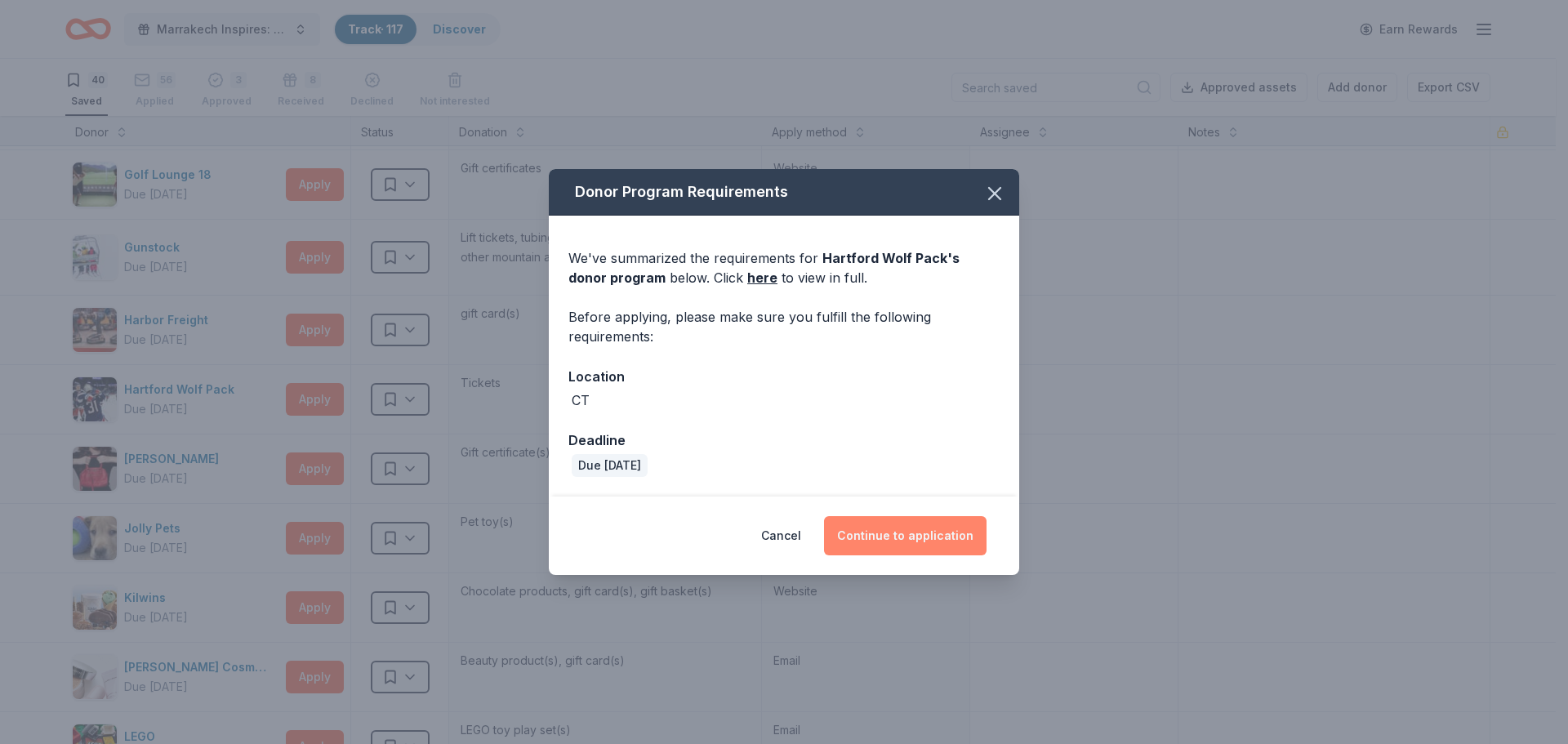
click at [891, 531] on button "Continue to application" at bounding box center [905, 536] width 162 height 39
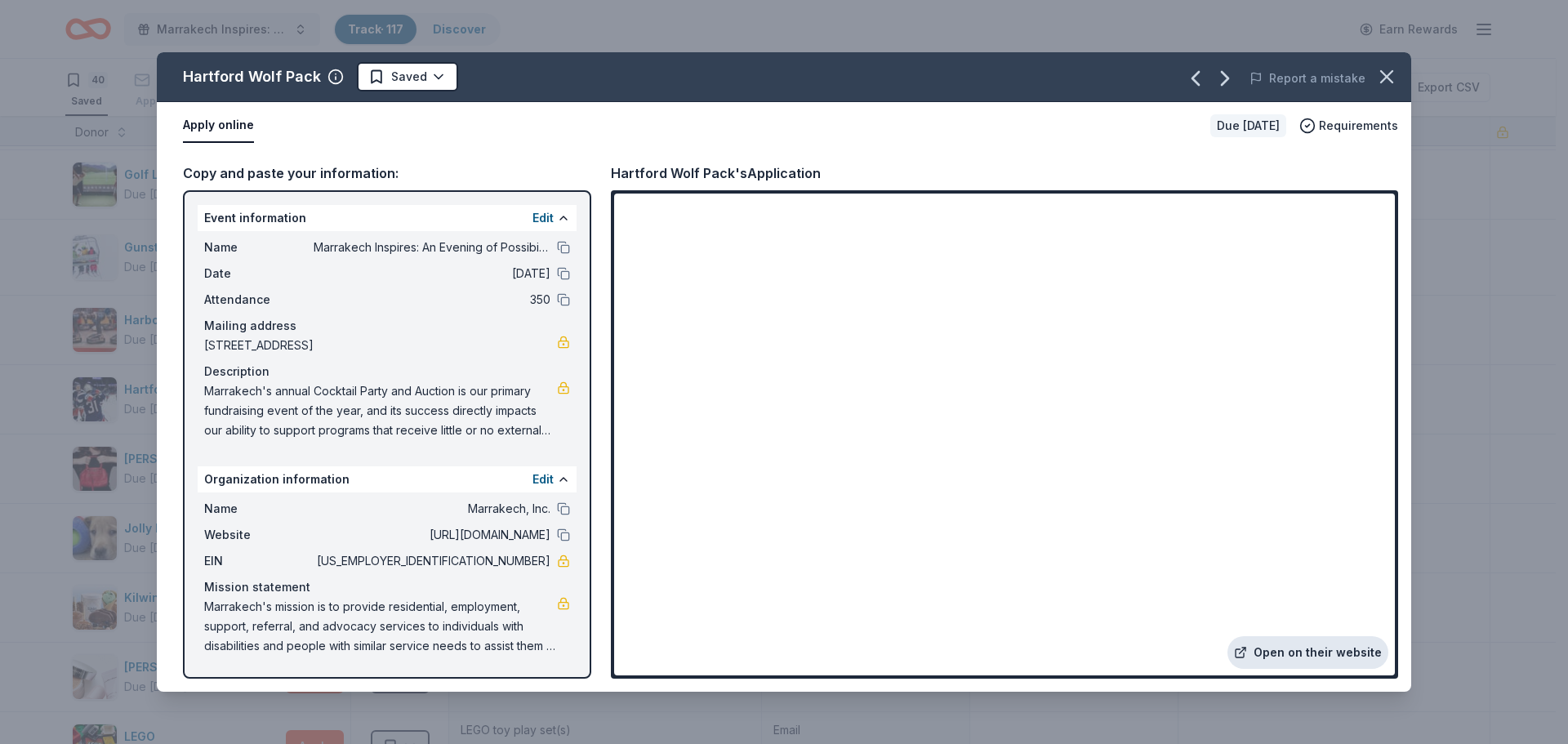
click at [1312, 651] on link "Open on their website" at bounding box center [1308, 653] width 161 height 33
click at [1390, 75] on icon "button" at bounding box center [1386, 77] width 23 height 23
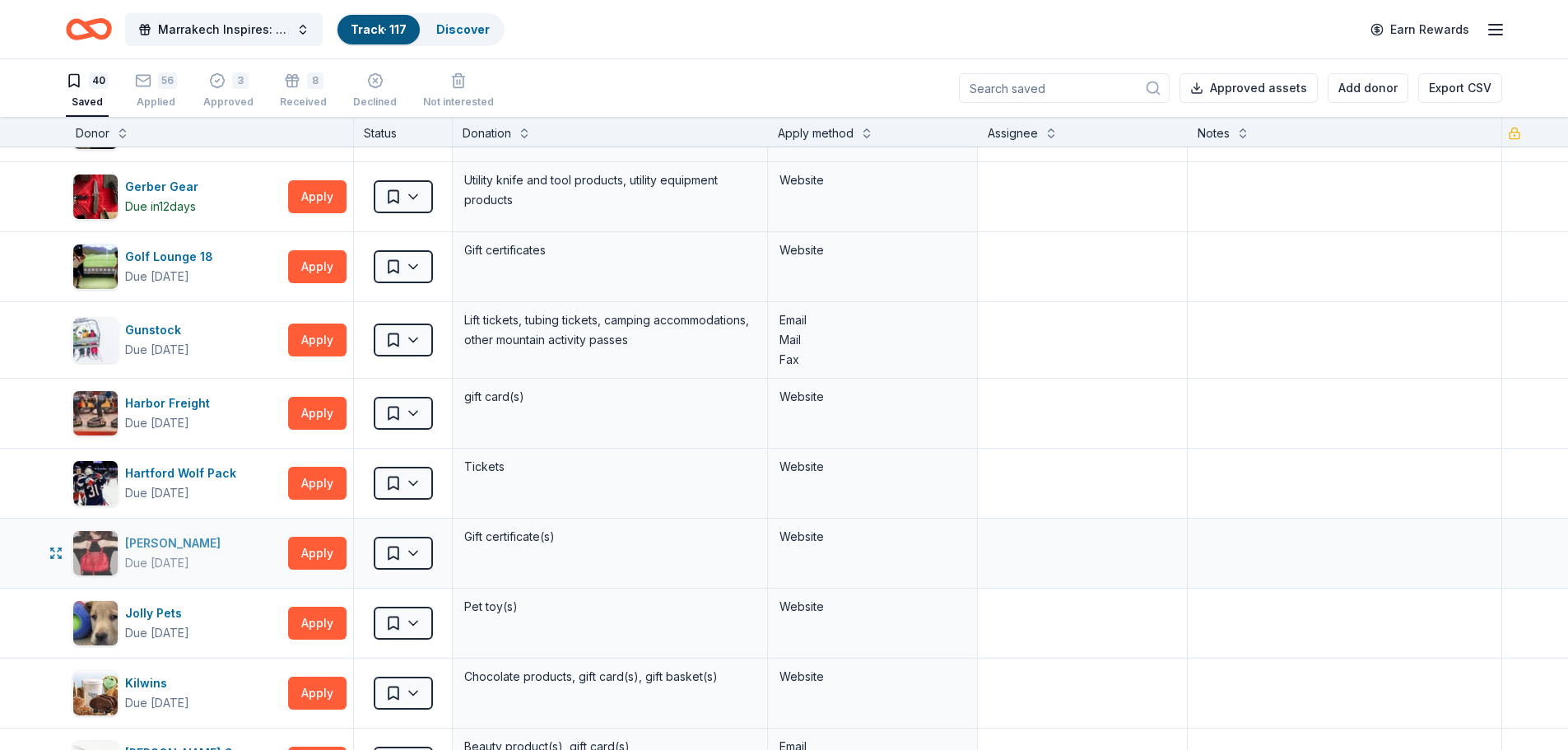
scroll to position [683, 0]
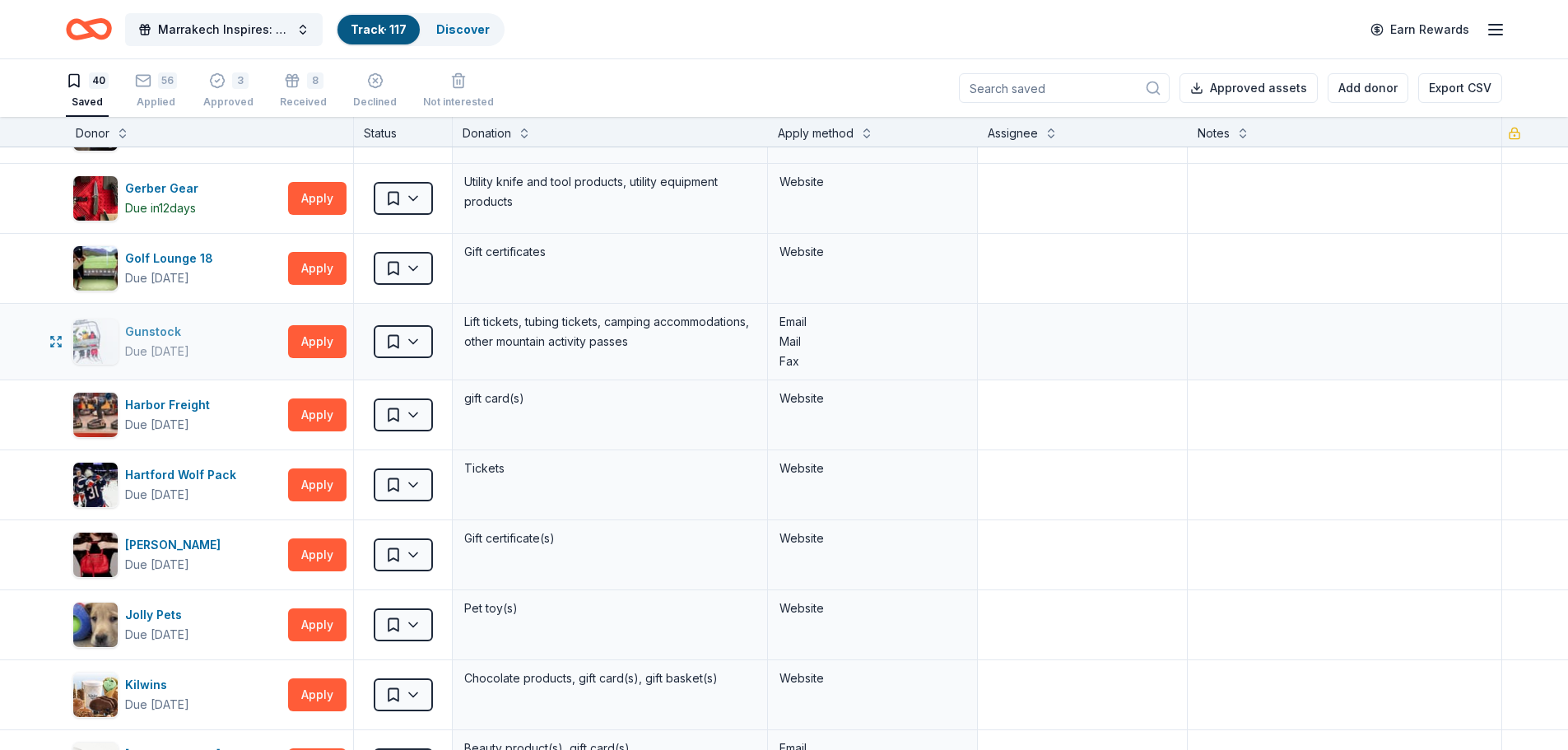
click at [162, 324] on div "Gunstock" at bounding box center [158, 332] width 65 height 20
click at [154, 334] on div "Gunstock" at bounding box center [158, 332] width 65 height 20
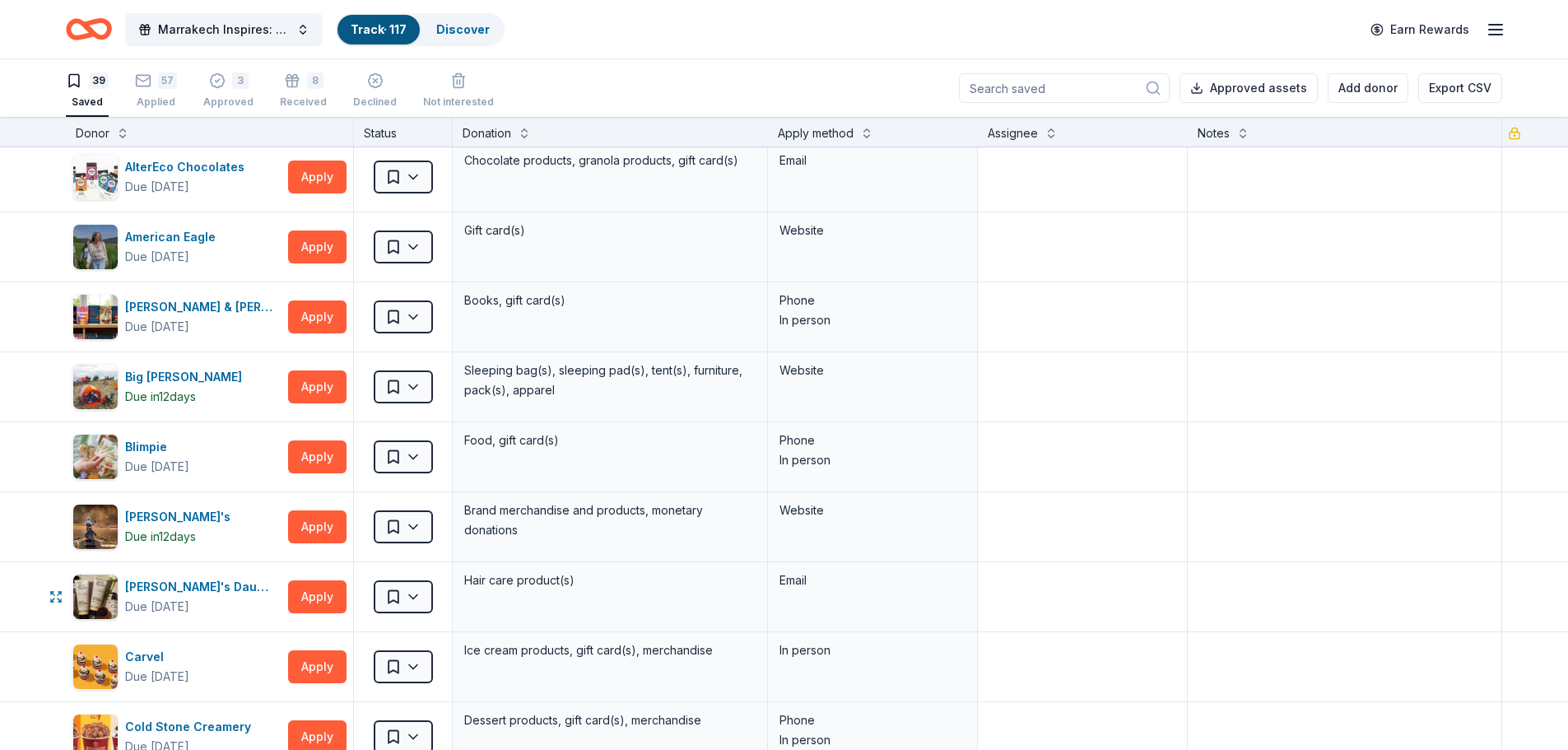
scroll to position [0, 0]
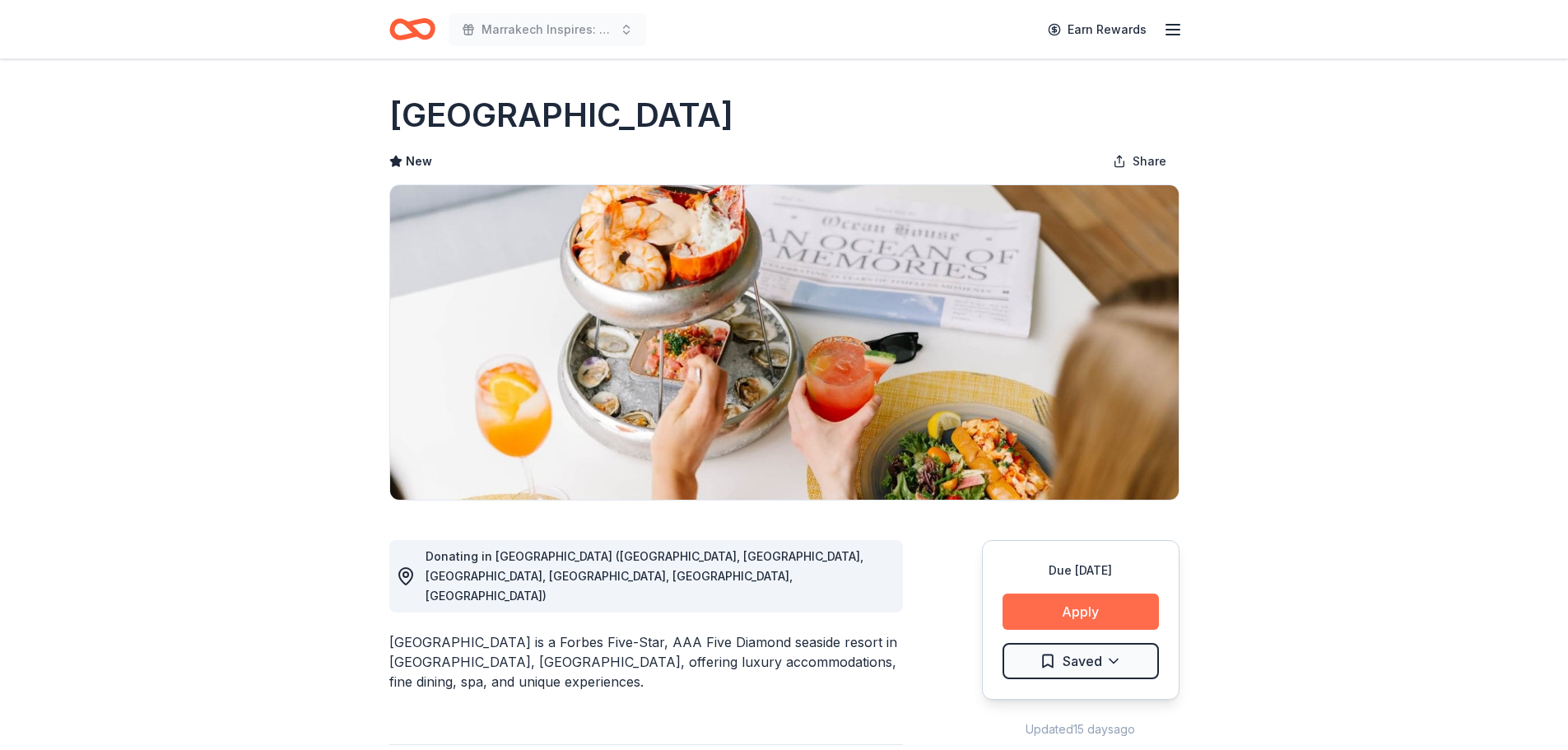
click at [1048, 610] on button "Apply" at bounding box center [1081, 611] width 157 height 36
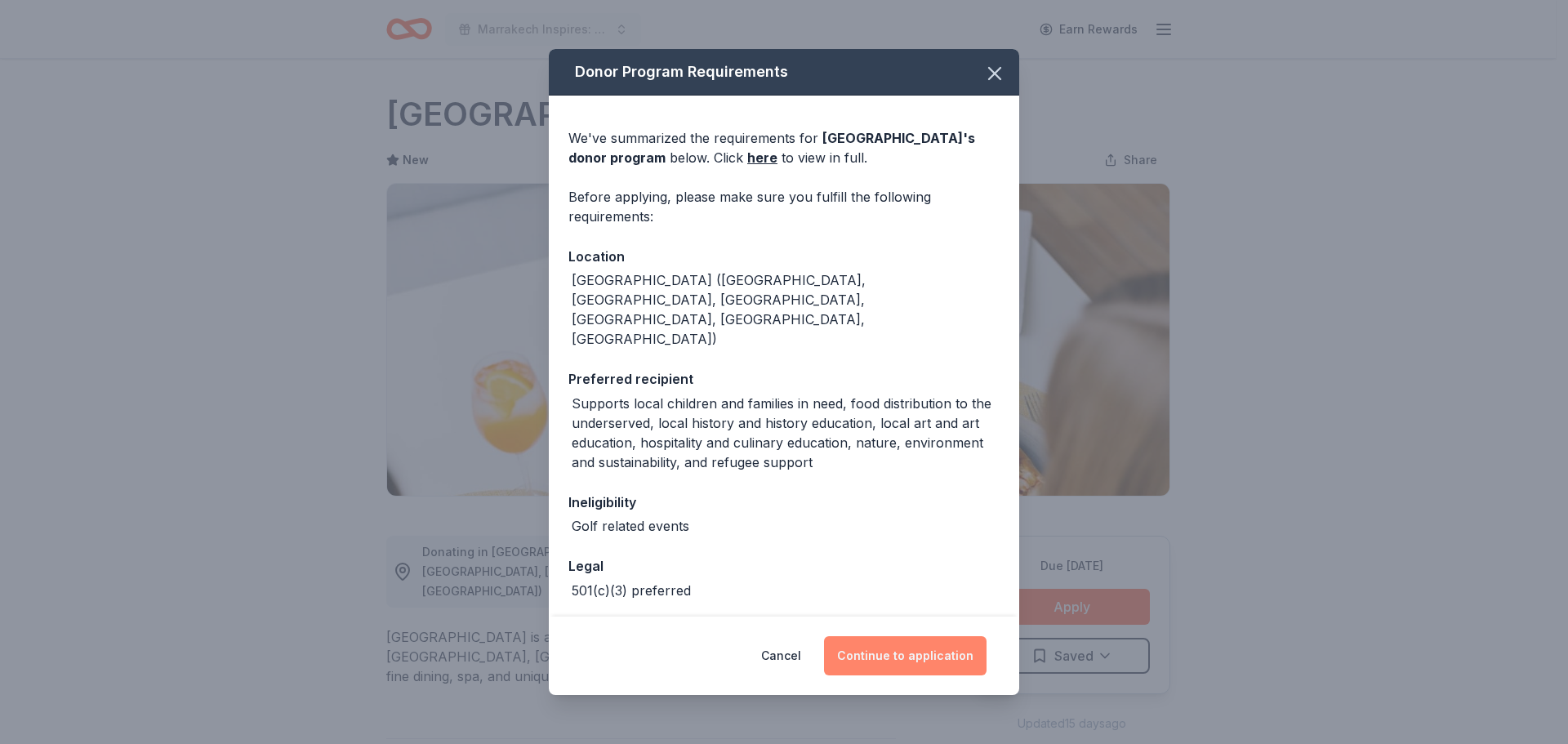
click at [923, 662] on button "Continue to application" at bounding box center [905, 656] width 162 height 39
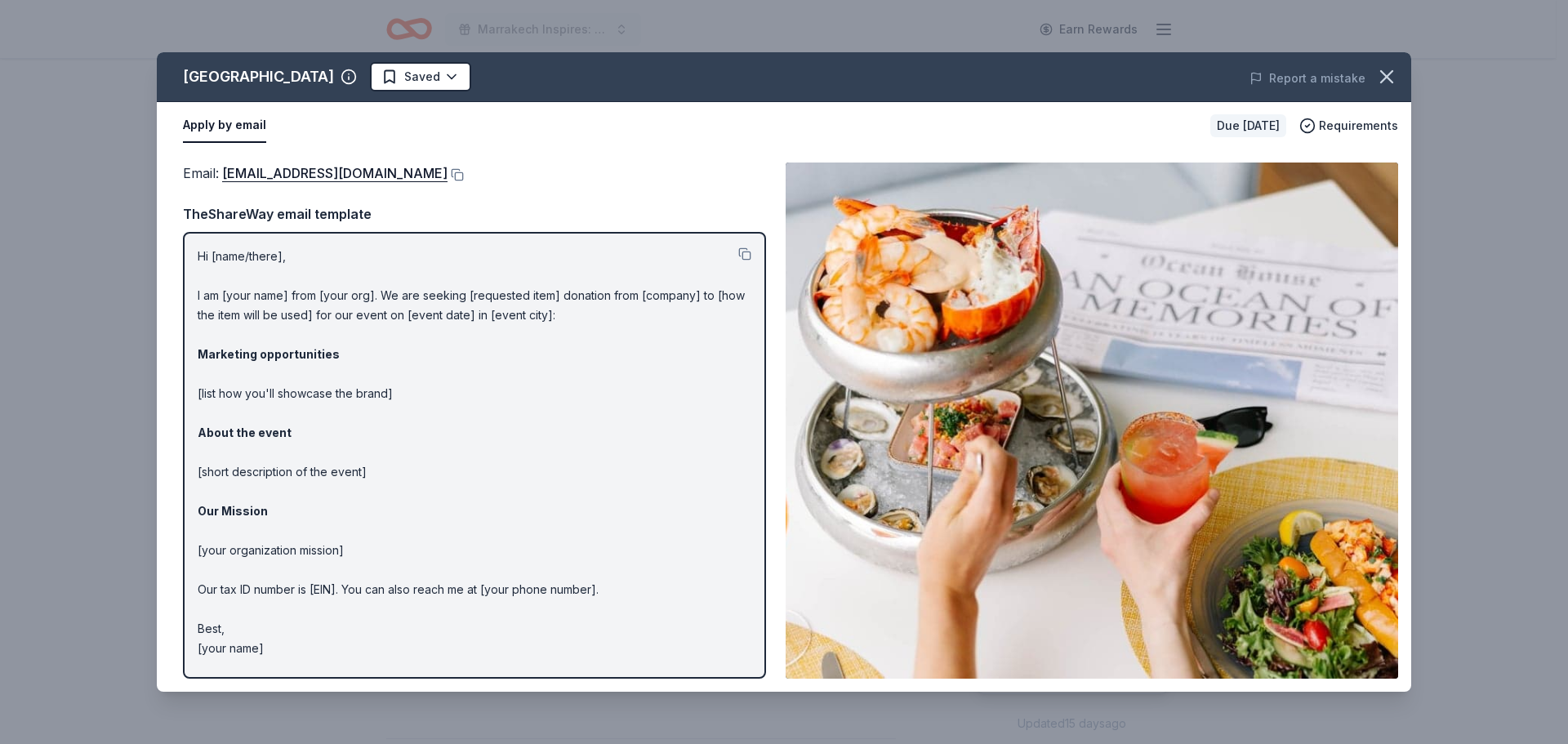
drag, startPoint x: 330, startPoint y: 172, endPoint x: 448, endPoint y: 163, distance: 118.3
click at [448, 163] on div "Email : VictoriaW@OHCollection.com" at bounding box center [474, 173] width 584 height 21
click at [448, 172] on button at bounding box center [455, 174] width 17 height 13
click at [1386, 75] on icon "button" at bounding box center [1386, 77] width 23 height 23
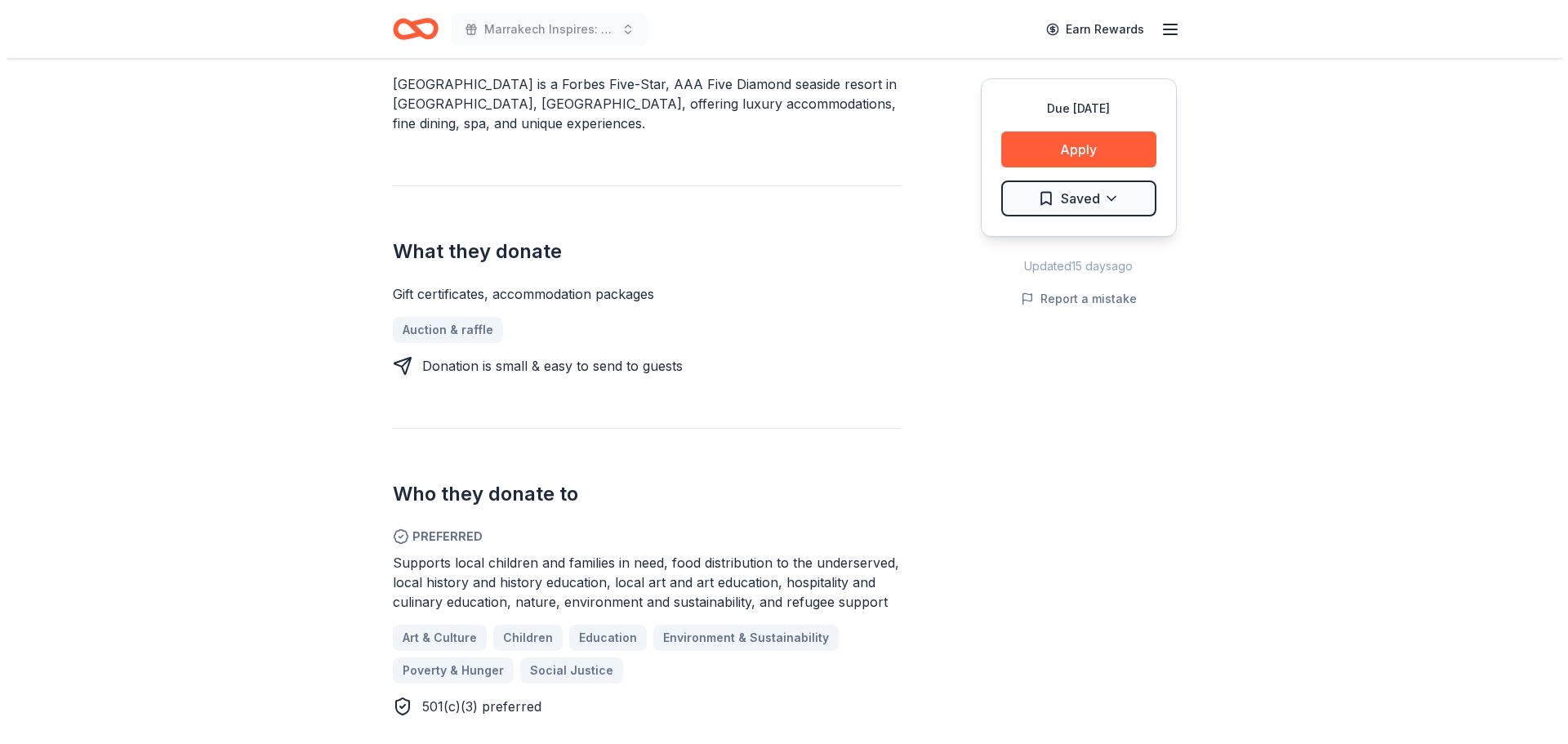
scroll to position [572, 0]
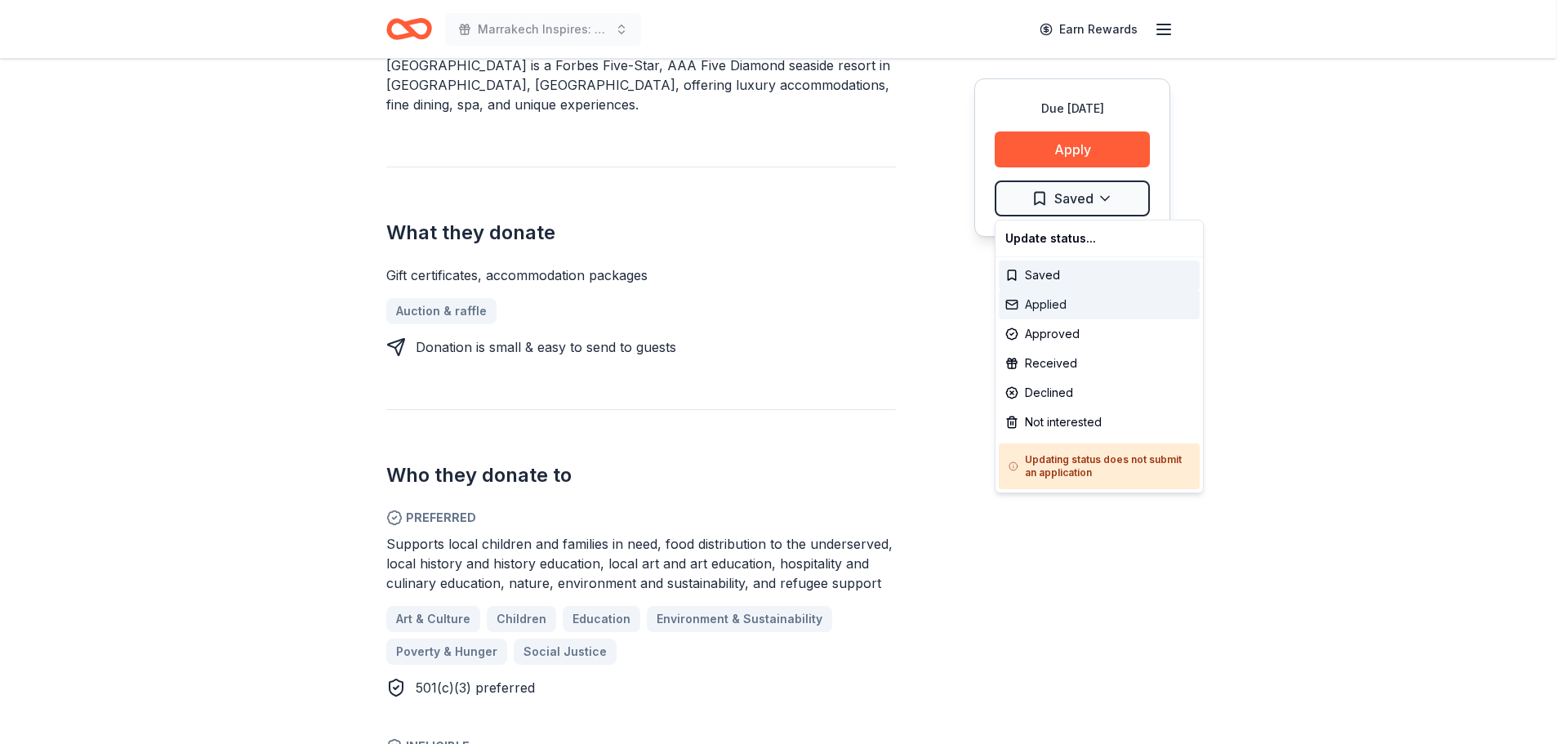
click at [1079, 303] on div "Applied" at bounding box center [1099, 305] width 201 height 29
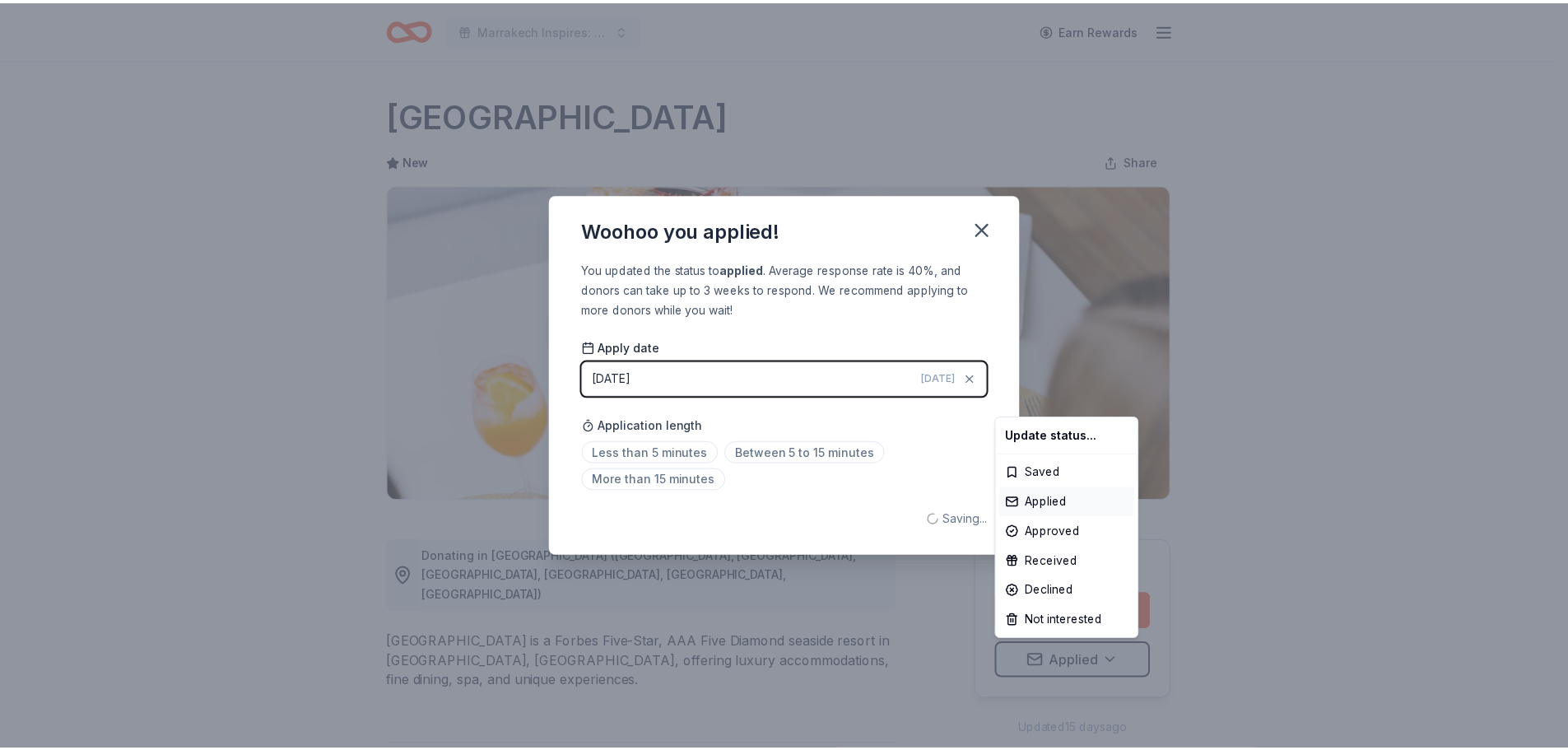
scroll to position [0, 0]
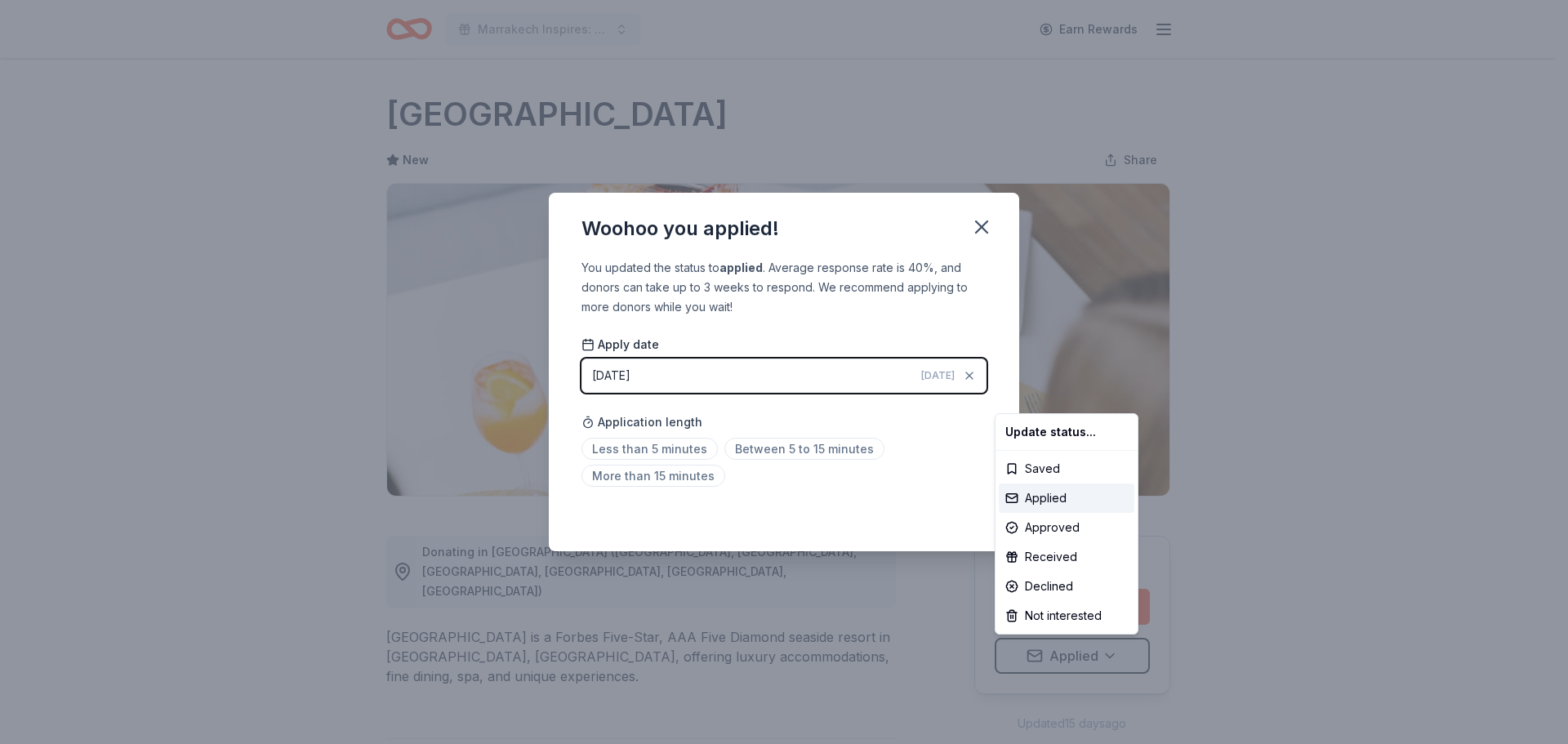
click at [984, 228] on html "Marrakech Inspires: An Evening of Possibility Cocktail Party & Auction Earn Rew…" at bounding box center [784, 372] width 1568 height 744
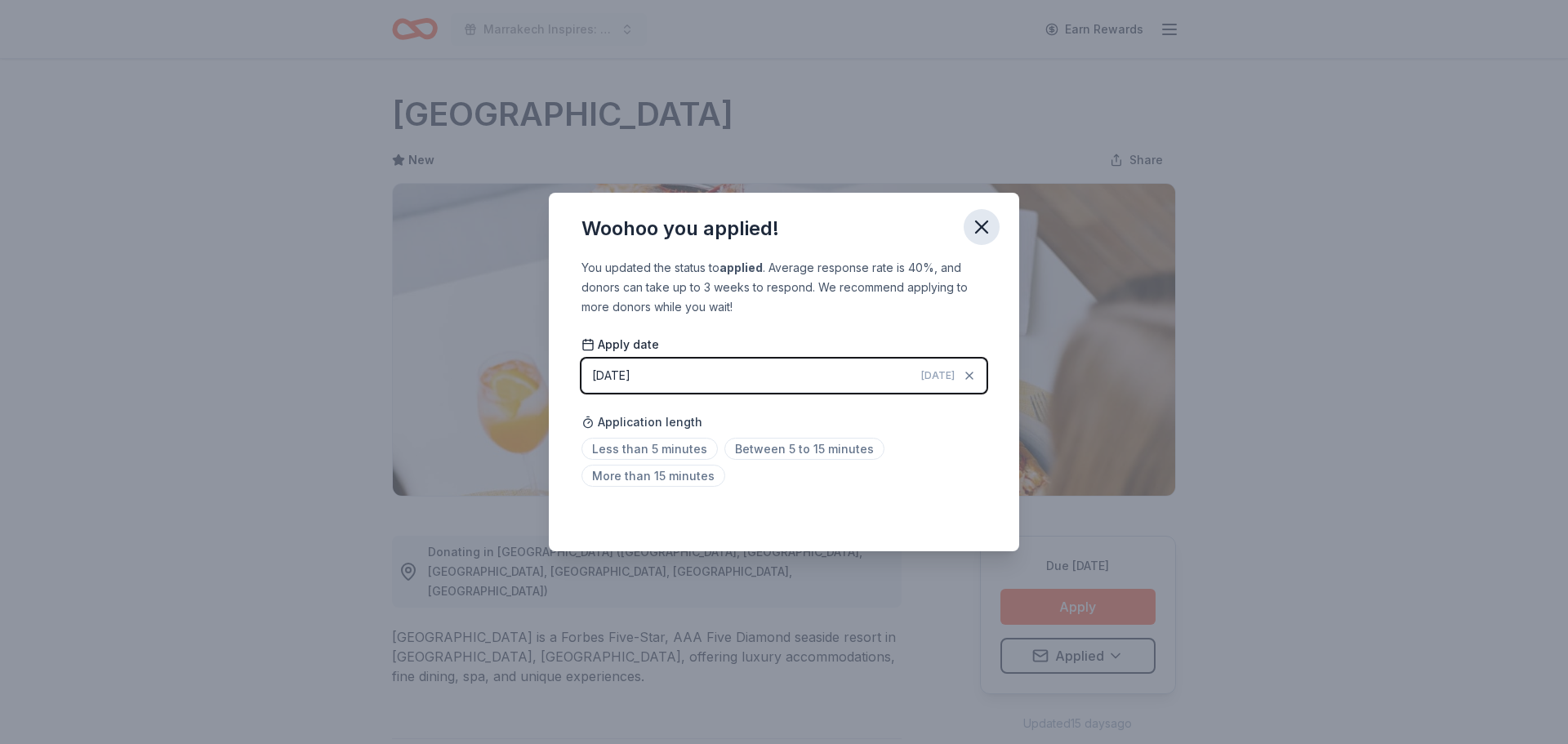
click at [979, 229] on icon "button" at bounding box center [982, 227] width 12 height 12
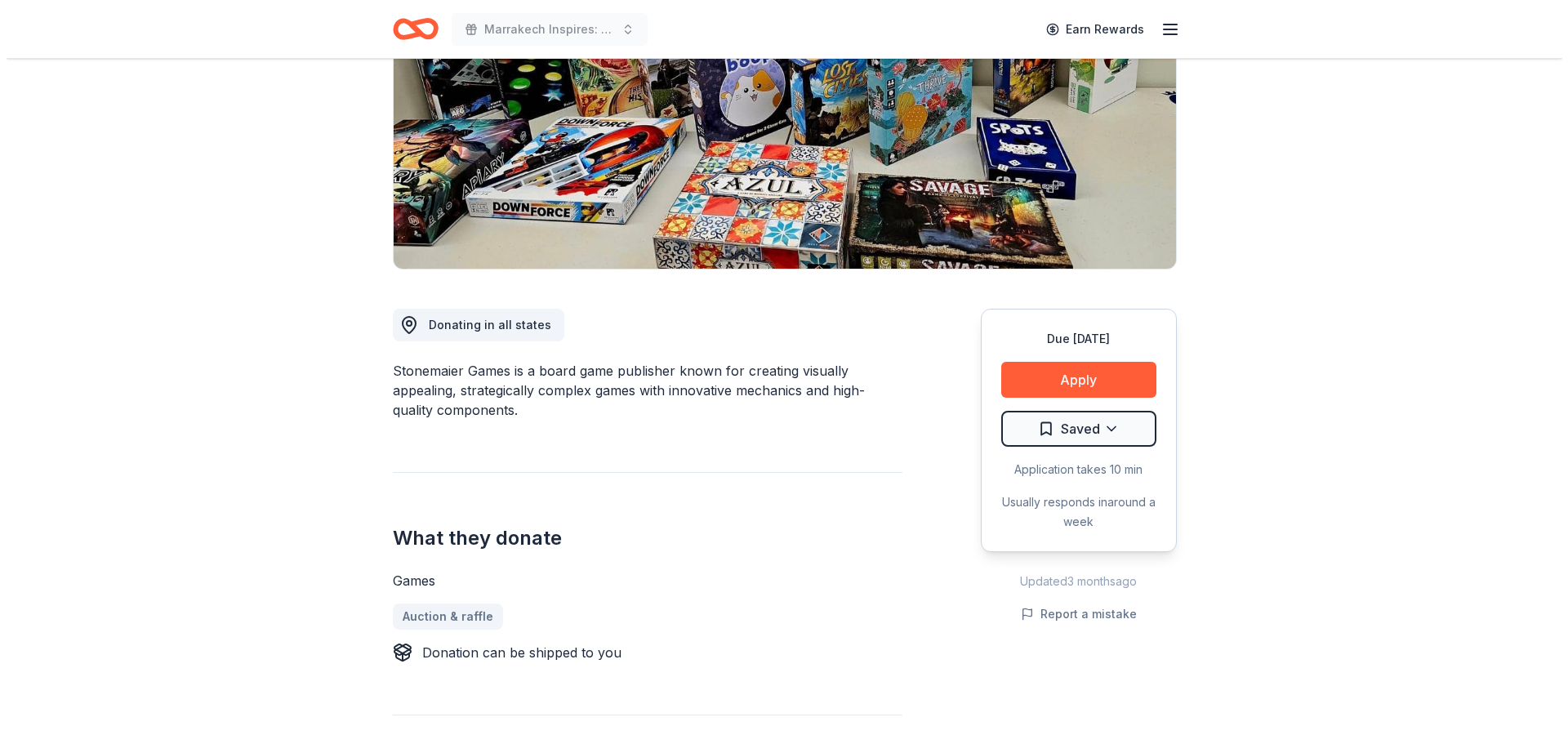
scroll to position [245, 0]
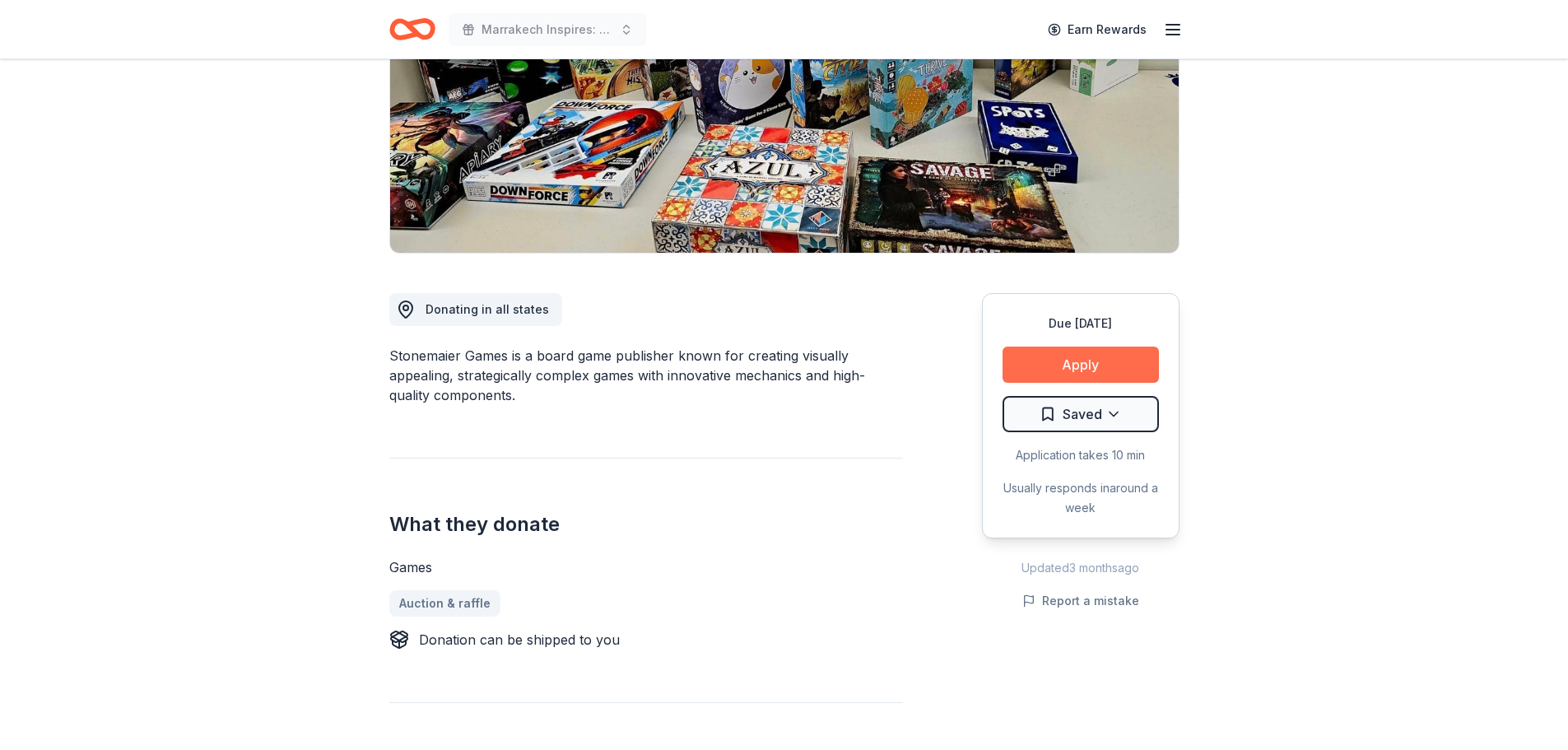
click at [1096, 374] on button "Apply" at bounding box center [1081, 364] width 157 height 36
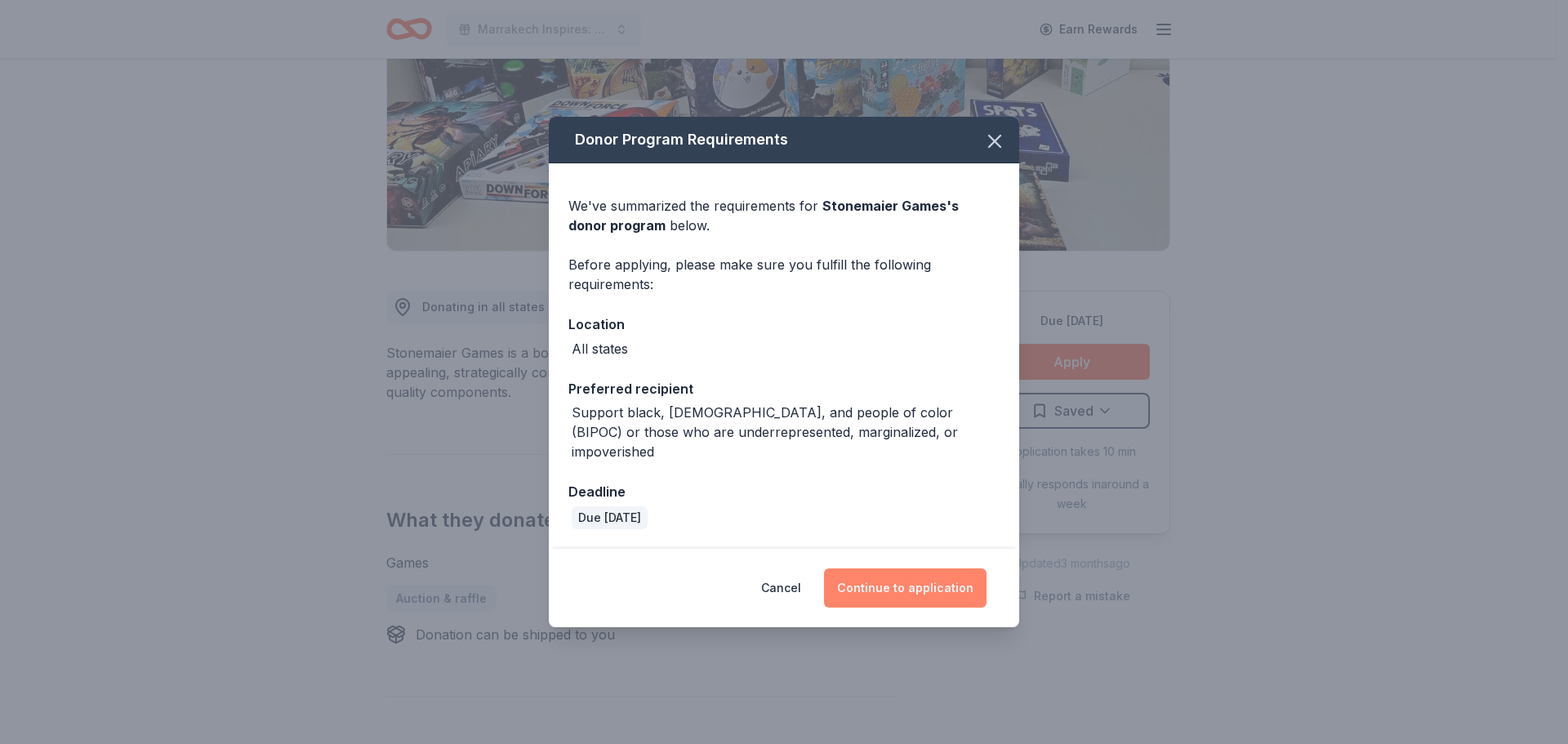
click at [879, 571] on button "Continue to application" at bounding box center [905, 588] width 162 height 39
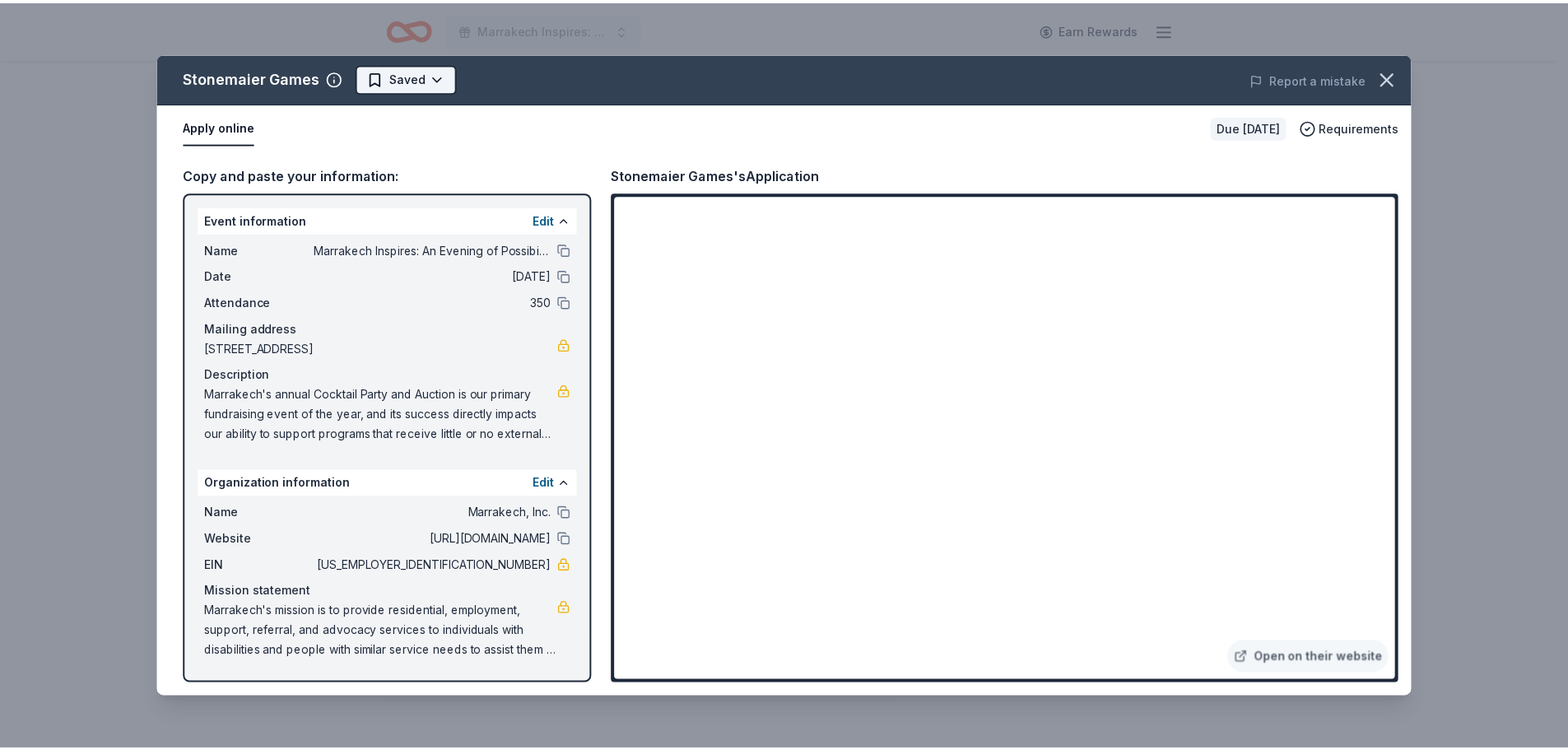
scroll to position [0, 0]
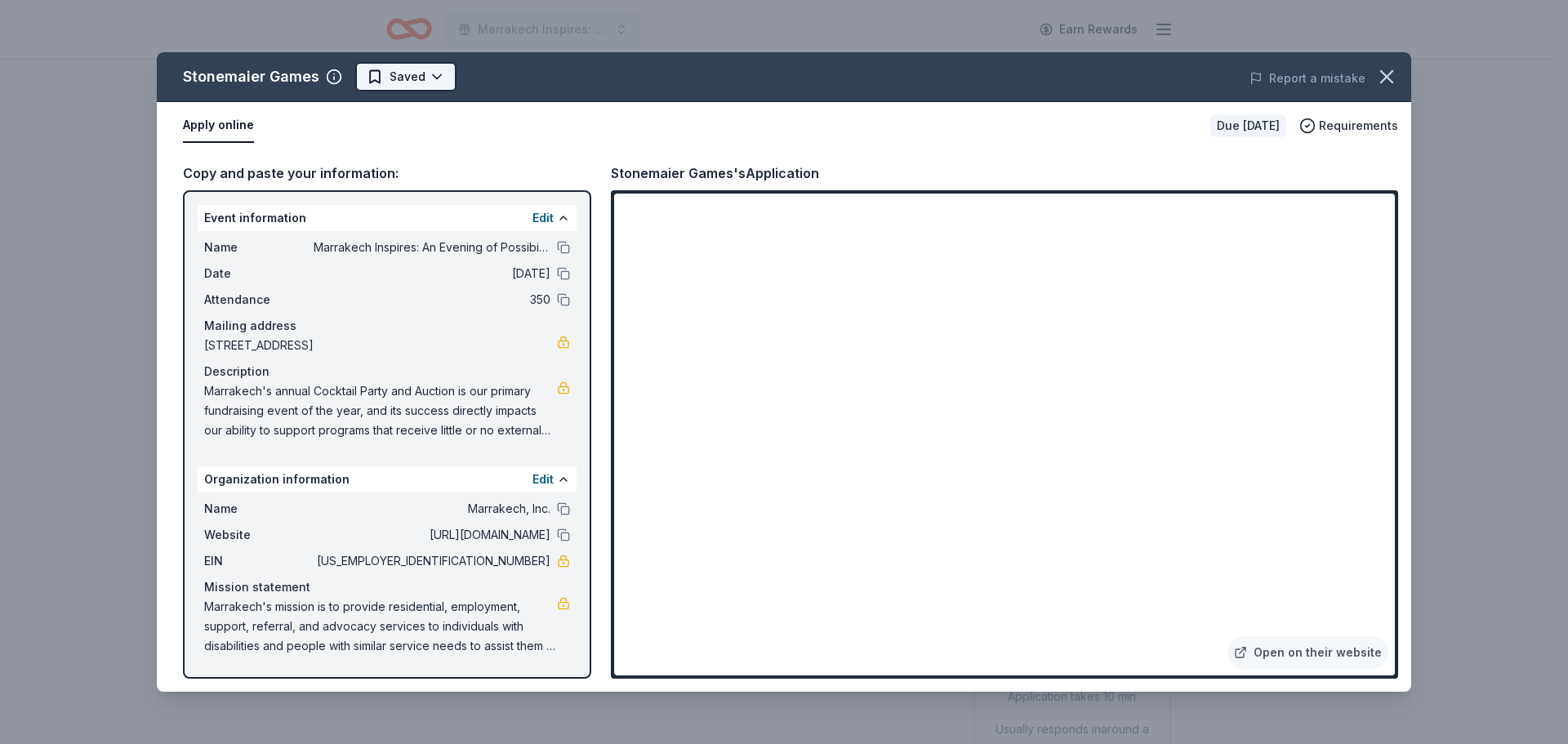
click at [420, 85] on html "Marrakech Inspires: An Evening of Possibility Cocktail Party & Auction Earn Rew…" at bounding box center [784, 372] width 1568 height 744
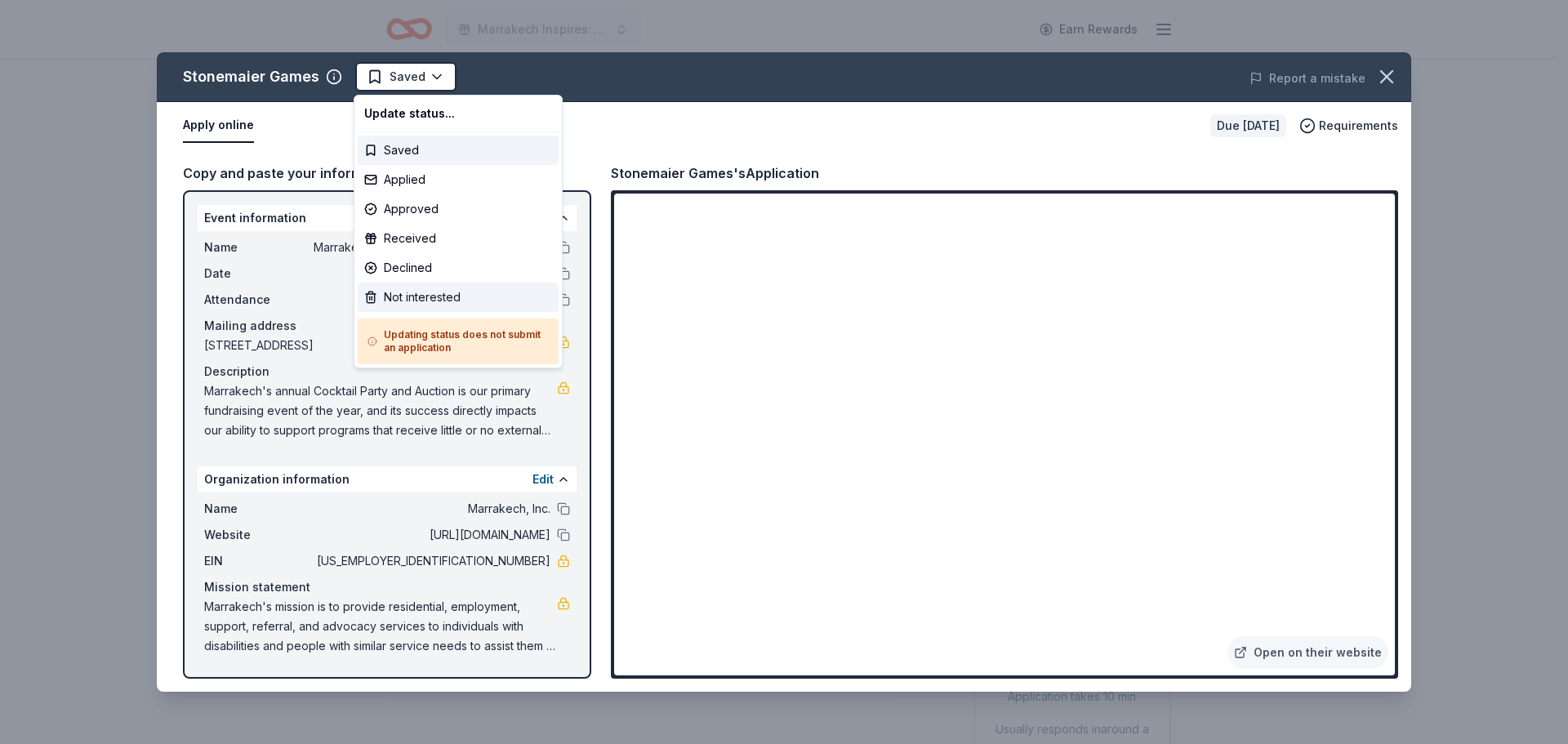
click at [428, 301] on div "Not interested" at bounding box center [457, 297] width 201 height 29
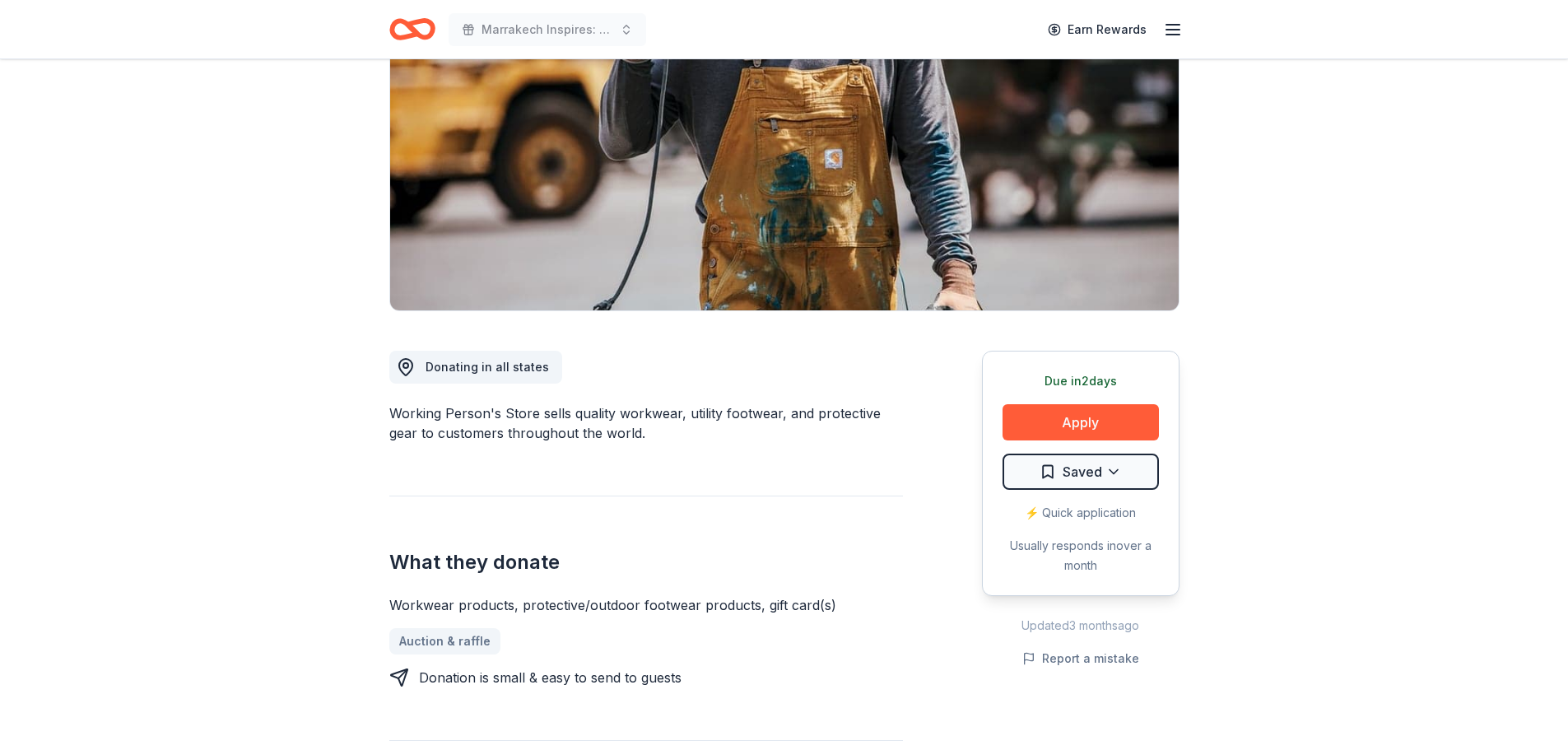
scroll to position [82, 0]
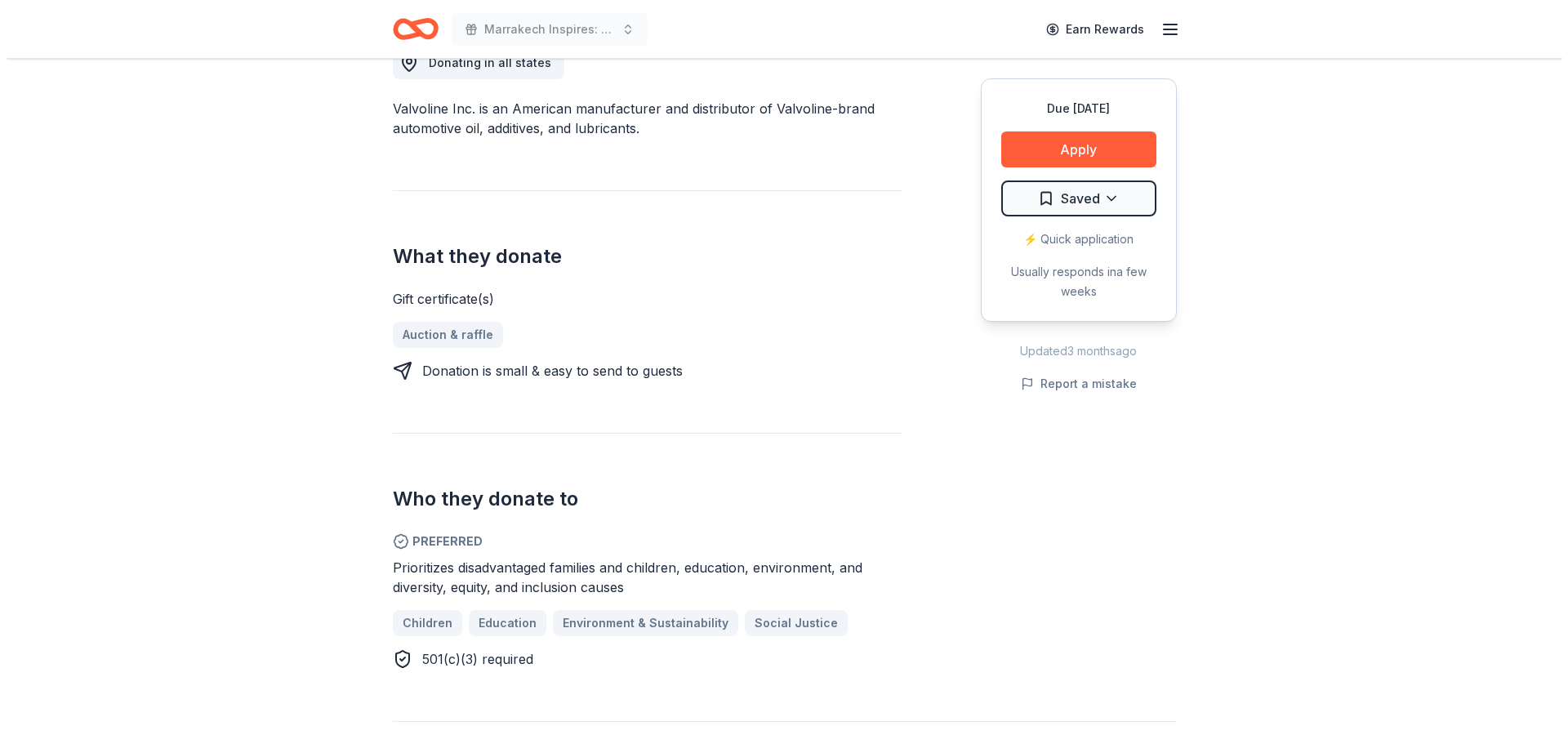
scroll to position [490, 0]
click at [1078, 155] on button "Apply" at bounding box center [1072, 149] width 155 height 36
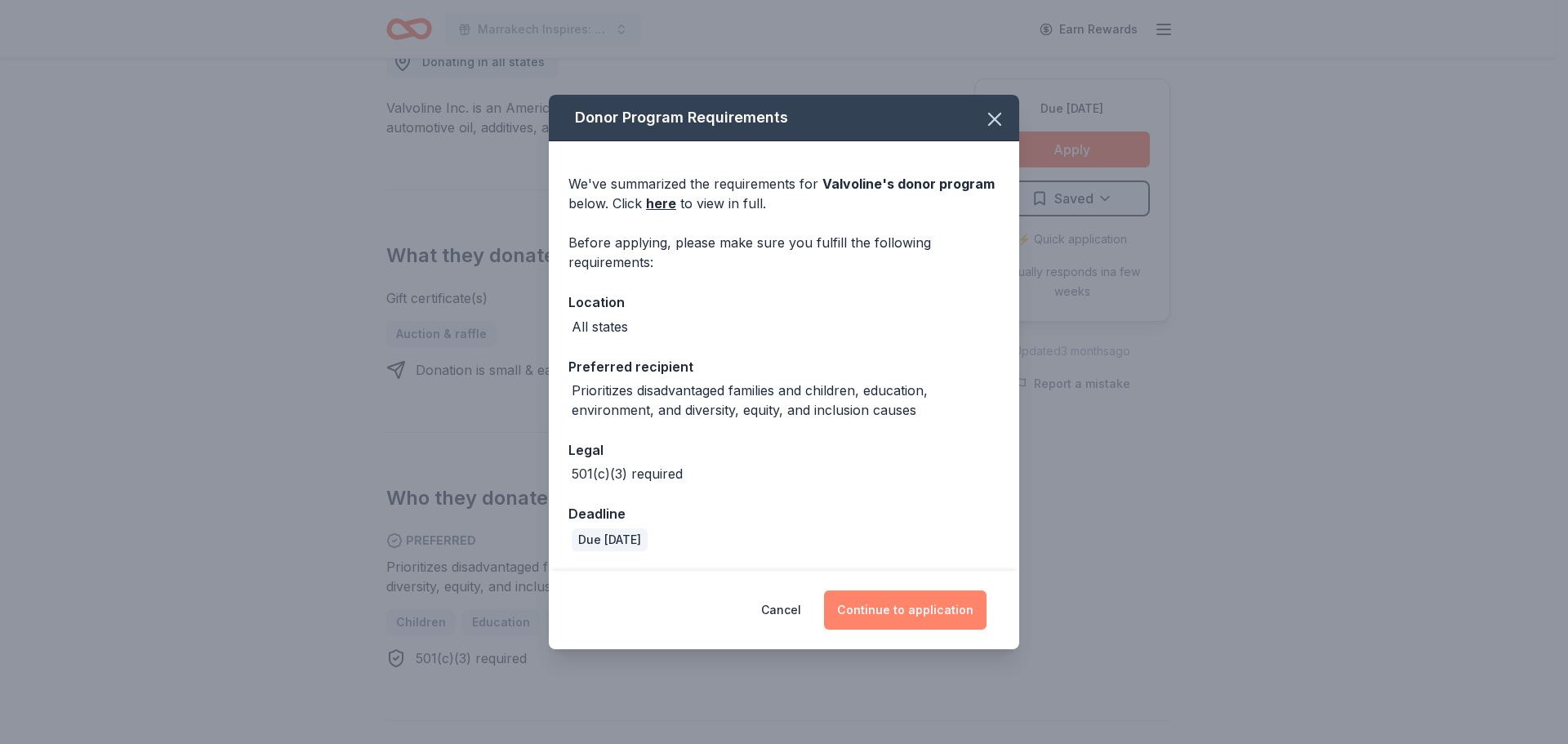
click at [928, 609] on button "Continue to application" at bounding box center [905, 610] width 162 height 39
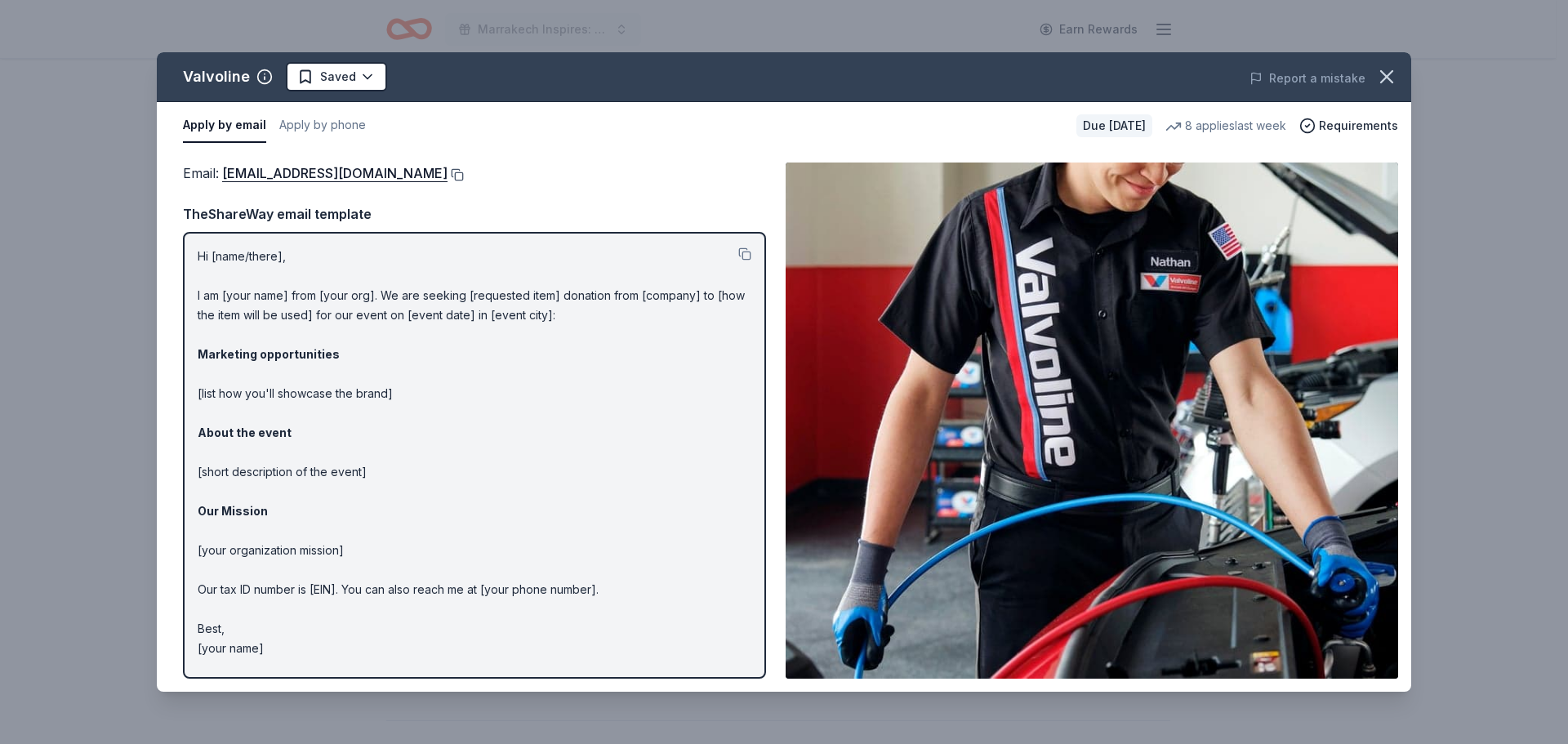
click at [448, 175] on button at bounding box center [455, 174] width 17 height 13
click at [1395, 76] on icon "button" at bounding box center [1386, 77] width 23 height 23
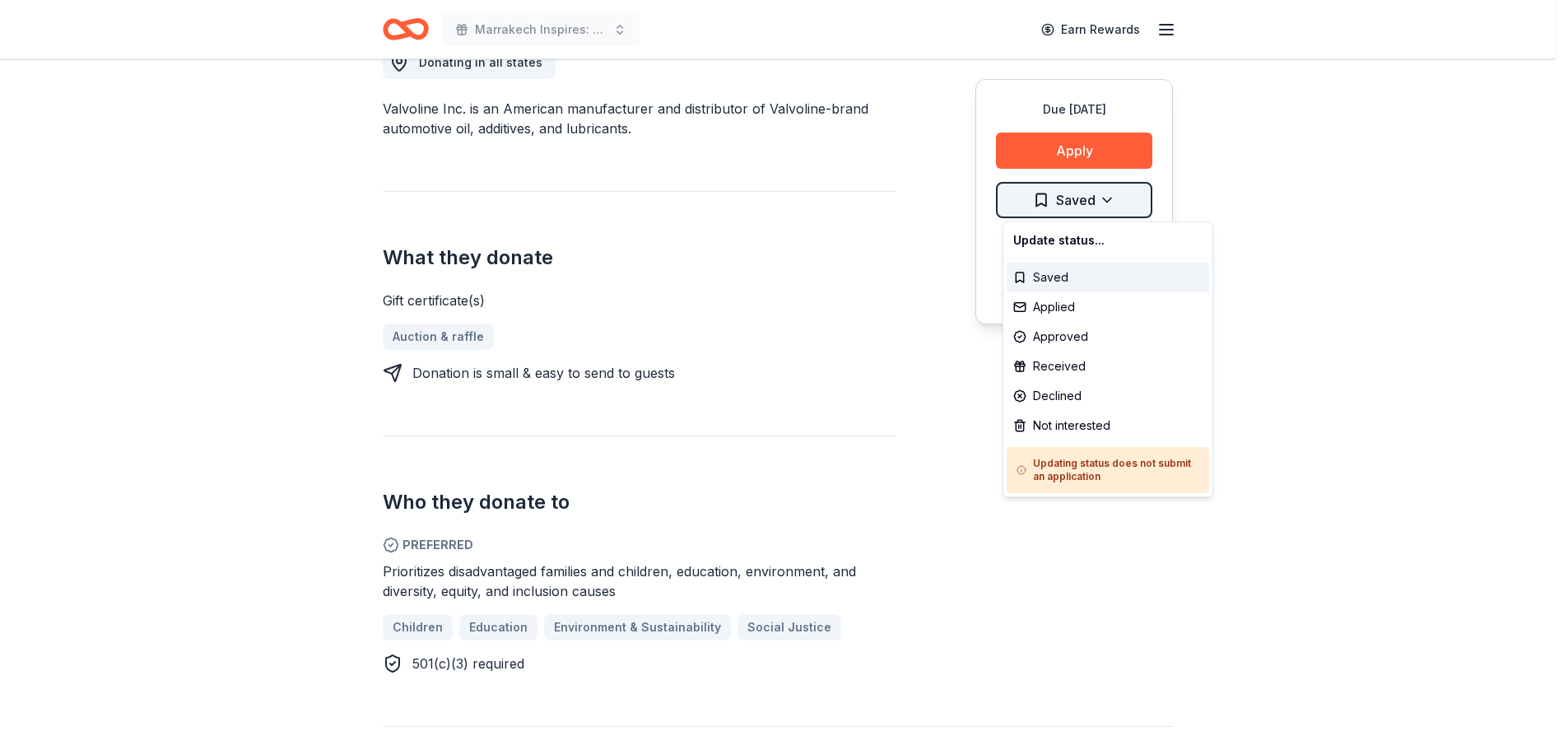
click at [1066, 308] on div "Applied" at bounding box center [1108, 307] width 203 height 29
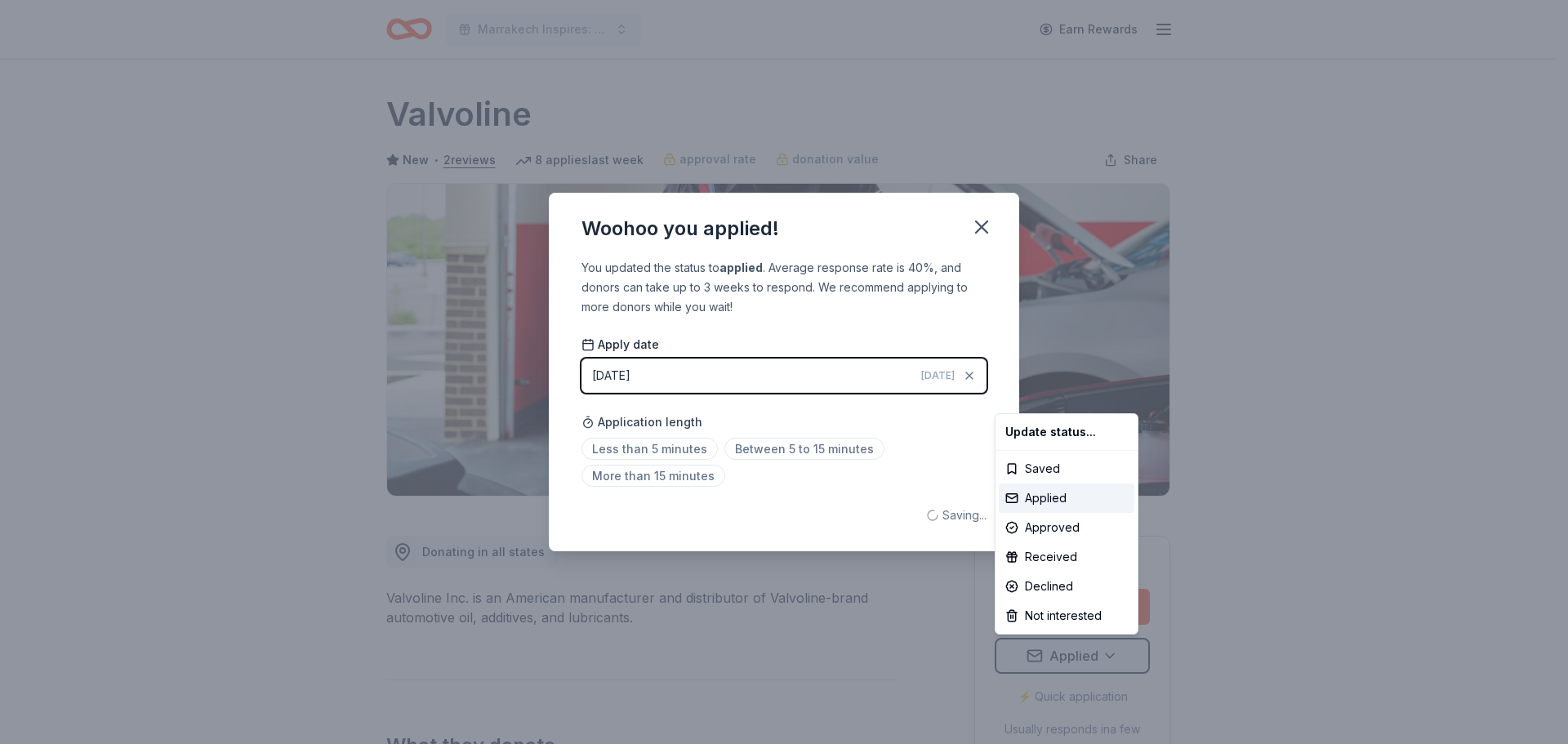
scroll to position [0, 0]
click at [980, 228] on html "Marrakech Inspires: An Evening of Possibility Cocktail Party & Auction Earn Rew…" at bounding box center [784, 372] width 1568 height 744
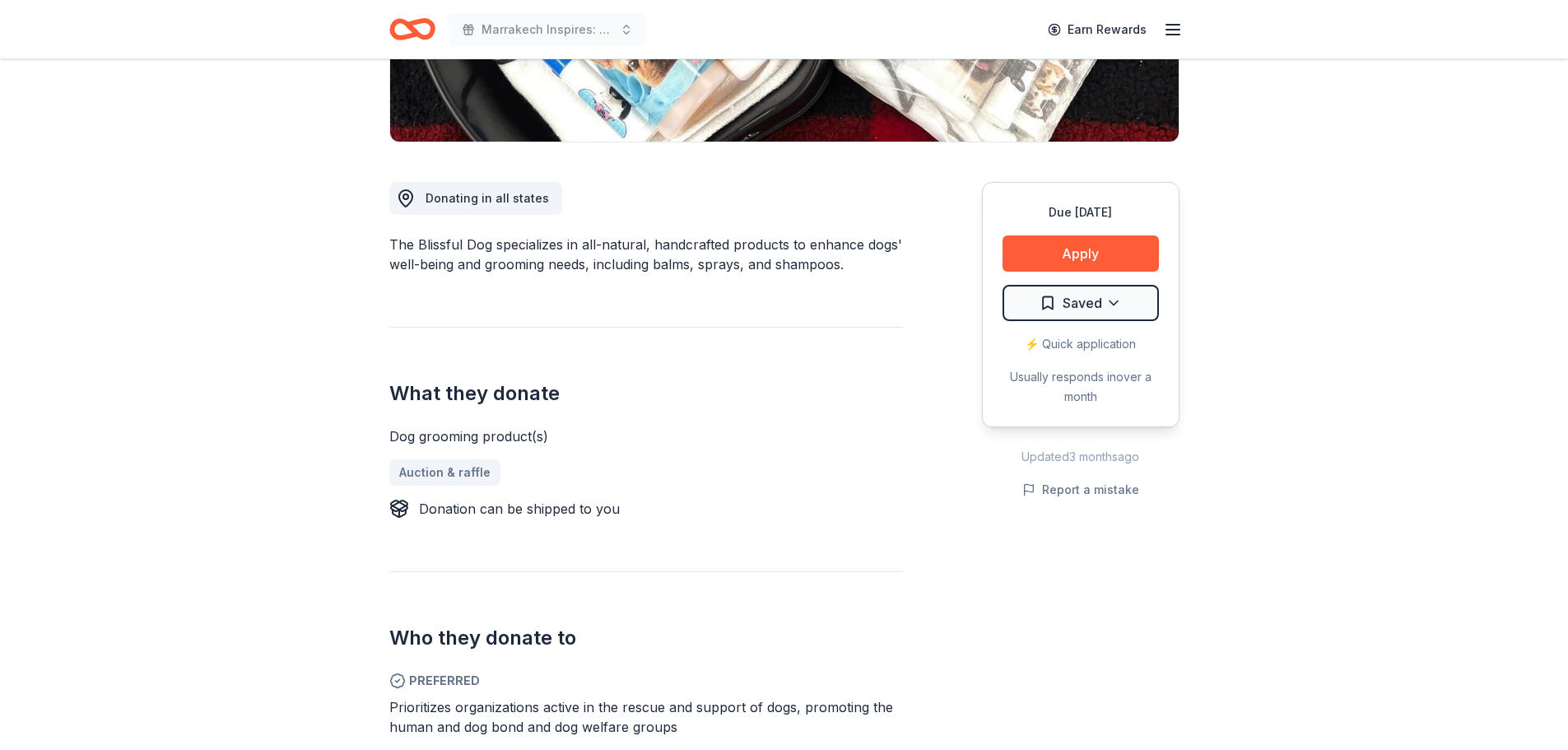
scroll to position [412, 0]
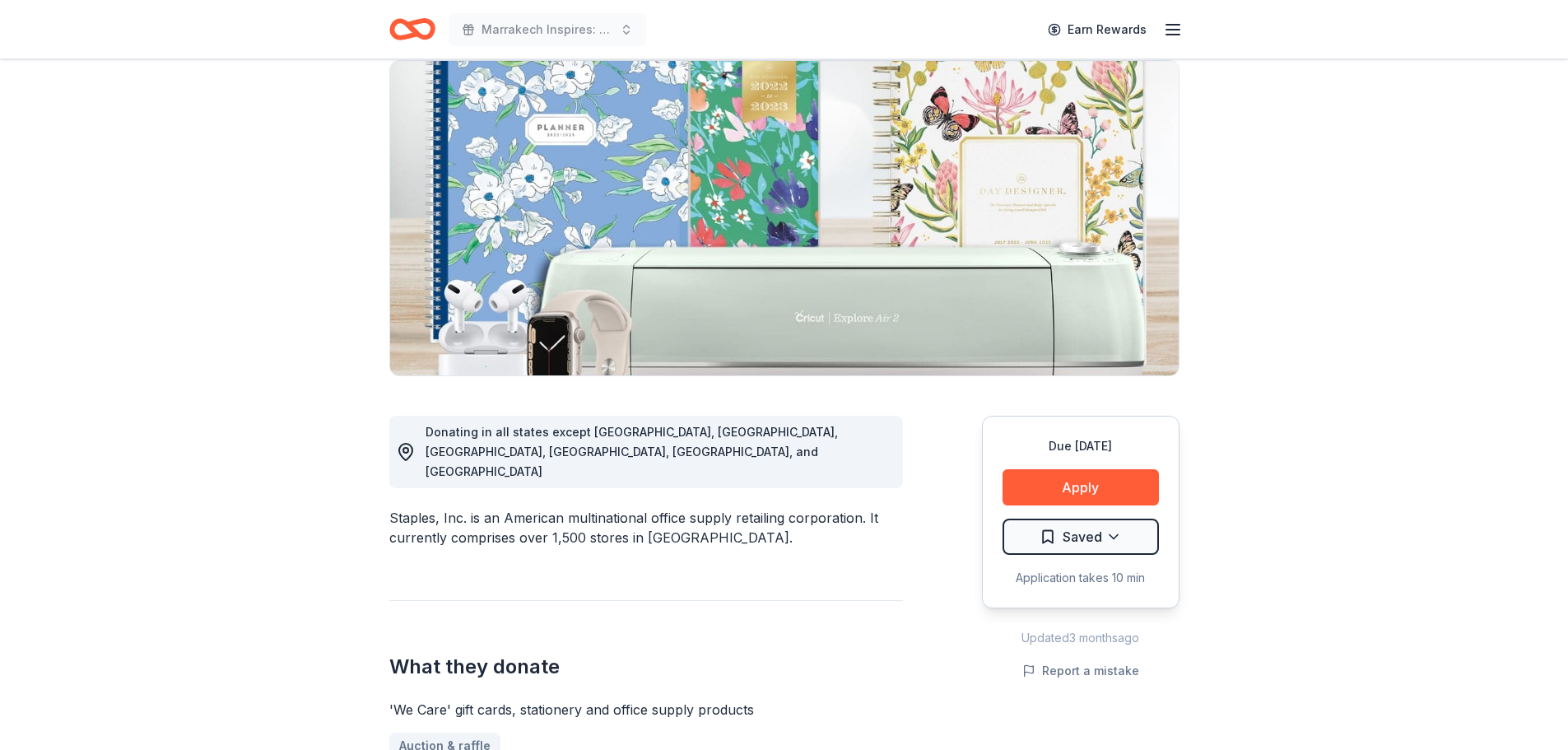
scroll to position [164, 0]
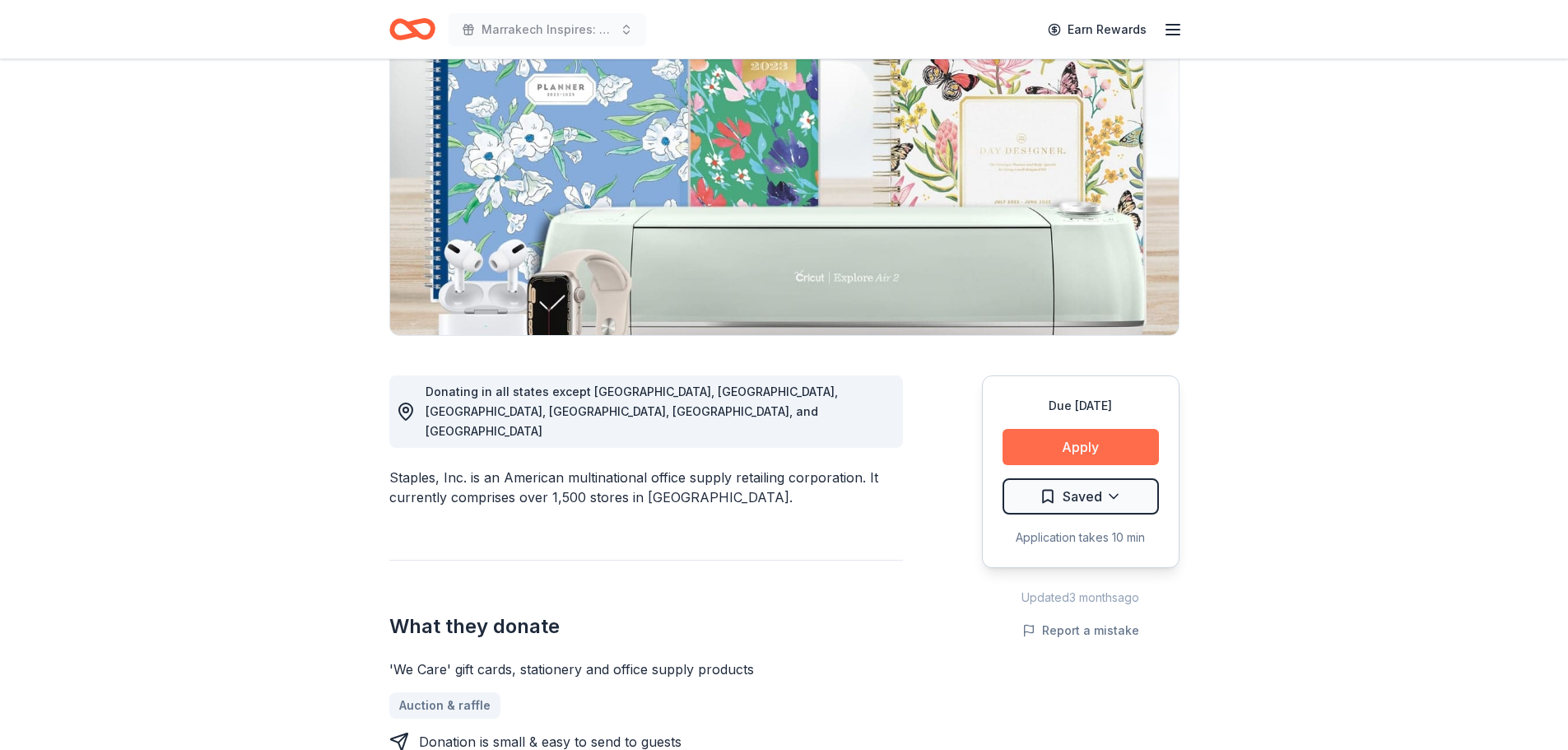
click at [1112, 439] on button "Apply" at bounding box center [1081, 446] width 157 height 36
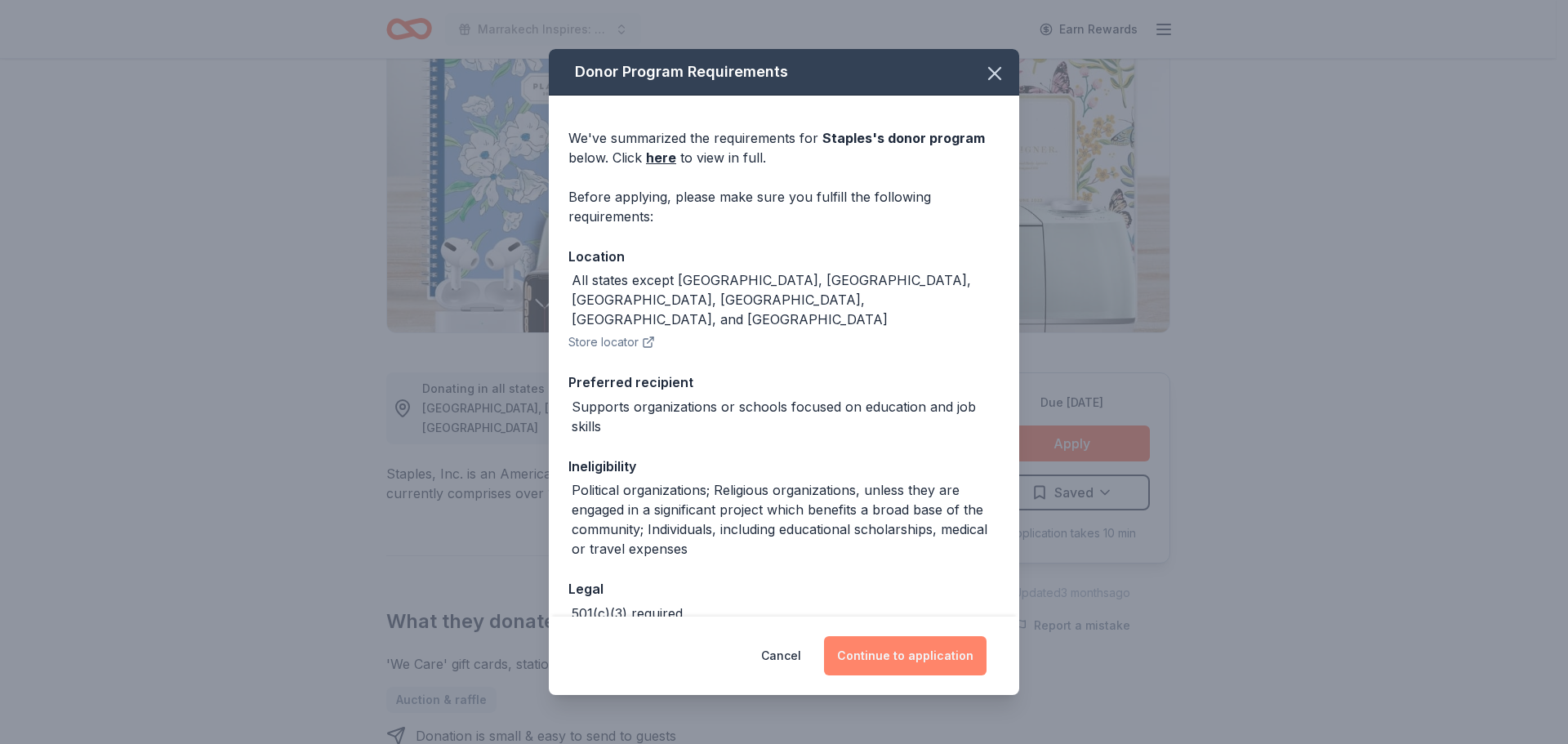
click at [913, 666] on button "Continue to application" at bounding box center [905, 656] width 162 height 39
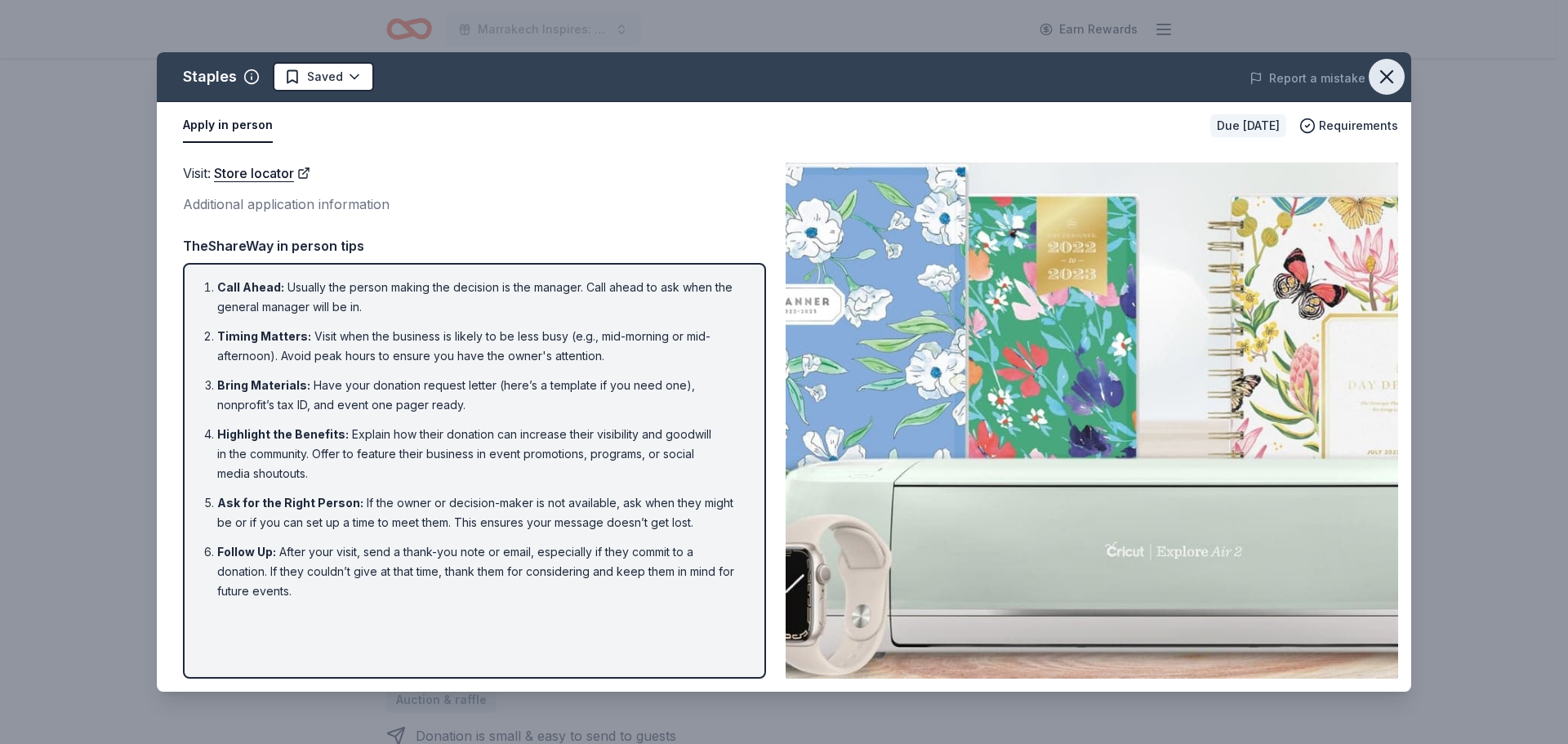
click at [1396, 75] on icon "button" at bounding box center [1386, 77] width 23 height 23
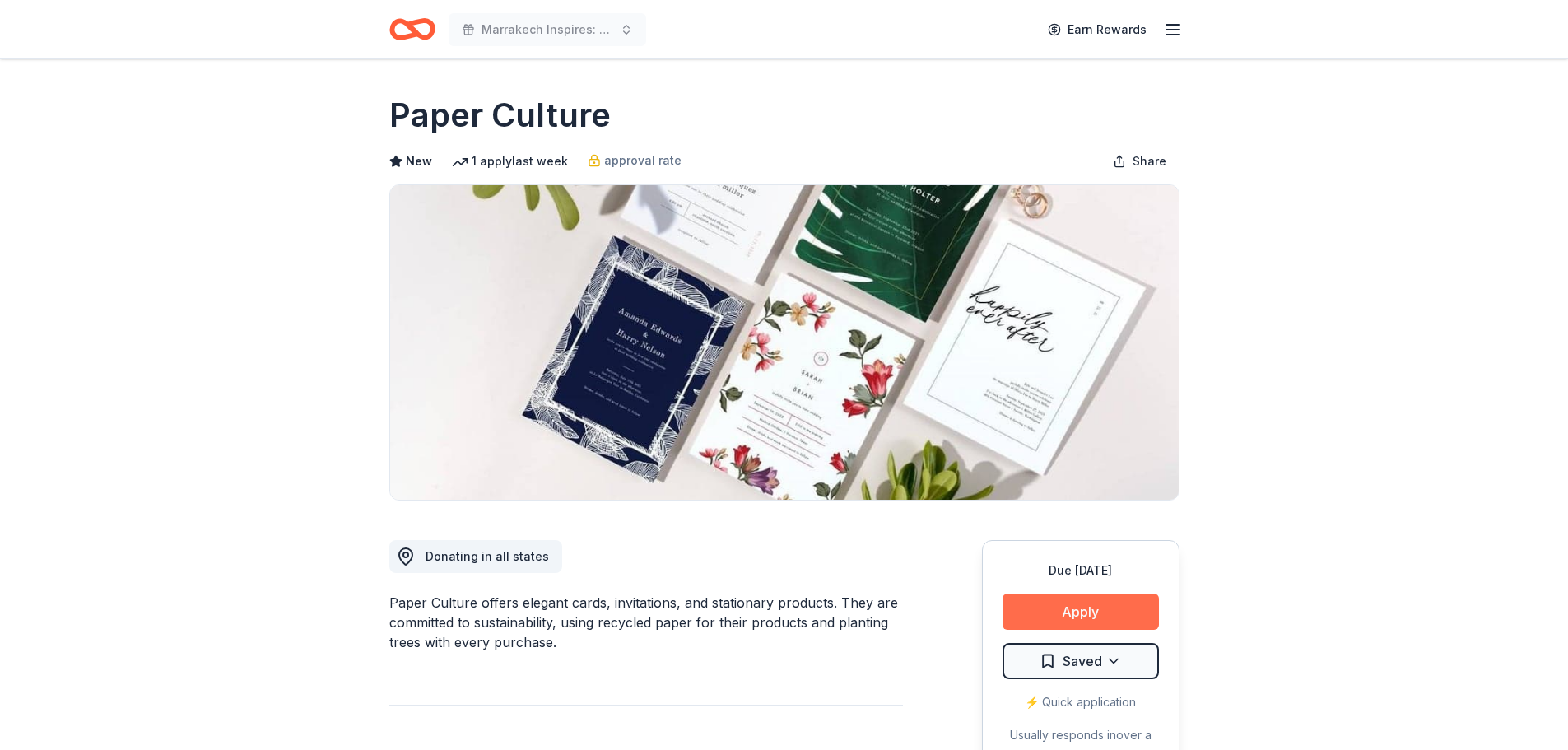
click at [1037, 619] on button "Apply" at bounding box center [1081, 611] width 157 height 36
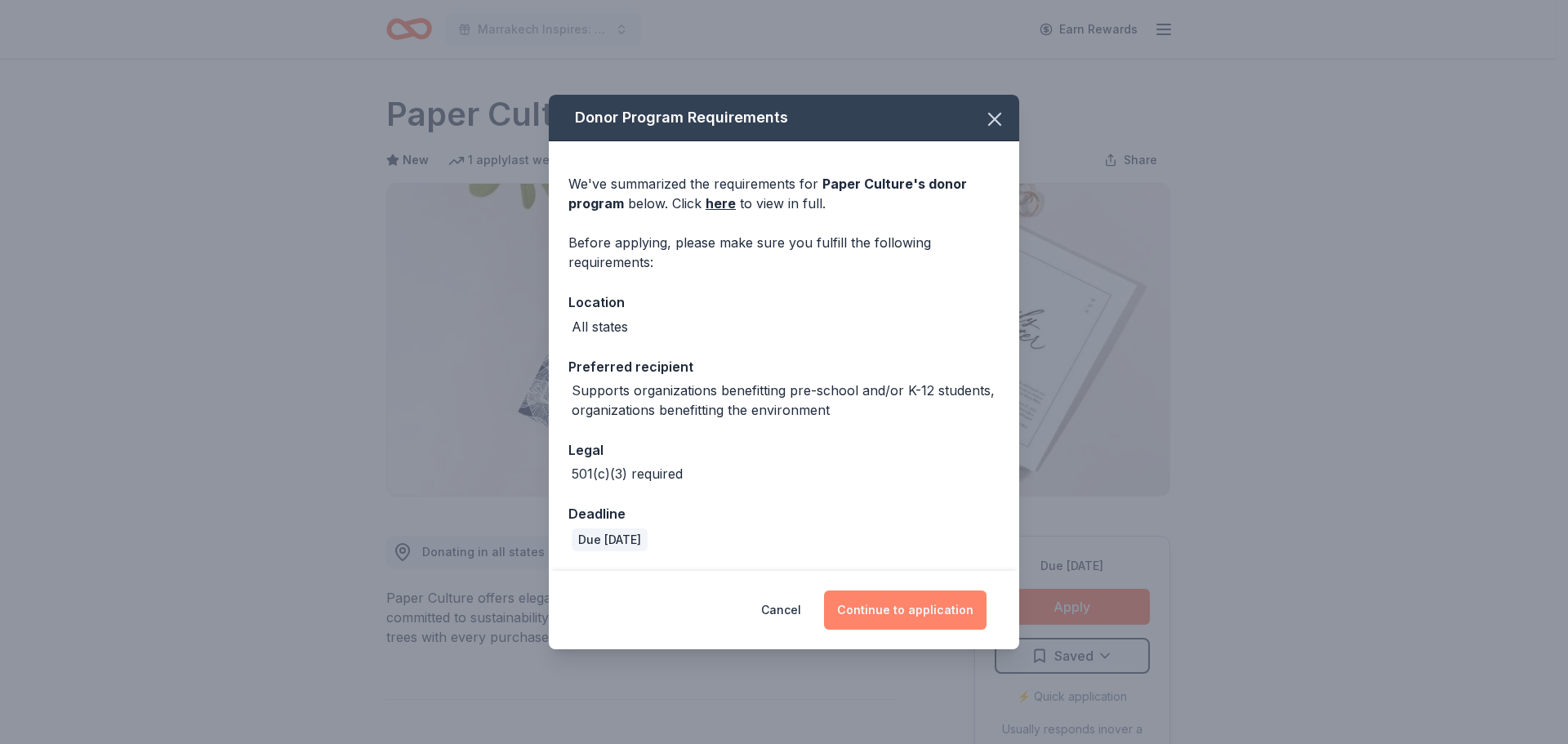
click at [902, 620] on button "Continue to application" at bounding box center [905, 610] width 162 height 39
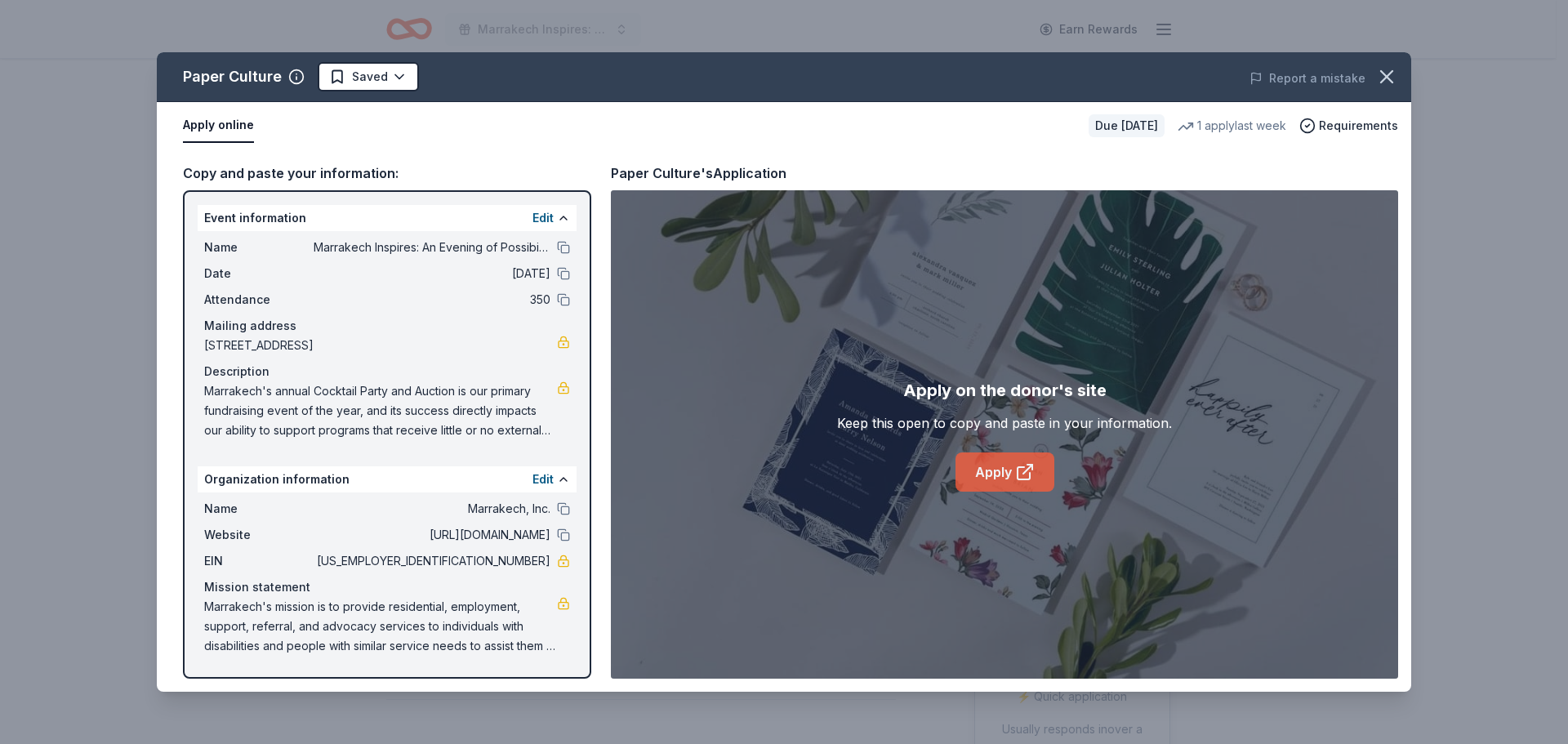
click at [992, 486] on link "Apply" at bounding box center [1005, 472] width 99 height 39
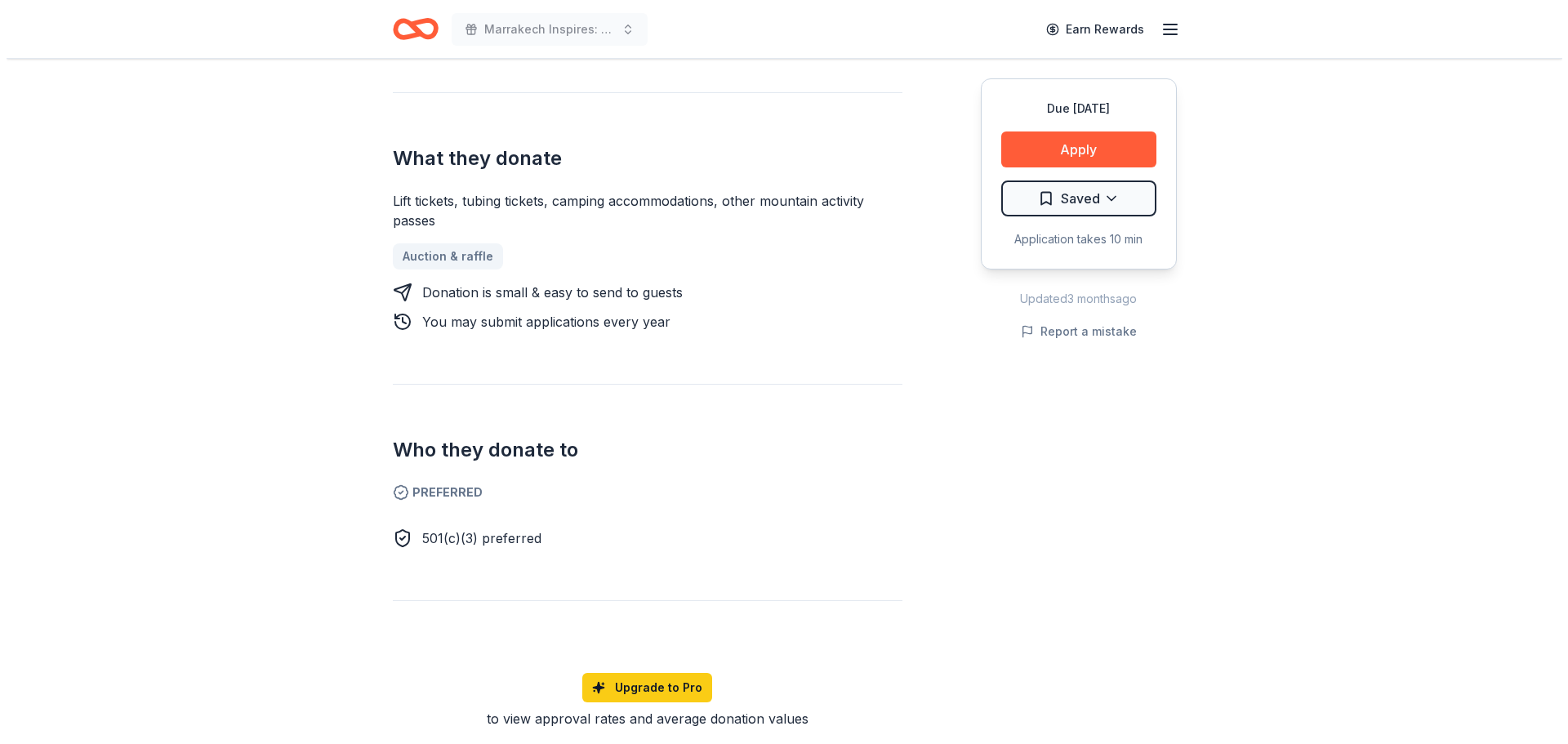
scroll to position [654, 0]
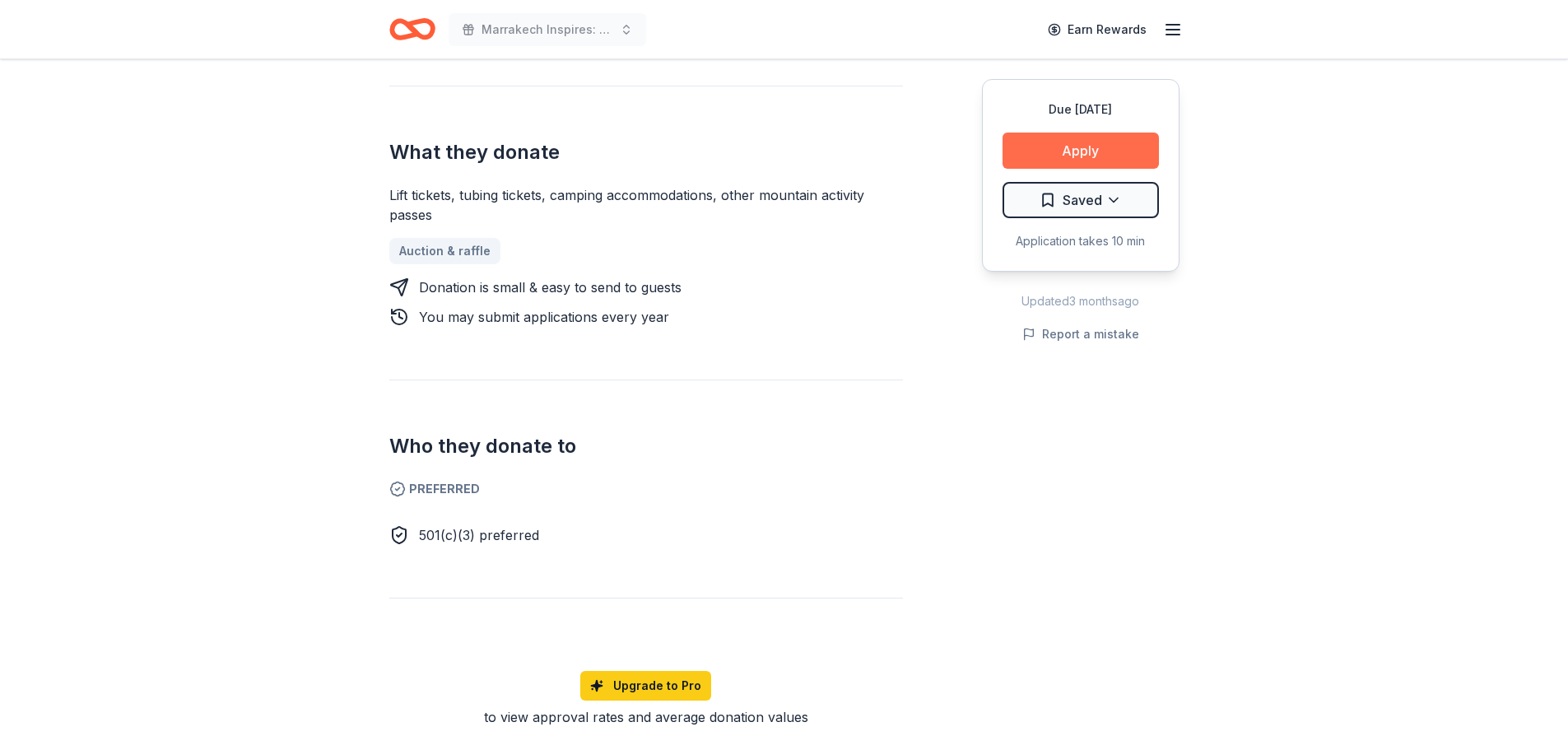
click at [1105, 149] on button "Apply" at bounding box center [1081, 150] width 157 height 36
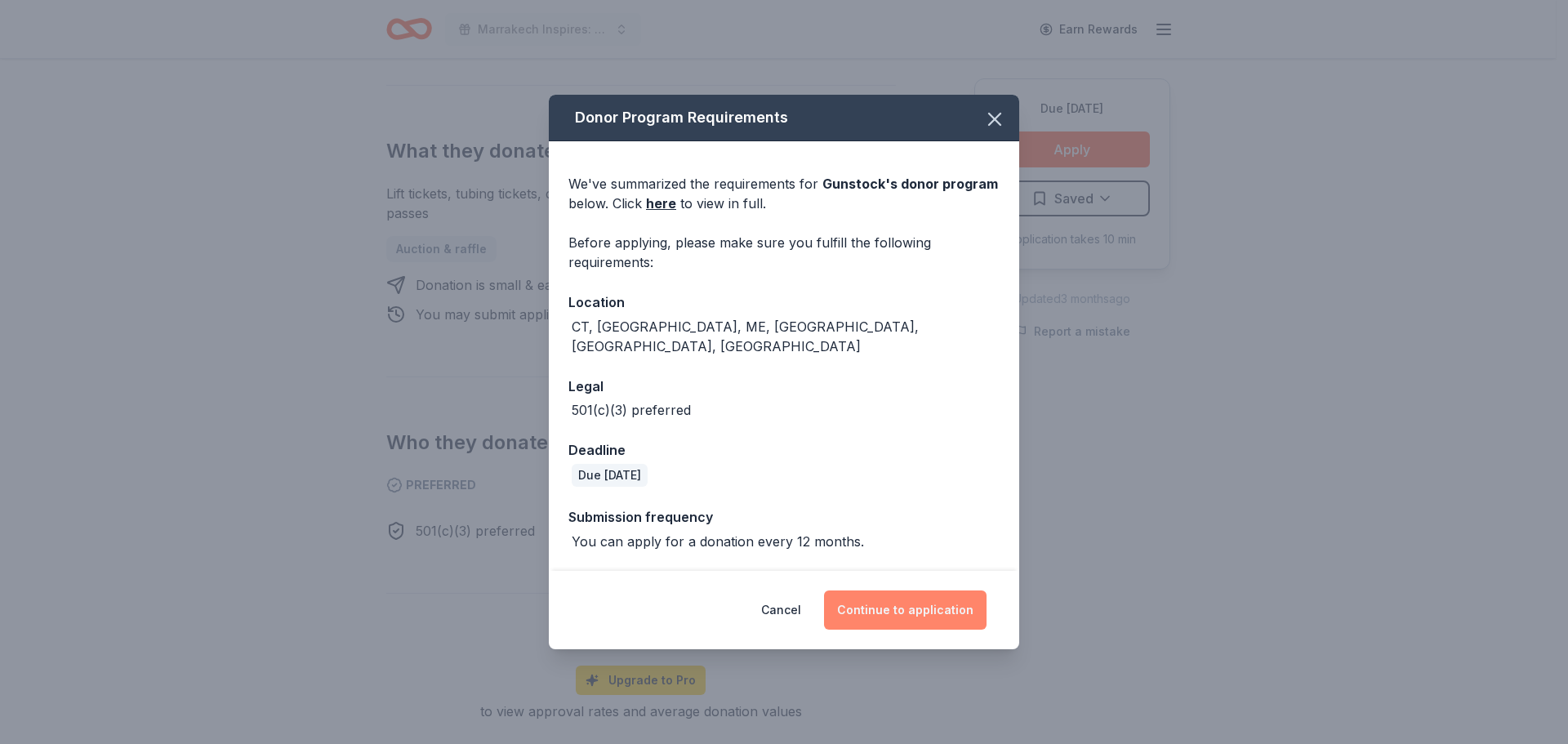
click at [907, 598] on button "Continue to application" at bounding box center [905, 610] width 162 height 39
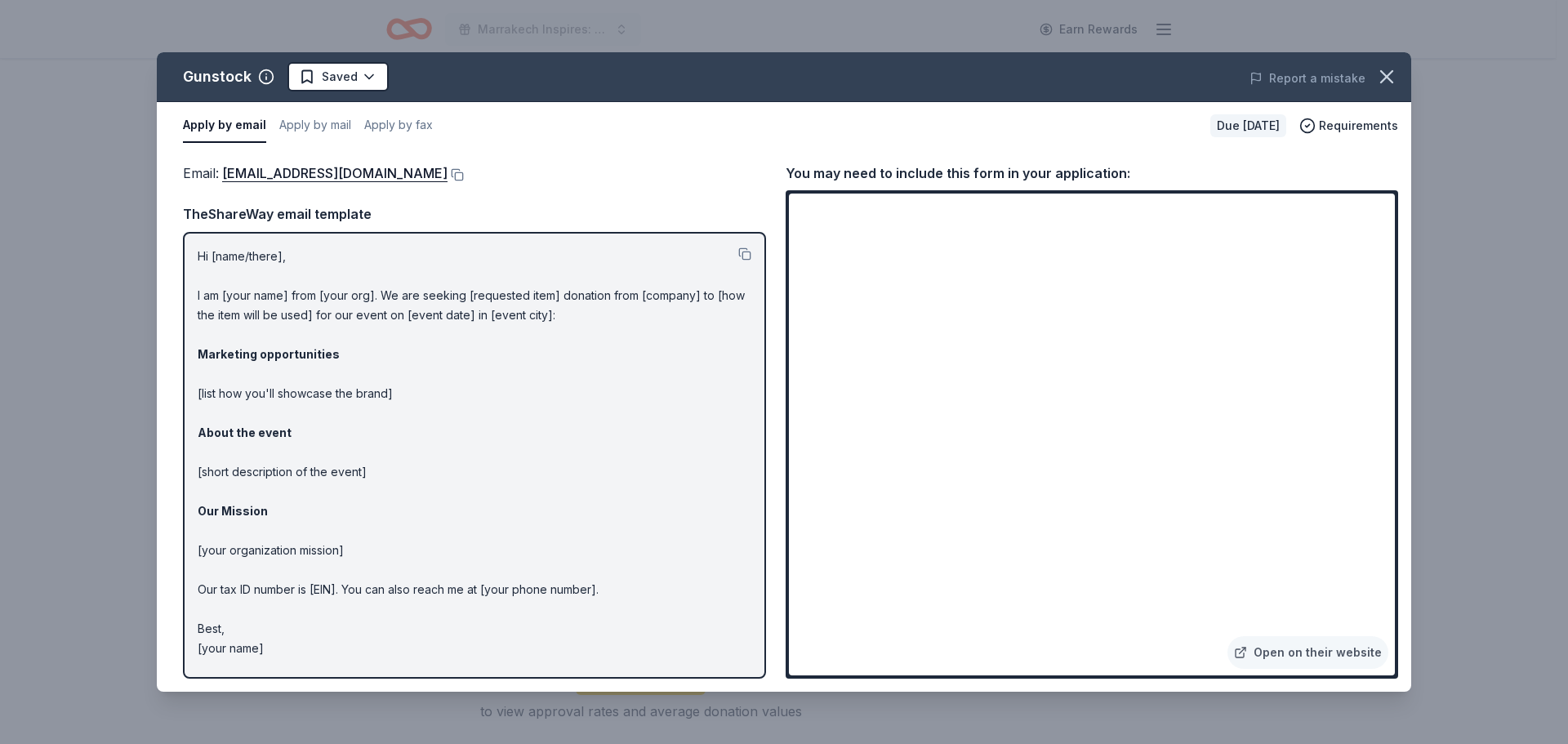
click at [1183, 85] on div "Report a mistake" at bounding box center [1166, 78] width 488 height 46
click at [448, 173] on button at bounding box center [455, 174] width 17 height 13
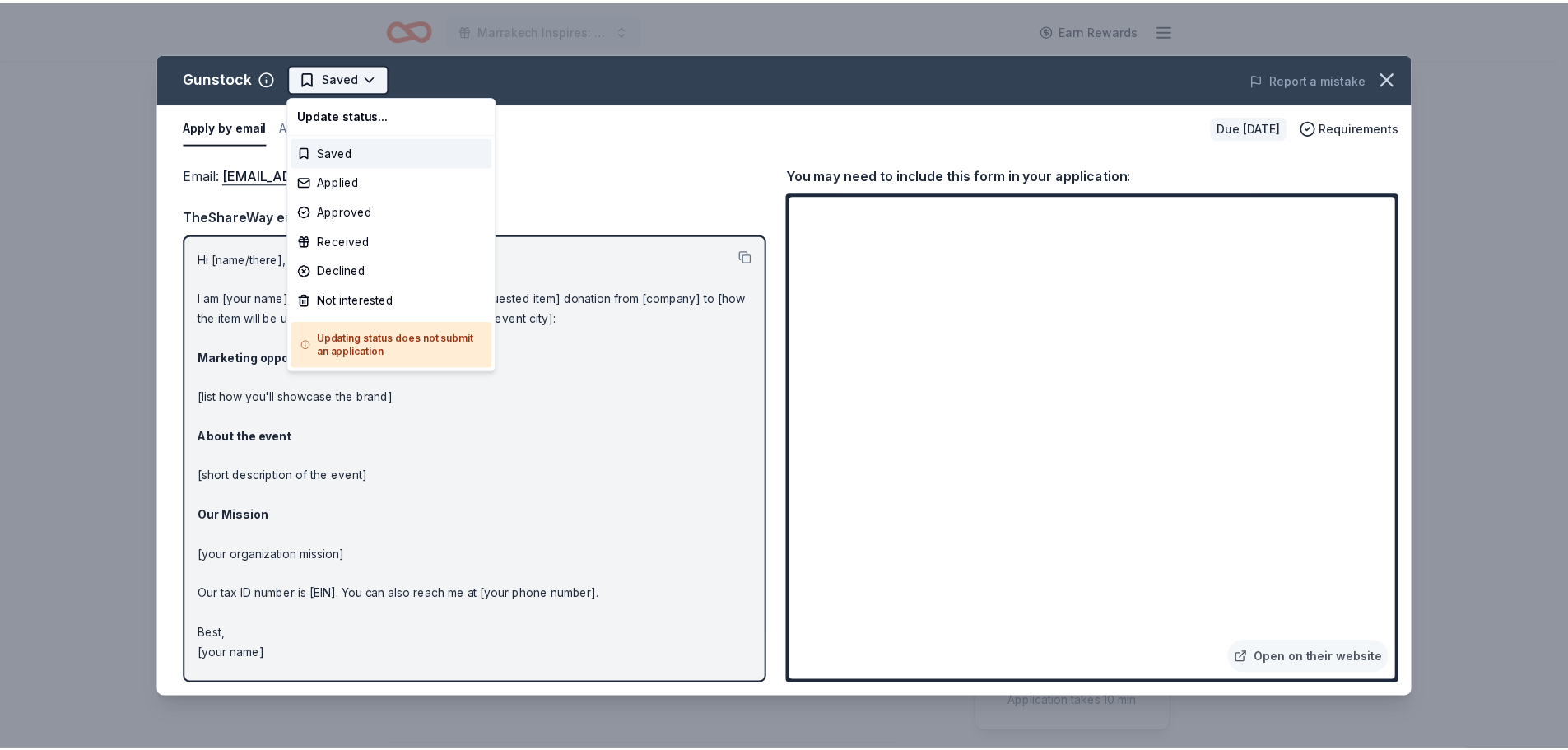
scroll to position [0, 0]
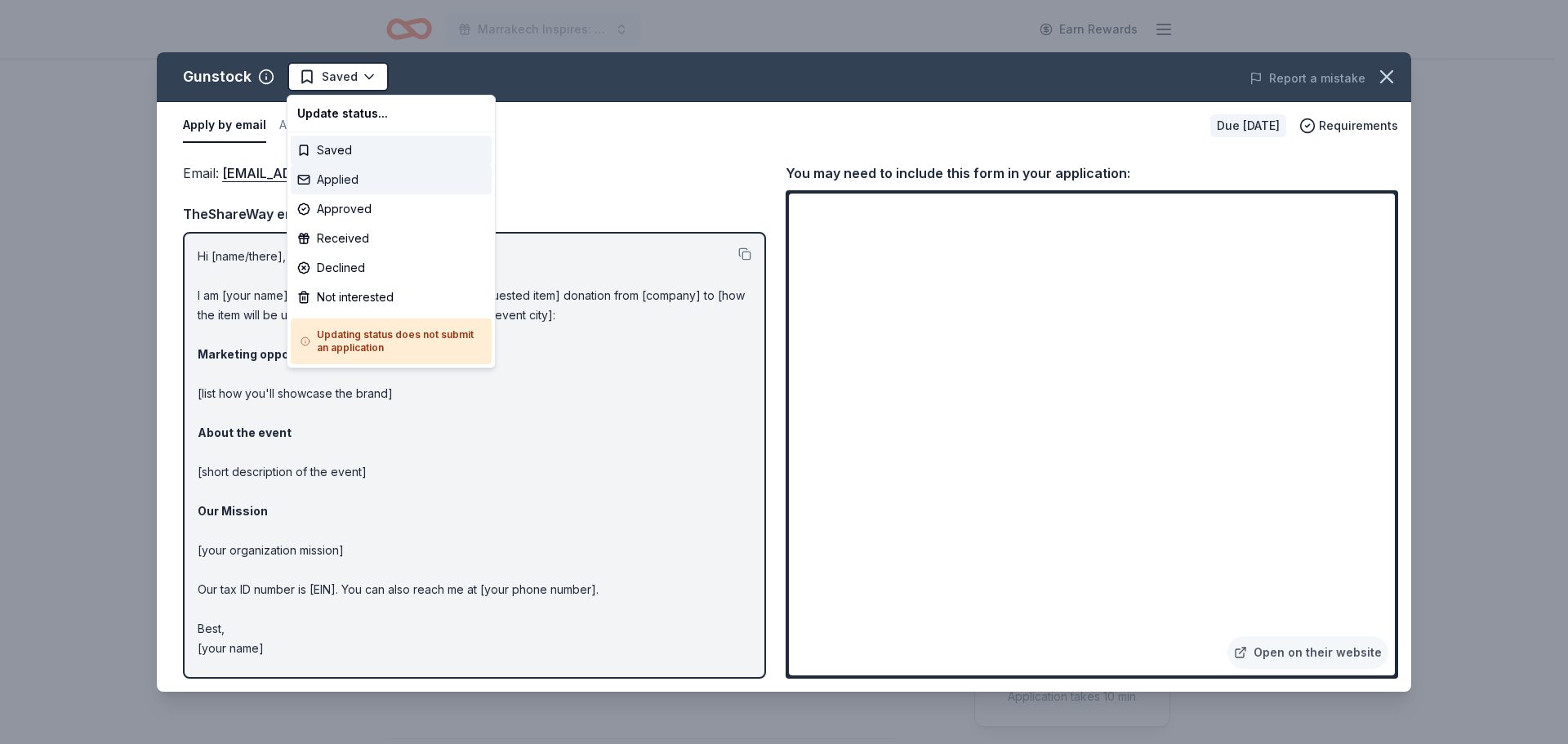
click at [346, 173] on div "Applied" at bounding box center [390, 180] width 201 height 29
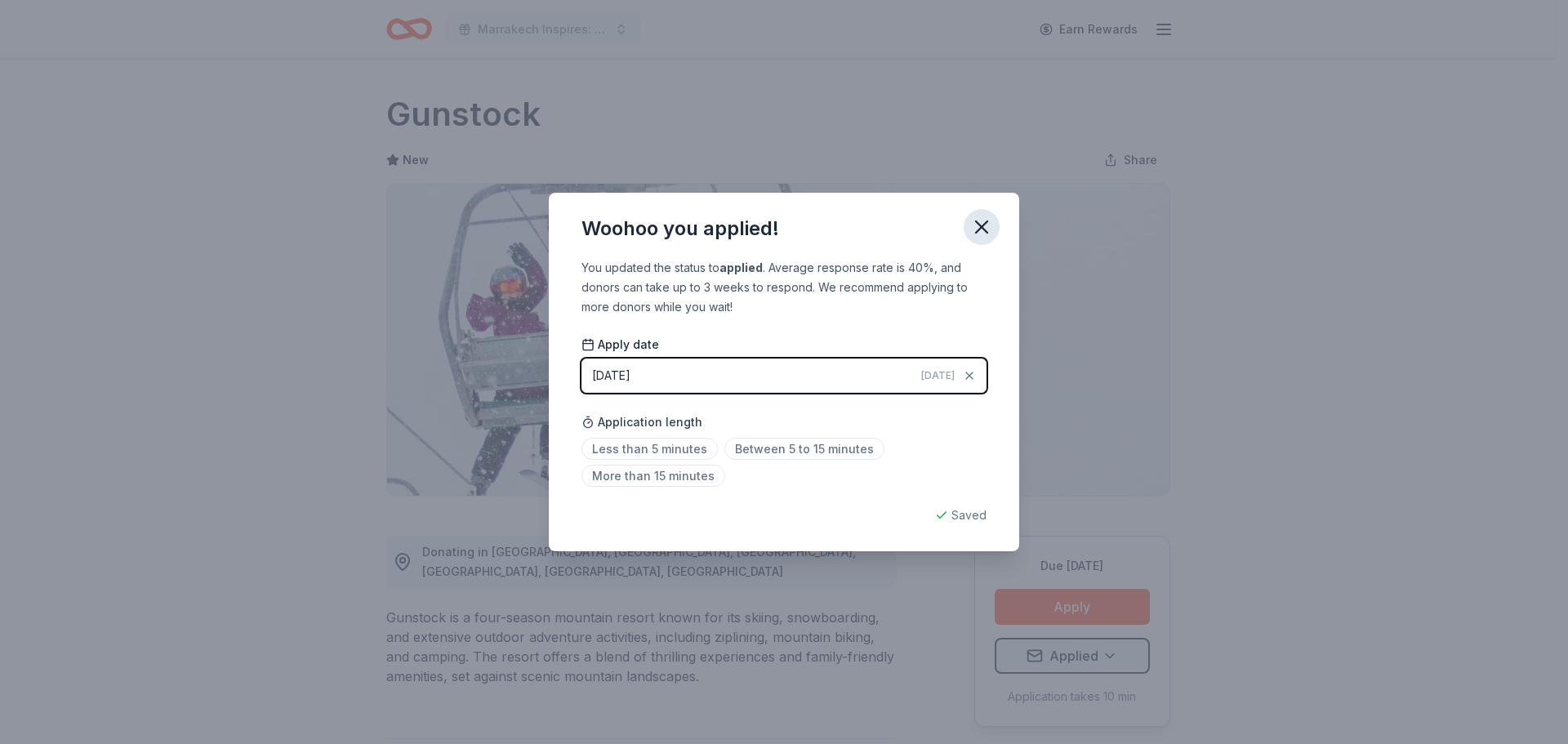
click at [982, 226] on icon "button" at bounding box center [982, 227] width 12 height 12
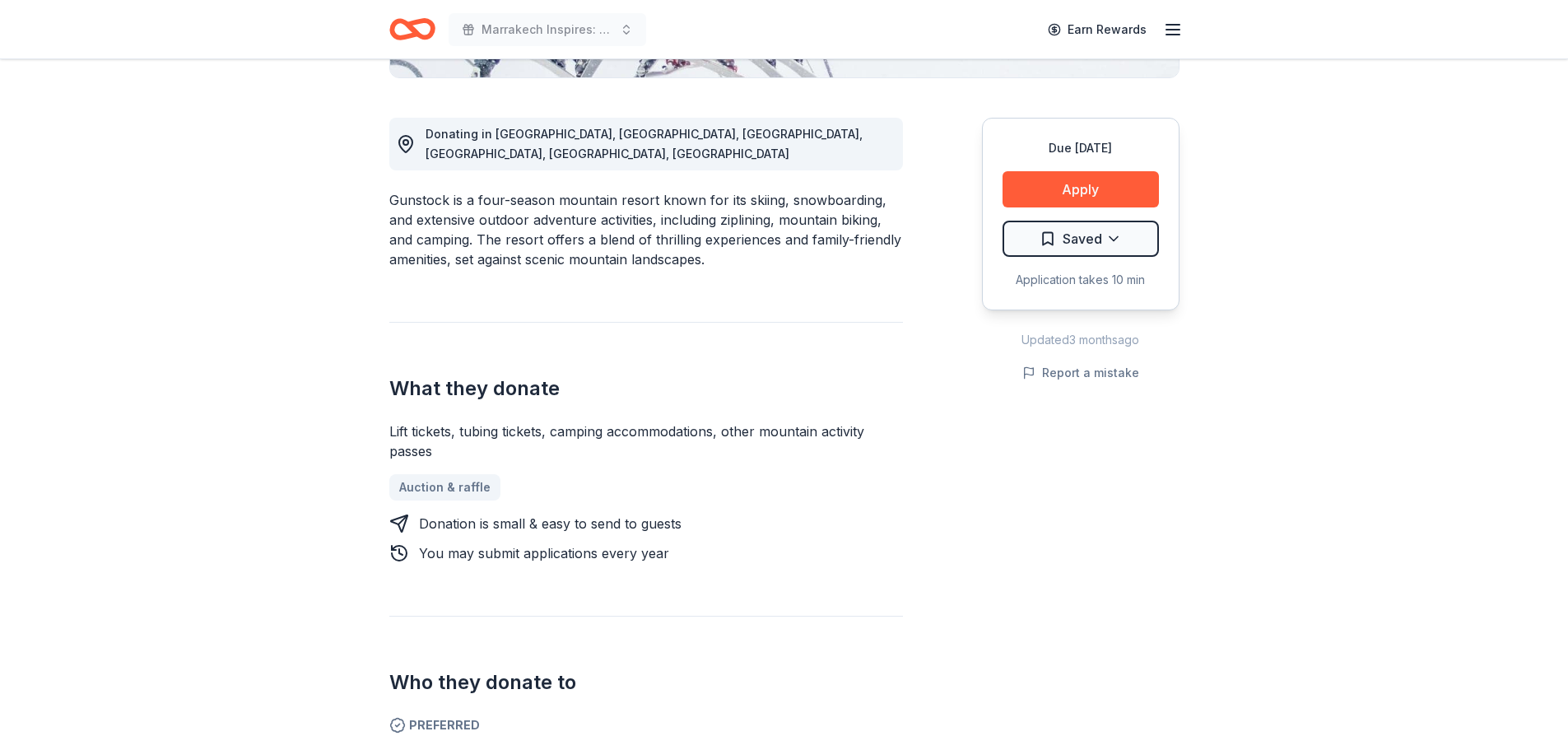
scroll to position [494, 0]
